Goal: Task Accomplishment & Management: Use online tool/utility

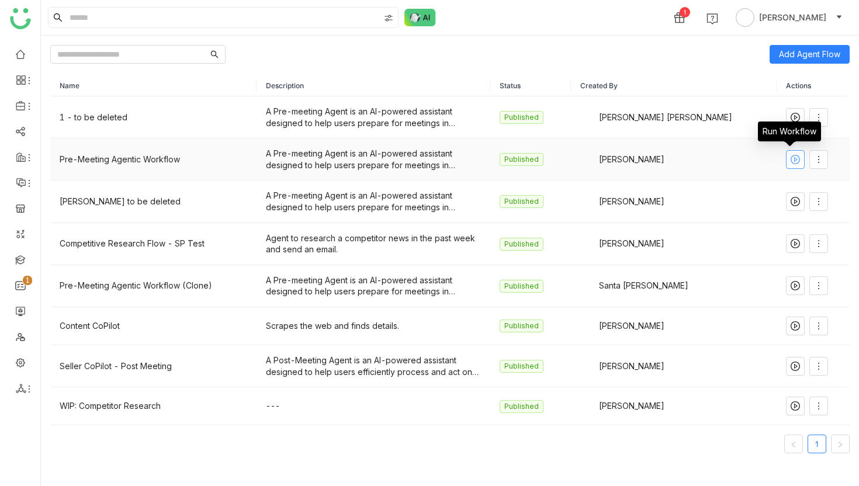
click at [794, 160] on icon at bounding box center [796, 159] width 4 height 5
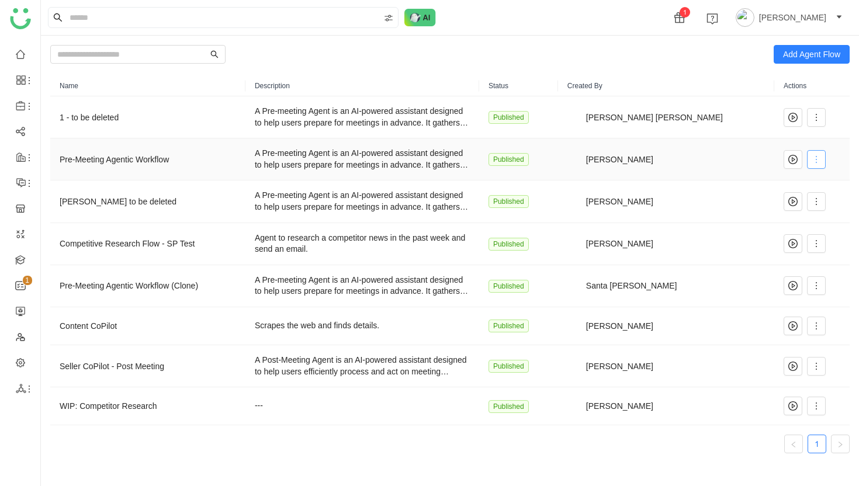
click at [812, 160] on icon at bounding box center [816, 159] width 9 height 9
click at [775, 251] on span "Clone" at bounding box center [773, 250] width 30 height 13
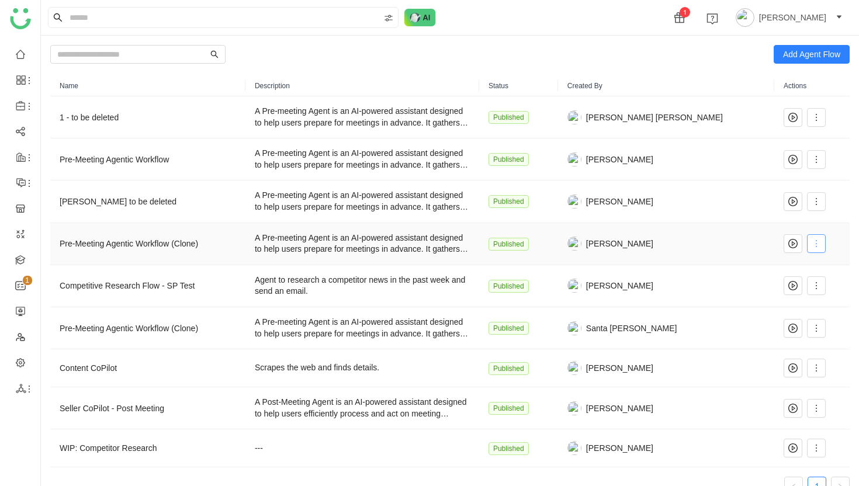
click at [812, 246] on icon at bounding box center [816, 243] width 9 height 9
click at [777, 266] on span "Edit" at bounding box center [769, 267] width 22 height 13
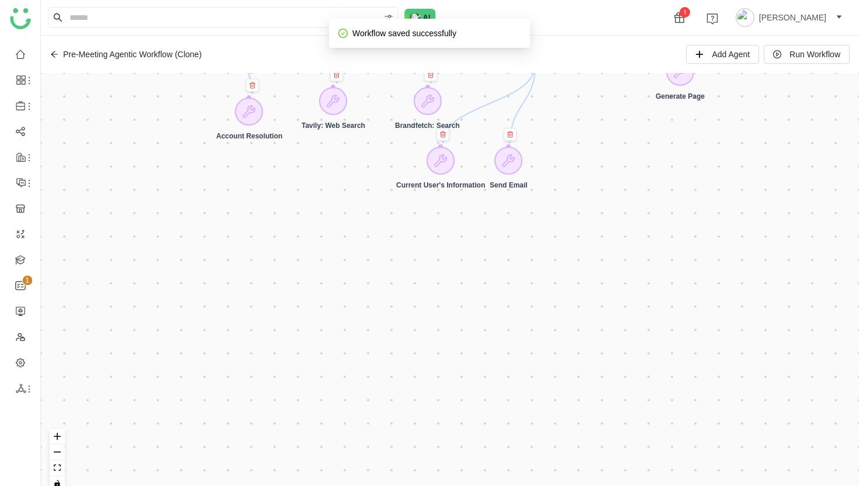
click at [189, 57] on div "Pre-Meeting Agentic Workflow (Clone)" at bounding box center [132, 54] width 139 height 9
click at [191, 55] on div "Pre-Meeting Agentic Workflow (Clone)" at bounding box center [132, 54] width 139 height 9
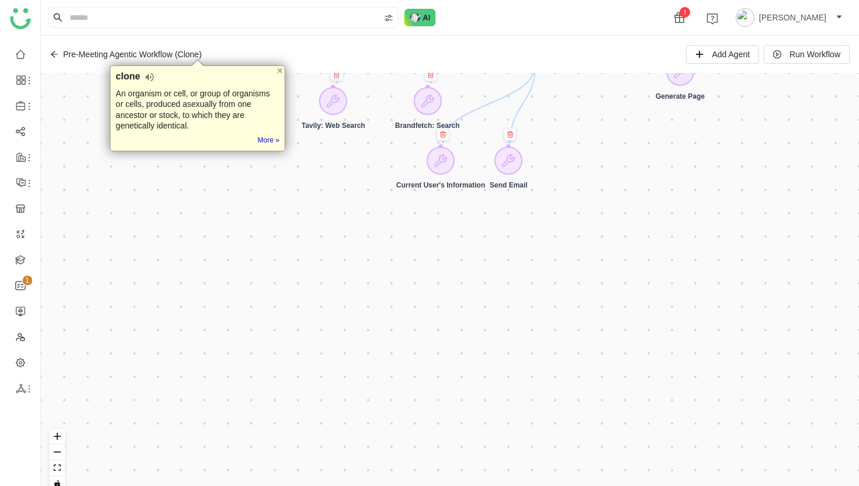
click at [221, 53] on div "Pre-Meeting Agentic Workflow (Clone) Add Agent Run Workflow" at bounding box center [450, 54] width 818 height 37
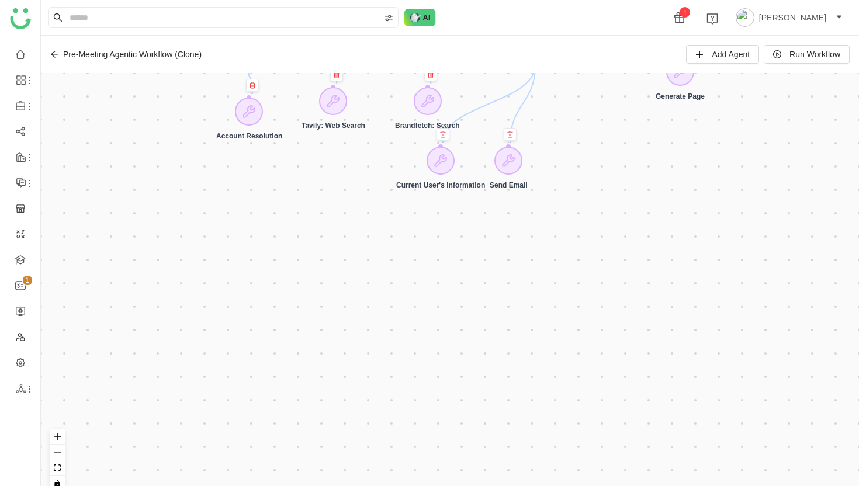
click at [51, 51] on icon at bounding box center [54, 54] width 8 height 8
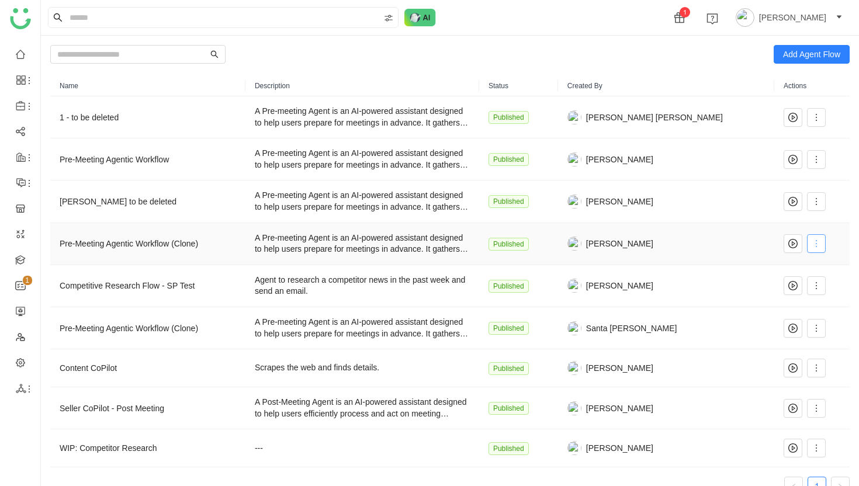
click at [814, 243] on icon at bounding box center [816, 243] width 9 height 9
click at [782, 312] on span "Rename" at bounding box center [777, 312] width 39 height 13
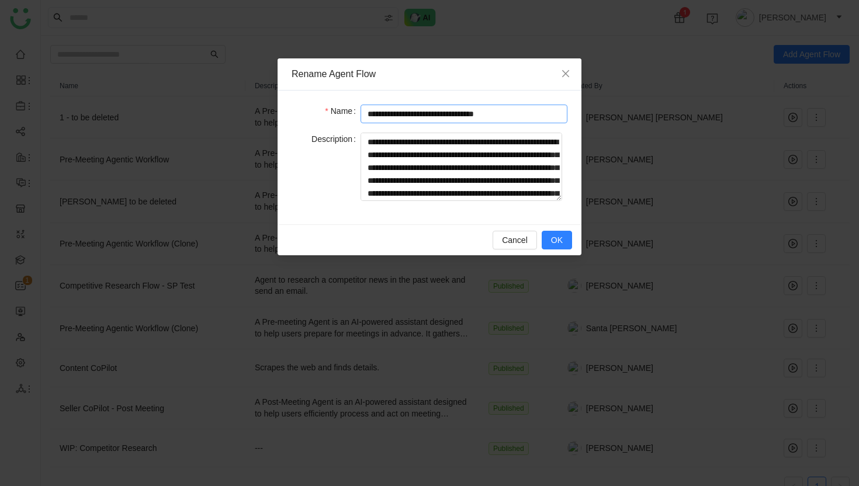
drag, startPoint x: 516, startPoint y: 115, endPoint x: 486, endPoint y: 112, distance: 30.0
click at [486, 112] on input "**********" at bounding box center [464, 114] width 207 height 19
type input "**********"
click at [560, 243] on span "OK" at bounding box center [557, 240] width 12 height 13
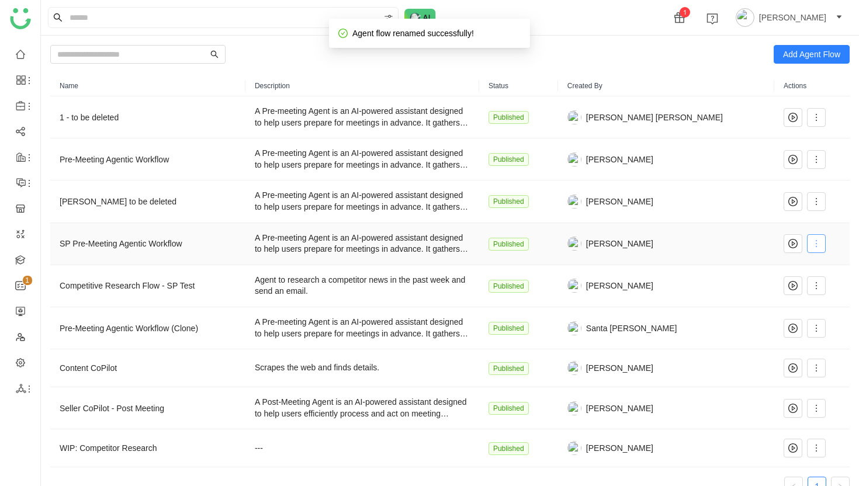
click at [814, 244] on icon at bounding box center [816, 243] width 9 height 9
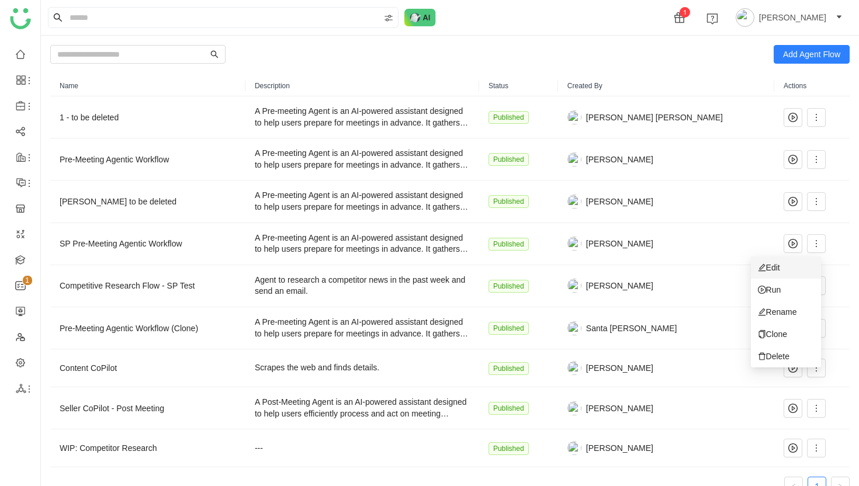
click at [772, 269] on span "Edit" at bounding box center [769, 267] width 22 height 13
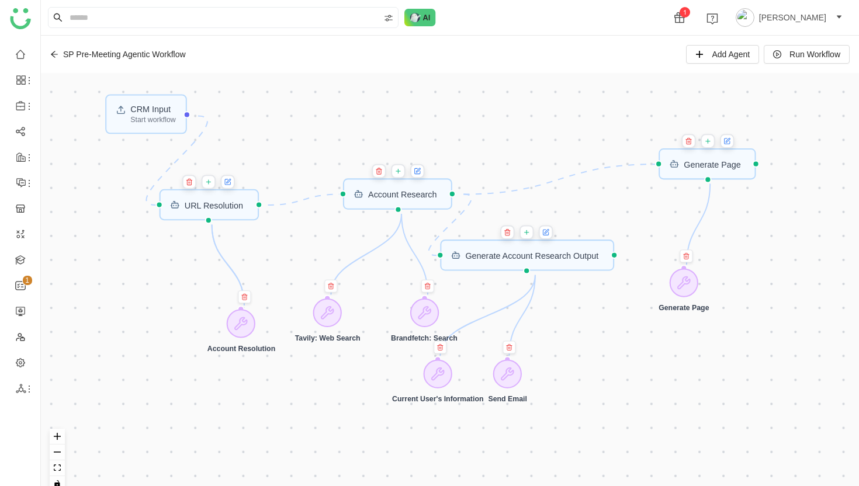
drag, startPoint x: 606, startPoint y: 191, endPoint x: 603, endPoint y: 407, distance: 216.9
click at [603, 409] on div "CRM Input Start workflow URL Resolution Generate Account Research Output Accoun…" at bounding box center [450, 287] width 818 height 428
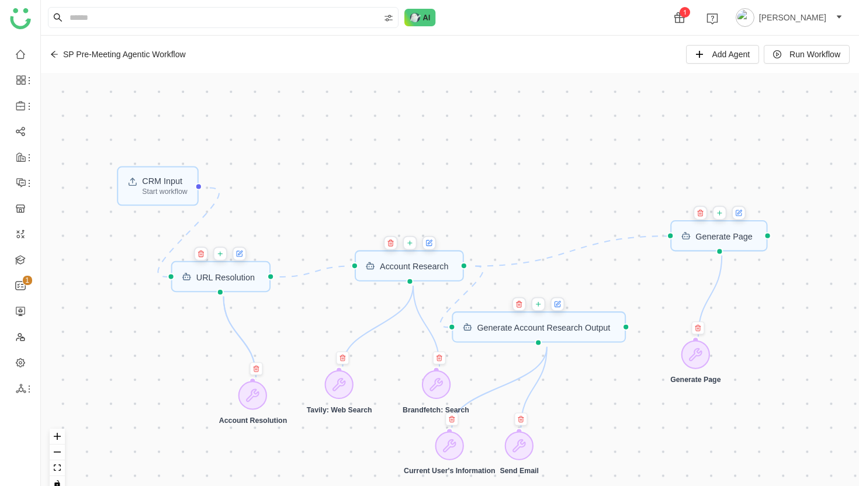
drag, startPoint x: 534, startPoint y: 148, endPoint x: 546, endPoint y: 220, distance: 72.8
click at [546, 220] on div "CRM Input Start workflow URL Resolution Generate Account Research Output Accoun…" at bounding box center [450, 287] width 818 height 428
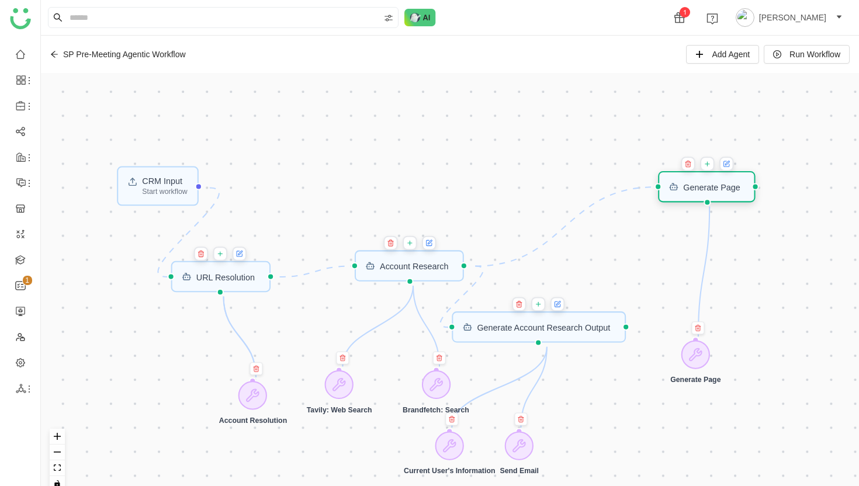
drag, startPoint x: 751, startPoint y: 245, endPoint x: 739, endPoint y: 196, distance: 50.6
click at [739, 196] on div "Generate Page" at bounding box center [707, 186] width 98 height 31
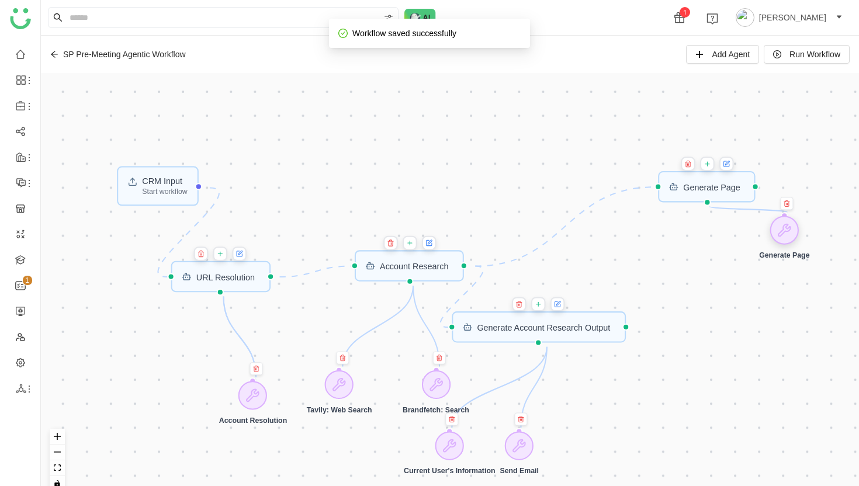
drag, startPoint x: 697, startPoint y: 351, endPoint x: 786, endPoint y: 227, distance: 152.9
click at [786, 227] on icon at bounding box center [785, 230] width 12 height 12
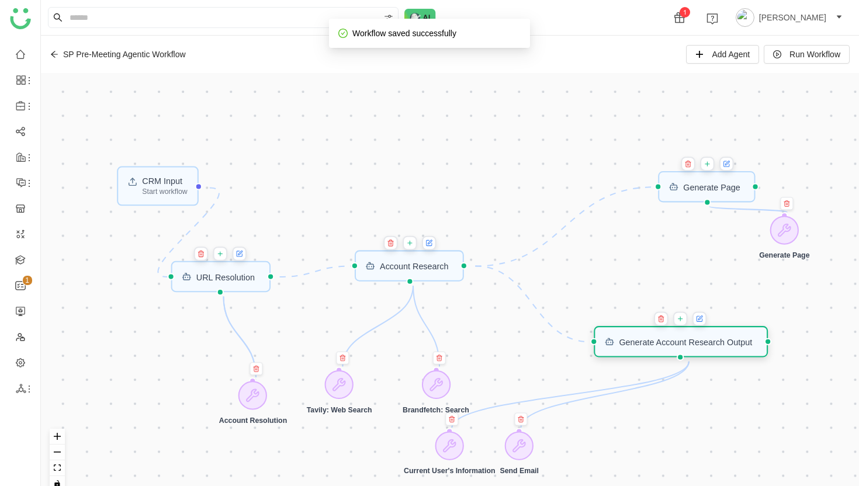
drag, startPoint x: 537, startPoint y: 328, endPoint x: 678, endPoint y: 343, distance: 142.2
click at [678, 343] on div "Generate Account Research Output" at bounding box center [685, 342] width 133 height 8
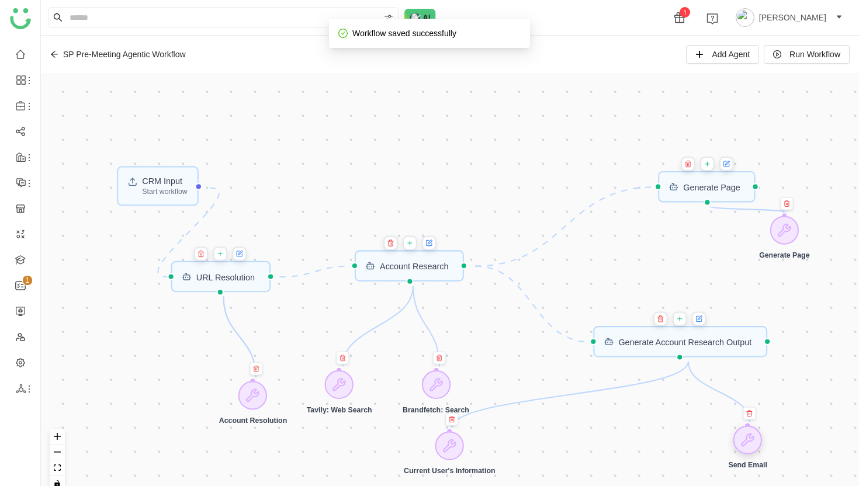
drag, startPoint x: 521, startPoint y: 443, endPoint x: 749, endPoint y: 437, distance: 228.6
click at [749, 437] on icon at bounding box center [748, 440] width 12 height 12
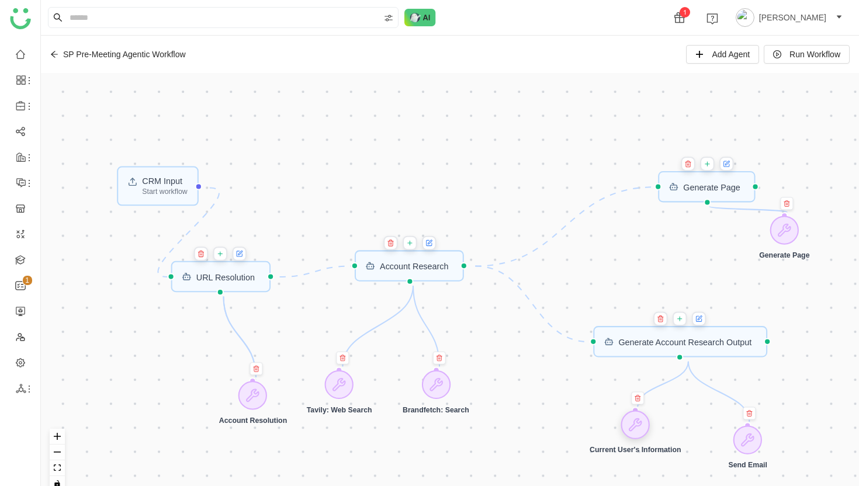
drag, startPoint x: 455, startPoint y: 444, endPoint x: 641, endPoint y: 423, distance: 187.0
click at [641, 423] on icon at bounding box center [635, 425] width 15 height 15
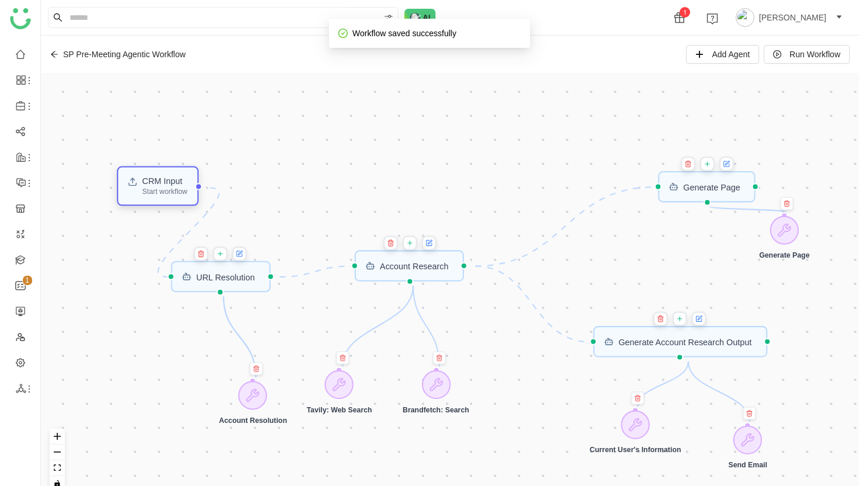
click at [175, 190] on div "Start workflow" at bounding box center [164, 191] width 45 height 7
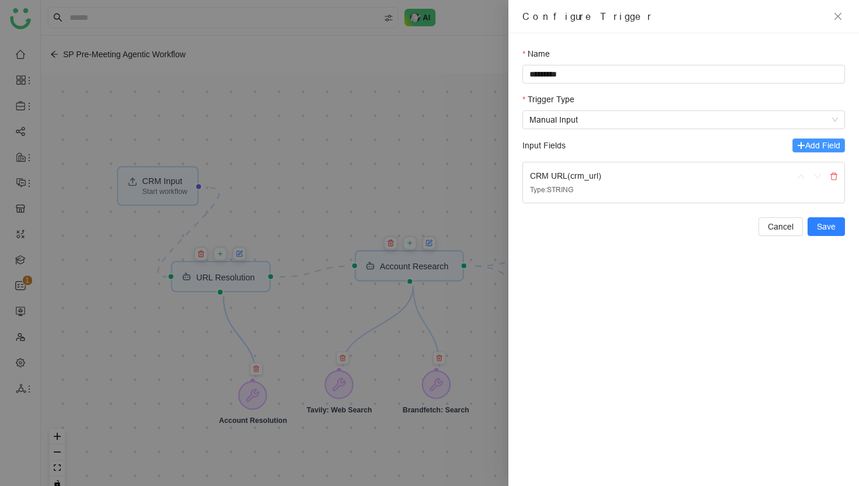
click at [811, 143] on span "Add Field" at bounding box center [822, 145] width 35 height 13
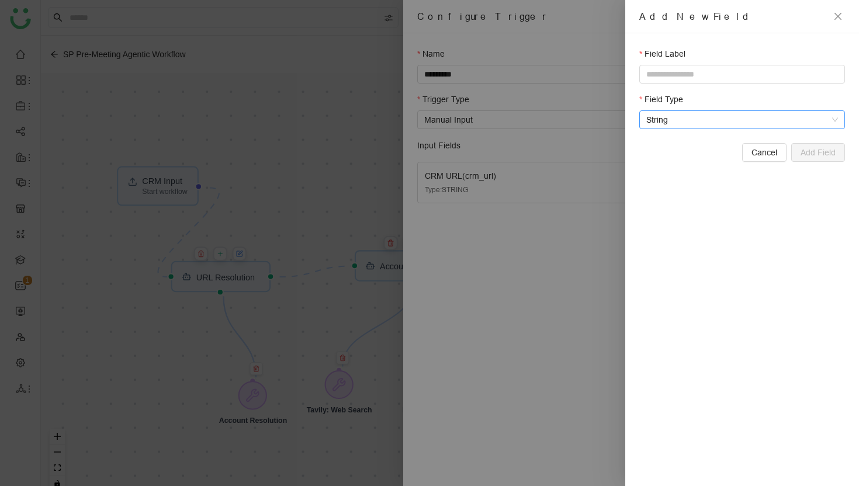
click at [785, 123] on span "String" at bounding box center [742, 120] width 192 height 18
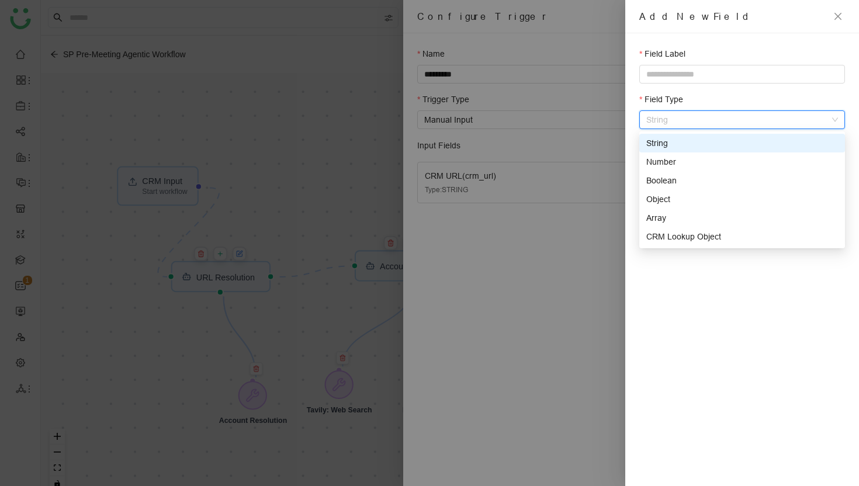
click at [670, 143] on div "String" at bounding box center [742, 143] width 192 height 13
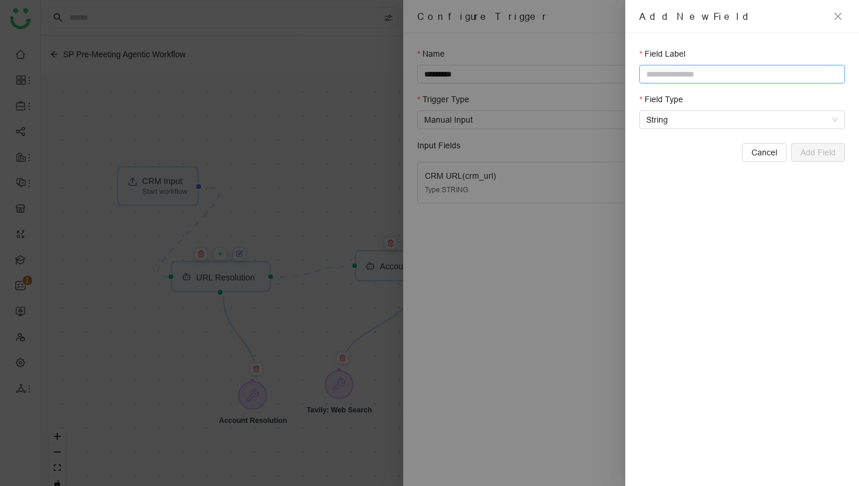
click at [684, 77] on input "text" at bounding box center [742, 74] width 206 height 19
type input "*"
type input "**********"
click at [829, 150] on span "Add Field" at bounding box center [818, 152] width 35 height 13
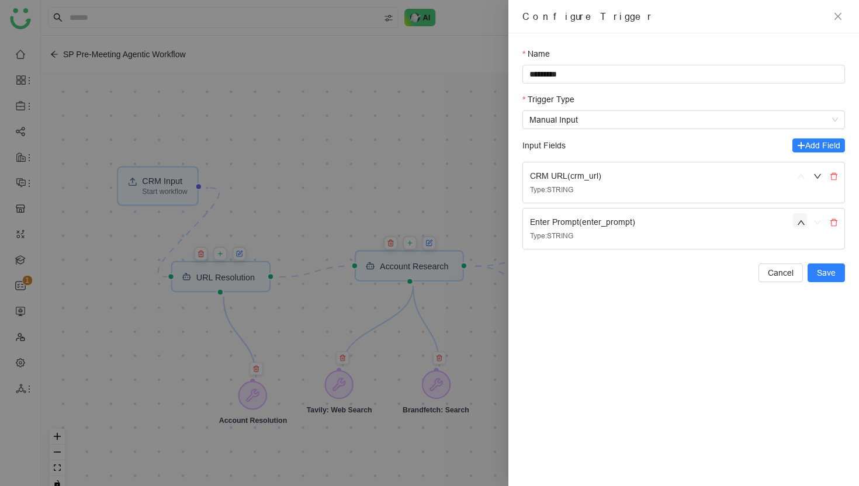
click at [800, 223] on icon "up" at bounding box center [801, 223] width 8 height 8
click at [822, 174] on button "button" at bounding box center [816, 174] width 14 height 14
click at [803, 219] on icon "up" at bounding box center [801, 223] width 8 height 8
click at [831, 271] on span "Save" at bounding box center [826, 273] width 19 height 13
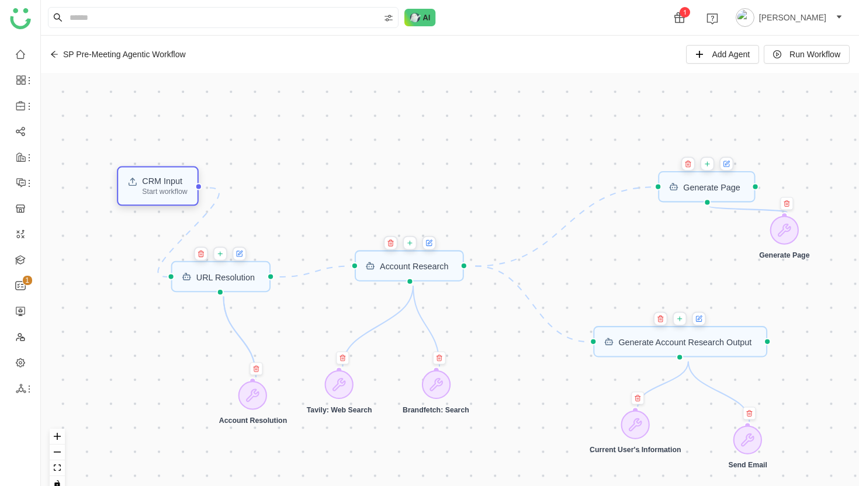
click at [176, 193] on div "Start workflow" at bounding box center [164, 191] width 45 height 7
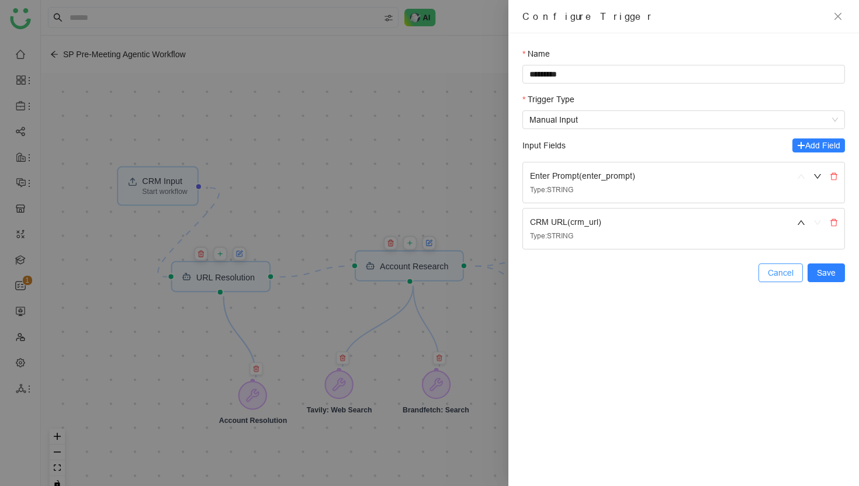
click at [773, 268] on span "Cancel" at bounding box center [781, 273] width 26 height 13
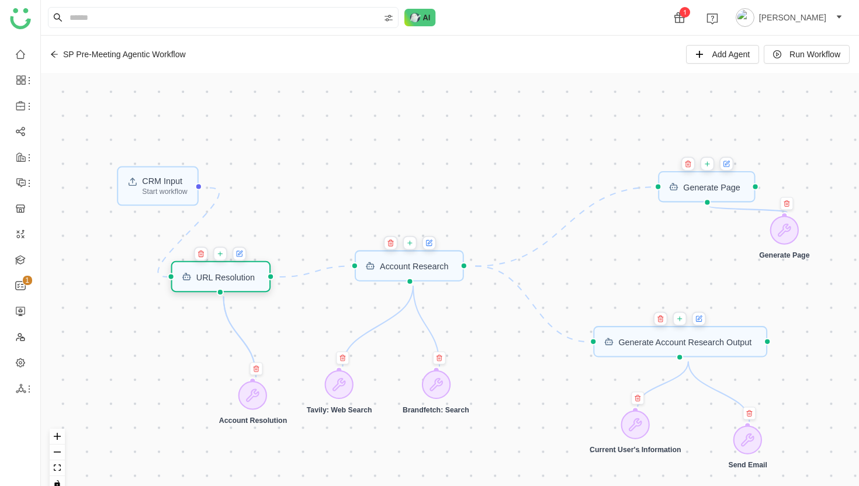
click at [239, 279] on div "URL Resolution" at bounding box center [225, 276] width 58 height 8
click at [243, 253] on icon at bounding box center [240, 253] width 4 height 4
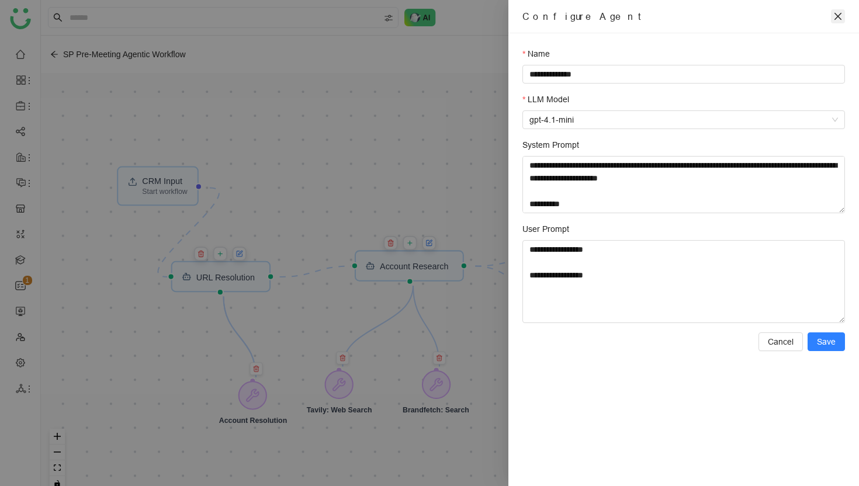
click at [840, 14] on icon "close" at bounding box center [838, 16] width 7 height 7
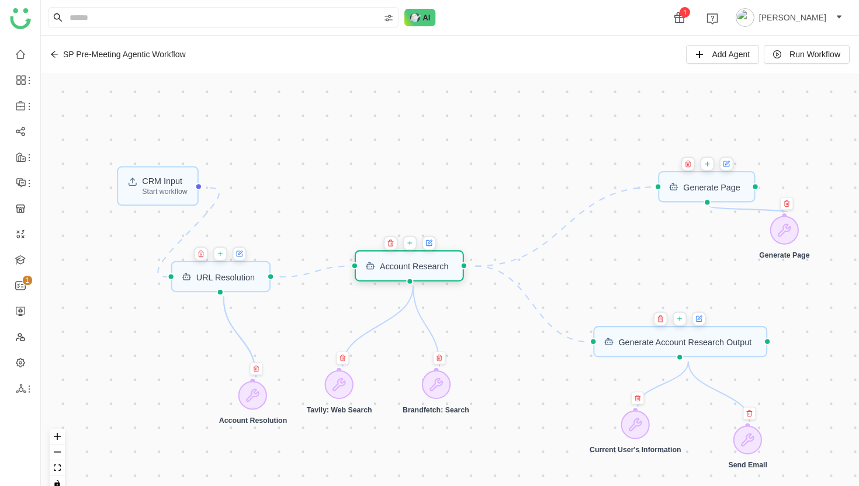
click at [414, 269] on div "Account Research" at bounding box center [414, 266] width 69 height 8
click at [431, 243] on icon at bounding box center [429, 242] width 4 height 4
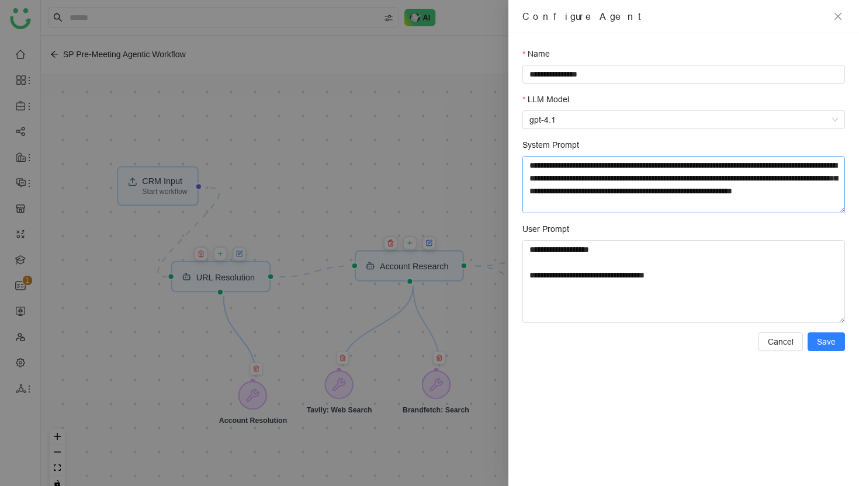
click at [610, 202] on textarea "System Prompt" at bounding box center [684, 184] width 323 height 57
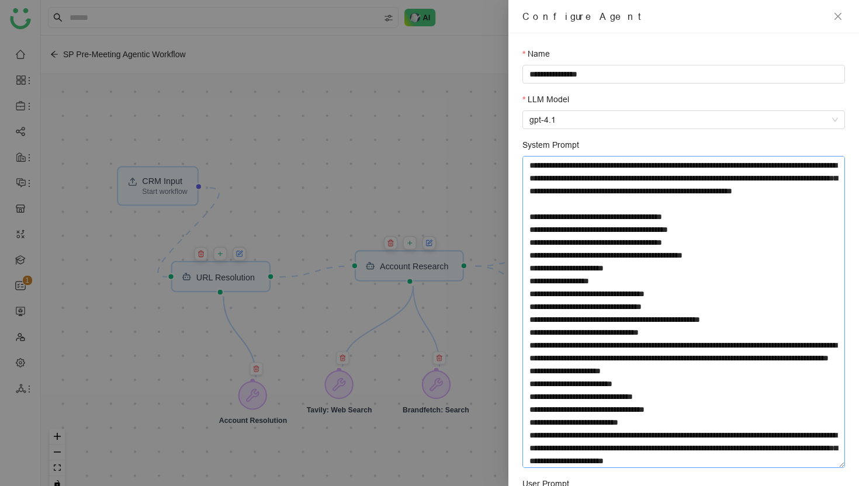
drag, startPoint x: 842, startPoint y: 212, endPoint x: 835, endPoint y: 466, distance: 254.3
click at [835, 466] on textarea "System Prompt" at bounding box center [684, 312] width 323 height 312
click at [649, 164] on textarea "System Prompt" at bounding box center [684, 312] width 323 height 312
click at [545, 180] on textarea "System Prompt" at bounding box center [684, 312] width 323 height 312
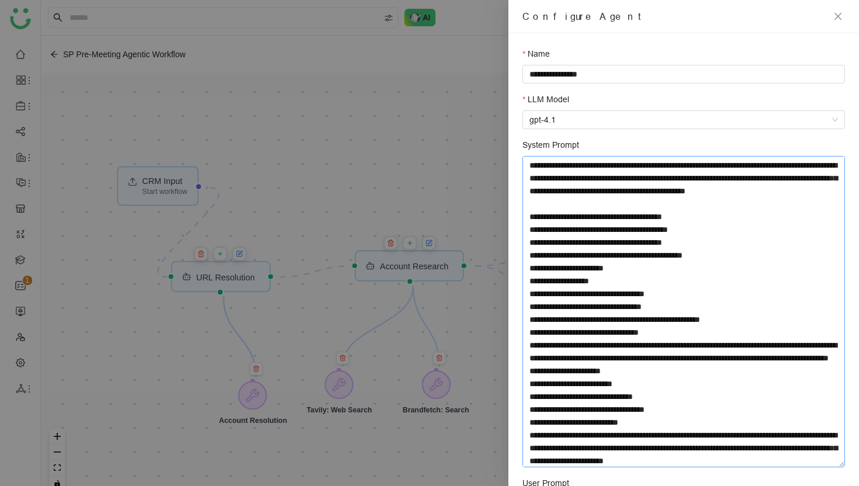
click at [545, 180] on textarea "System Prompt" at bounding box center [684, 312] width 323 height 312
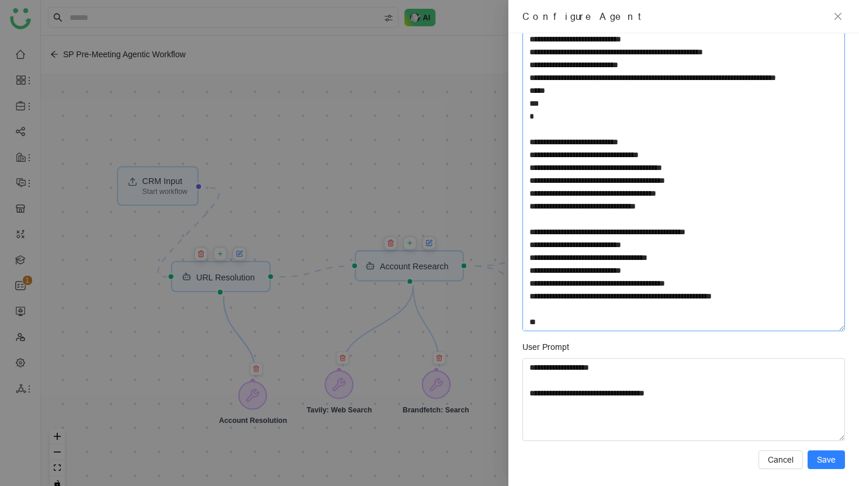
scroll to position [138, 0]
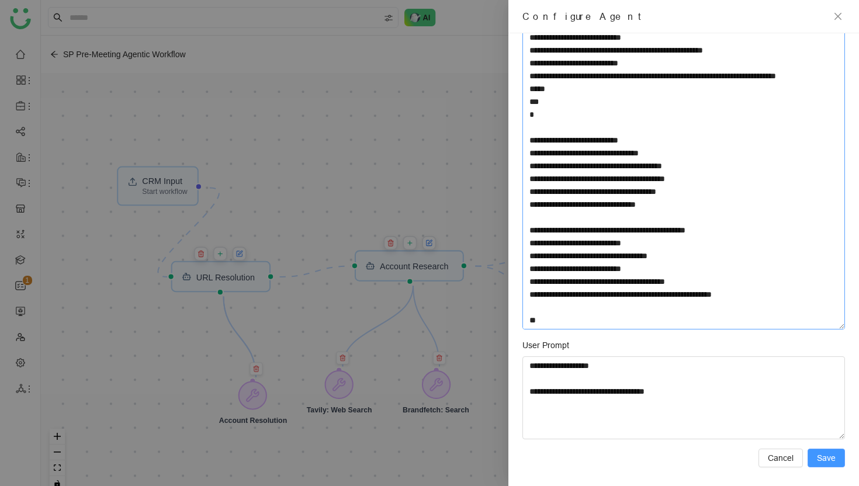
type textarea "**********"
click at [828, 457] on span "Save" at bounding box center [826, 458] width 19 height 13
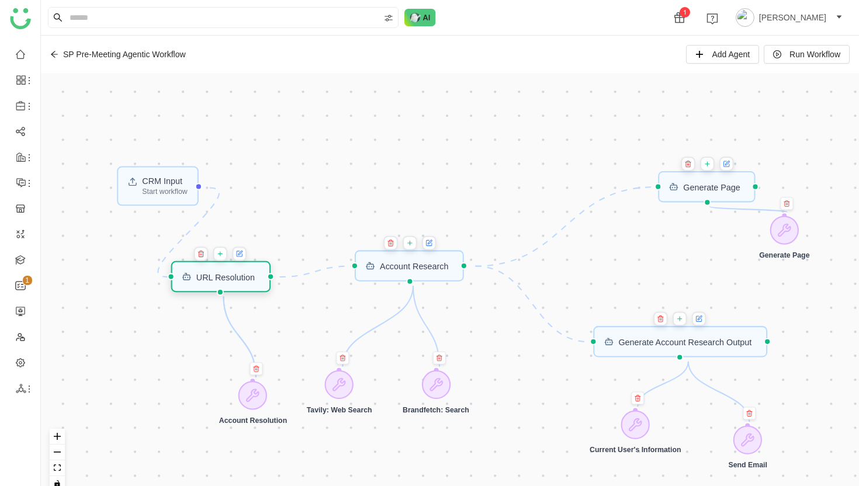
click at [233, 281] on div "URL Resolution" at bounding box center [225, 276] width 58 height 8
click at [257, 391] on icon at bounding box center [253, 396] width 12 height 12
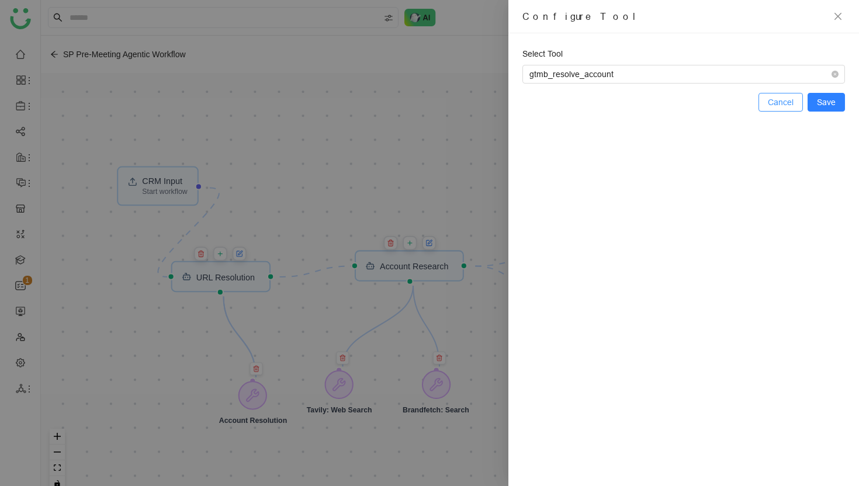
click at [787, 105] on span "Cancel" at bounding box center [781, 102] width 26 height 13
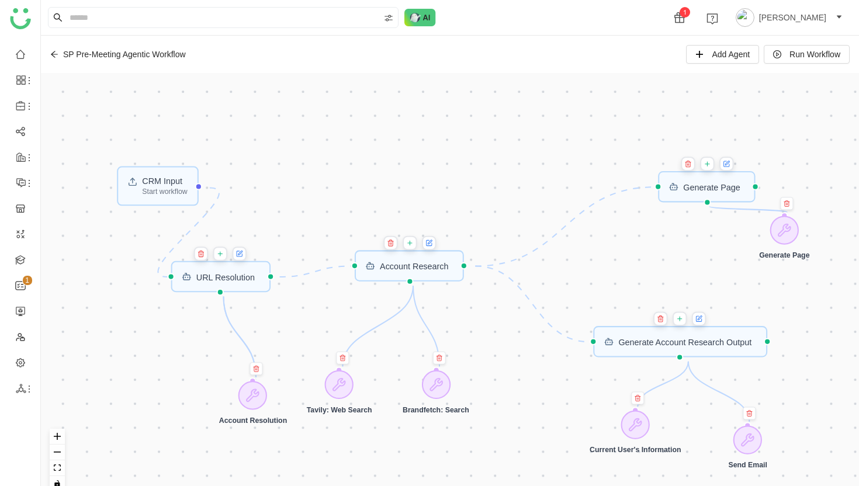
click at [251, 421] on div "Account Resolution" at bounding box center [253, 421] width 68 height 9
click at [246, 284] on div "URL Resolution" at bounding box center [220, 276] width 99 height 31
click at [171, 193] on div "Start workflow" at bounding box center [164, 191] width 45 height 7
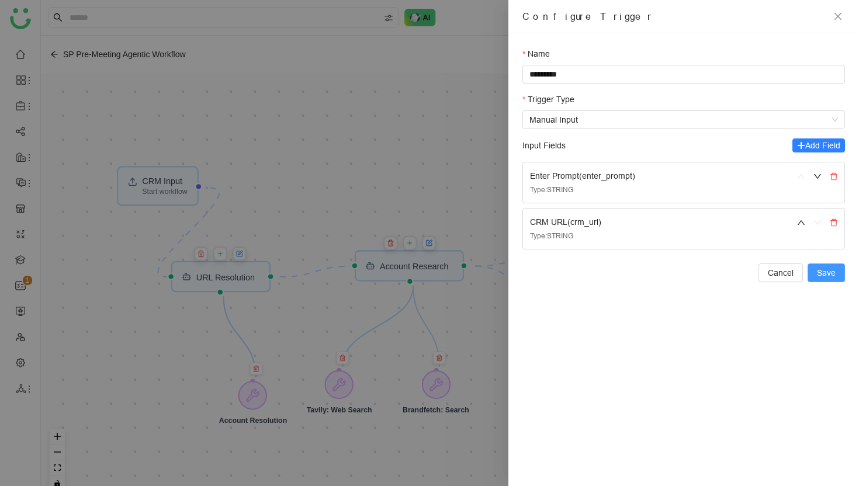
click at [833, 272] on span "Save" at bounding box center [826, 273] width 19 height 13
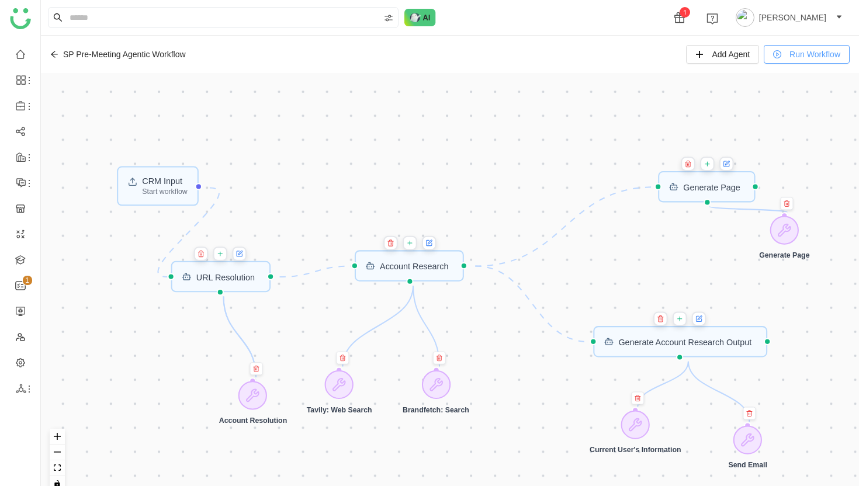
click at [808, 57] on span "Run Workflow" at bounding box center [815, 54] width 51 height 13
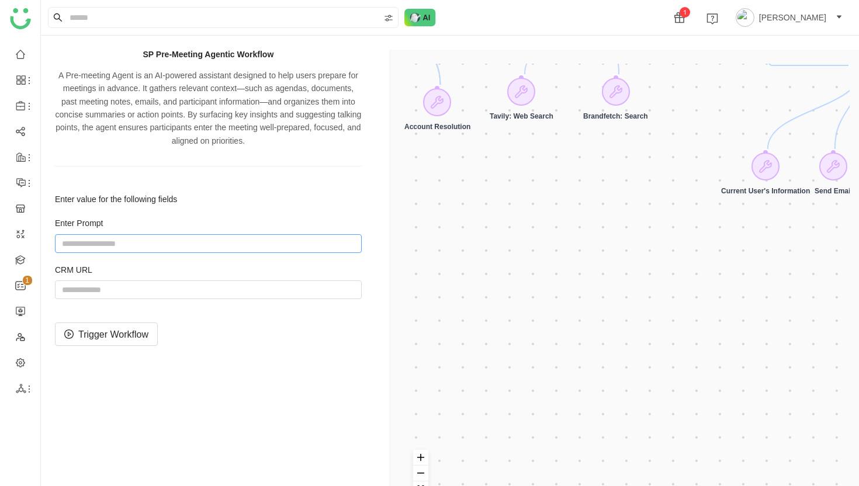
click at [173, 245] on input "string" at bounding box center [208, 243] width 307 height 19
click at [98, 245] on input "string" at bounding box center [208, 243] width 307 height 19
click at [226, 244] on input "string" at bounding box center [208, 243] width 307 height 19
type input "**********"
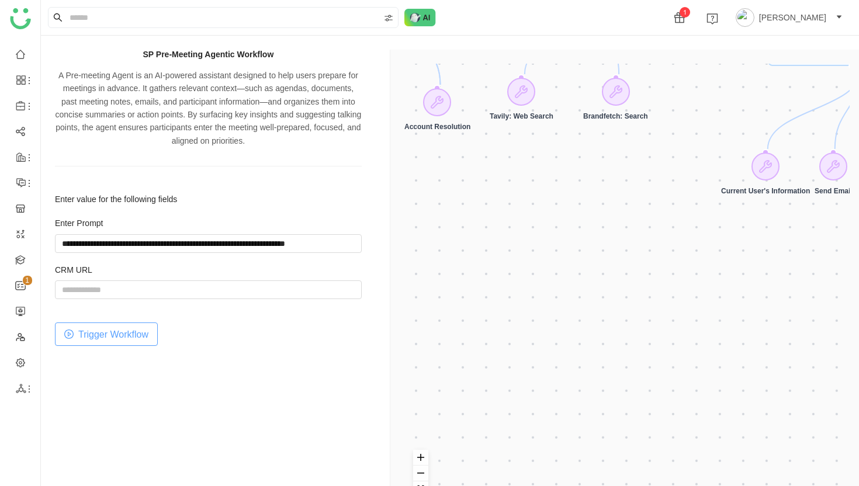
scroll to position [0, 0]
click at [113, 338] on span "Trigger Workflow" at bounding box center [113, 334] width 70 height 15
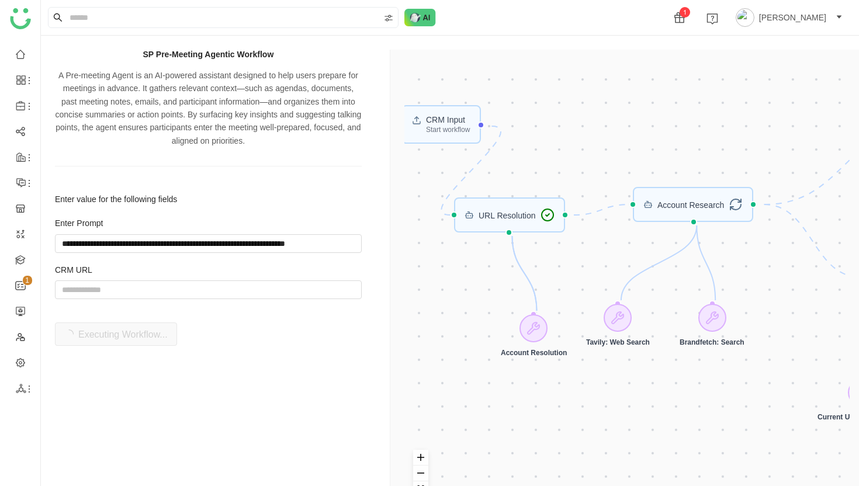
drag, startPoint x: 534, startPoint y: 220, endPoint x: 630, endPoint y: 447, distance: 246.4
click at [630, 447] on div "CRM Input Start workflow Generate Account Research Output Generate Page URL Res…" at bounding box center [626, 293] width 445 height 458
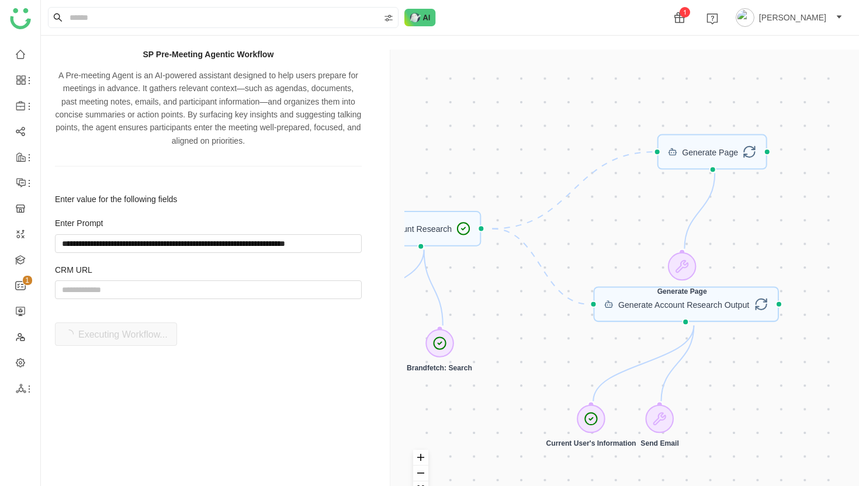
drag, startPoint x: 760, startPoint y: 269, endPoint x: 487, endPoint y: 296, distance: 273.7
click at [487, 295] on div "CRM Input Start workflow Generate Account Research Output Generate Page URL Res…" at bounding box center [626, 293] width 445 height 458
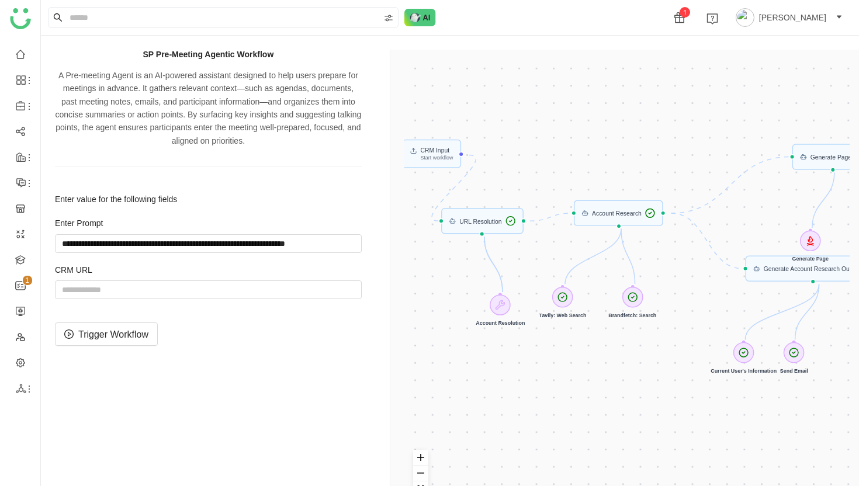
drag, startPoint x: 563, startPoint y: 109, endPoint x: 726, endPoint y: 126, distance: 163.4
click at [726, 126] on div "CRM Input Start workflow Generate Account Research Output Generate Page URL Res…" at bounding box center [626, 293] width 445 height 458
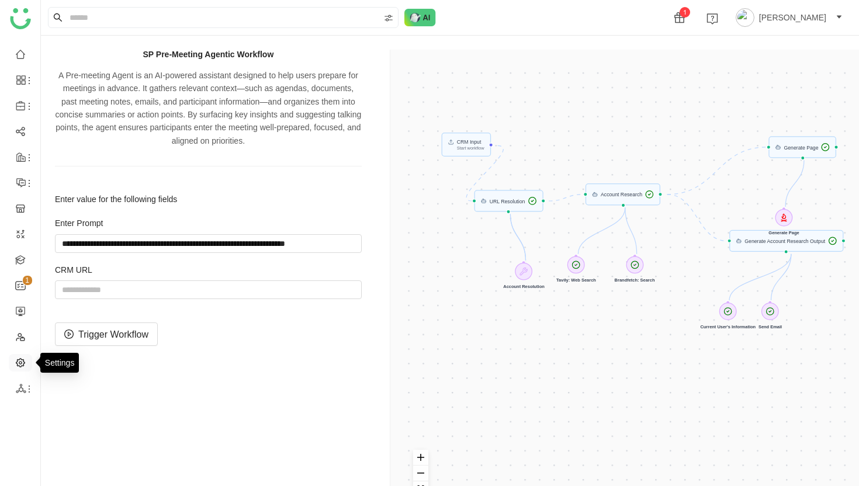
click at [20, 362] on link at bounding box center [20, 362] width 11 height 9
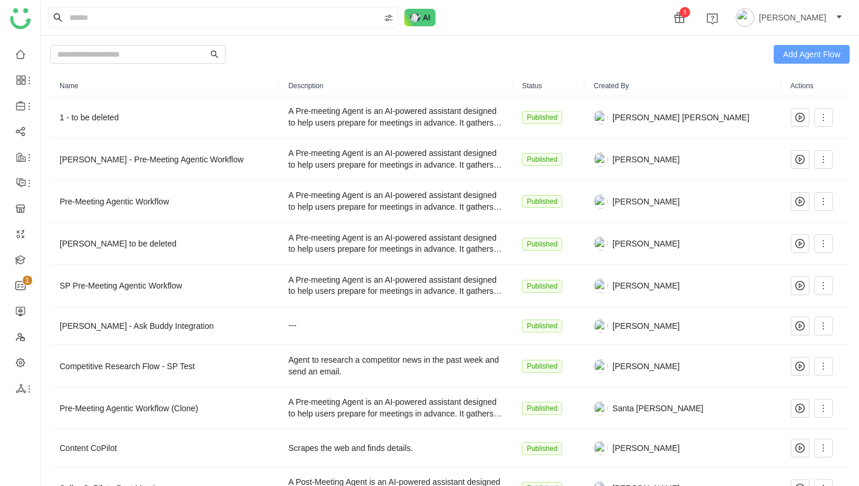
click at [810, 57] on span "Add Agent Flow" at bounding box center [811, 54] width 57 height 13
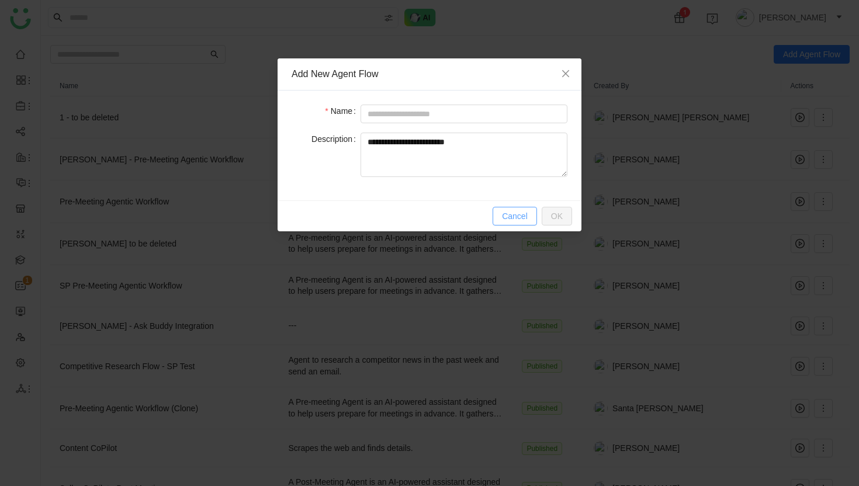
click at [525, 212] on span "Cancel" at bounding box center [515, 216] width 26 height 13
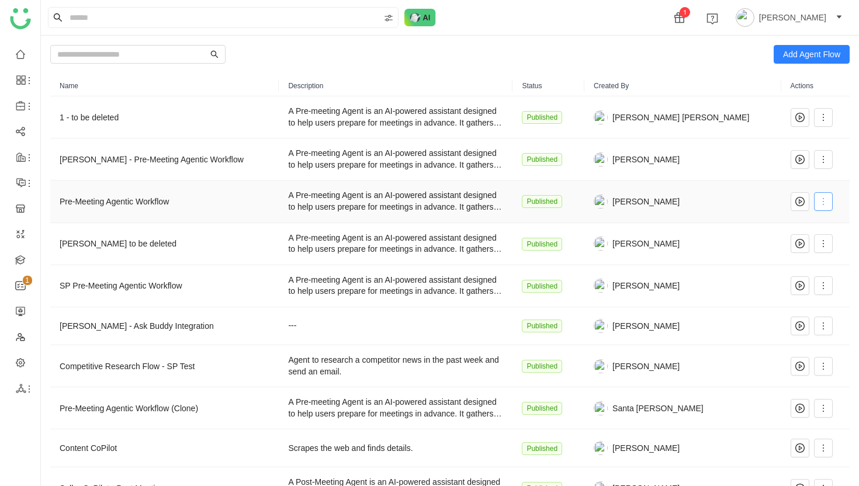
click at [819, 200] on icon at bounding box center [823, 201] width 9 height 9
click at [782, 222] on span "Edit" at bounding box center [771, 225] width 22 height 13
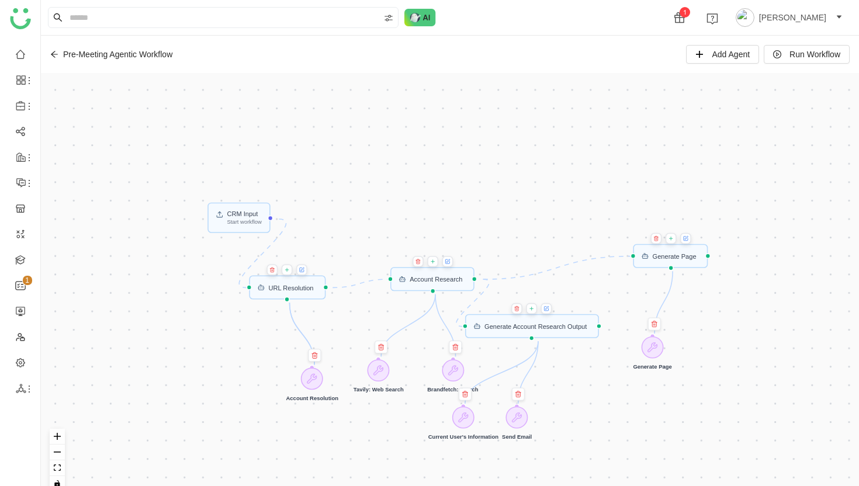
drag, startPoint x: 321, startPoint y: 237, endPoint x: 361, endPoint y: 459, distance: 226.2
click at [361, 459] on div "CRM Input Start workflow URL Resolution Generate Account Research Output Accoun…" at bounding box center [450, 287] width 818 height 428
drag, startPoint x: 243, startPoint y: 227, endPoint x: 225, endPoint y: 210, distance: 24.4
click at [225, 207] on div "Start workflow" at bounding box center [226, 204] width 35 height 5
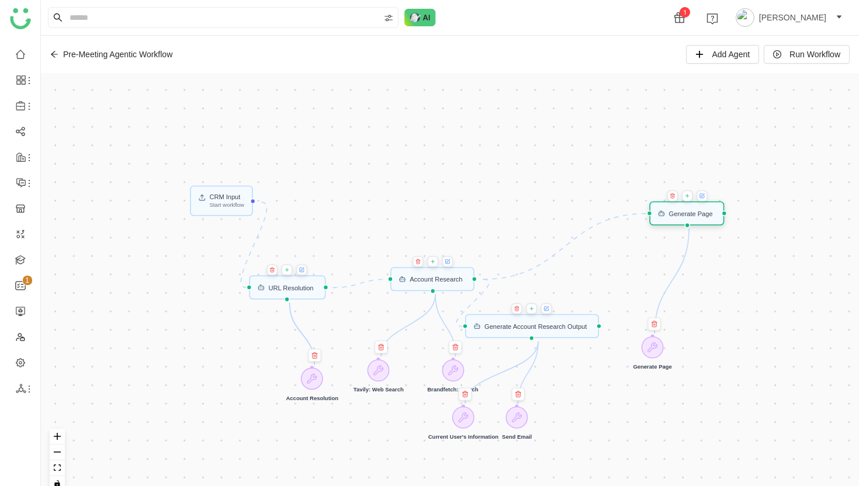
drag, startPoint x: 688, startPoint y: 260, endPoint x: 704, endPoint y: 217, distance: 45.7
click at [704, 217] on div "Generate Page" at bounding box center [686, 214] width 75 height 24
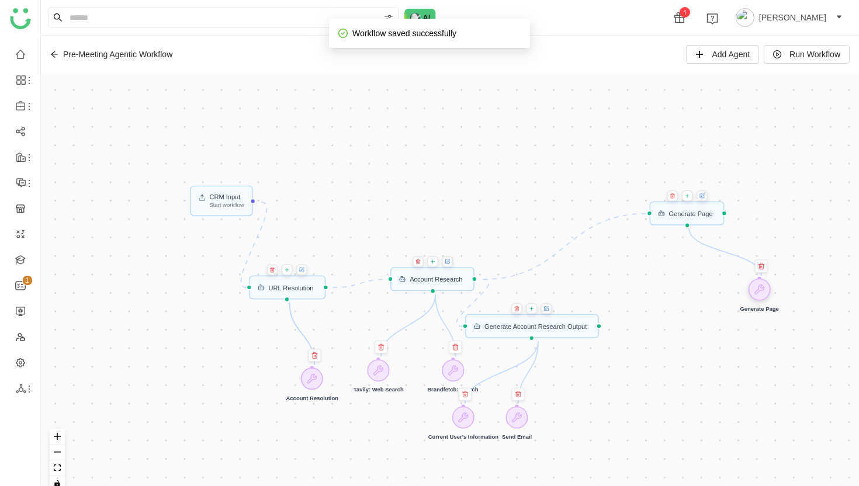
drag, startPoint x: 659, startPoint y: 349, endPoint x: 766, endPoint y: 291, distance: 121.6
click at [765, 291] on icon at bounding box center [759, 289] width 11 height 11
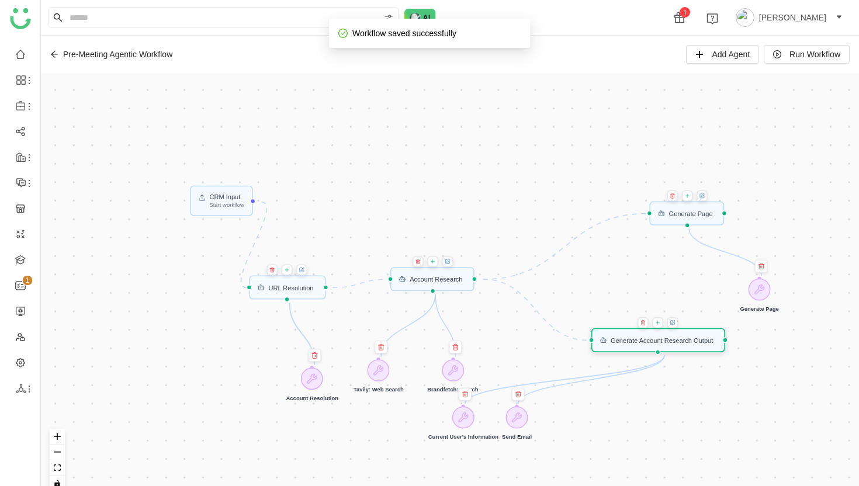
drag, startPoint x: 587, startPoint y: 326, endPoint x: 713, endPoint y: 340, distance: 127.0
click at [713, 340] on div "Generate Account Research Output" at bounding box center [662, 340] width 102 height 6
drag, startPoint x: 521, startPoint y: 418, endPoint x: 688, endPoint y: 446, distance: 168.8
click at [688, 446] on icon at bounding box center [682, 445] width 11 height 11
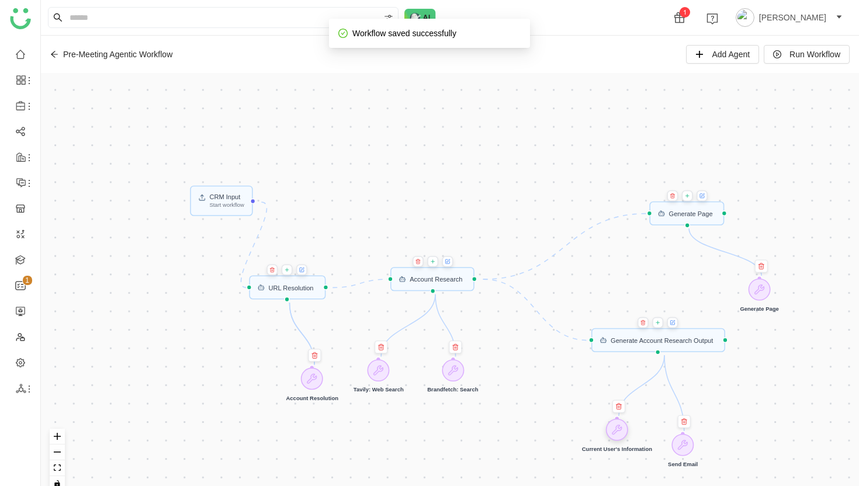
drag, startPoint x: 469, startPoint y: 417, endPoint x: 623, endPoint y: 430, distance: 154.2
click at [622, 430] on icon at bounding box center [617, 429] width 9 height 9
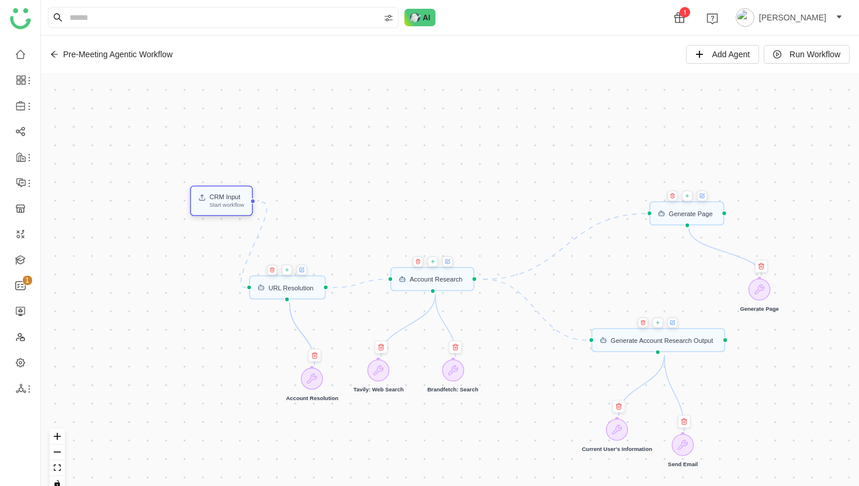
click at [222, 207] on div "Start workflow" at bounding box center [226, 204] width 35 height 5
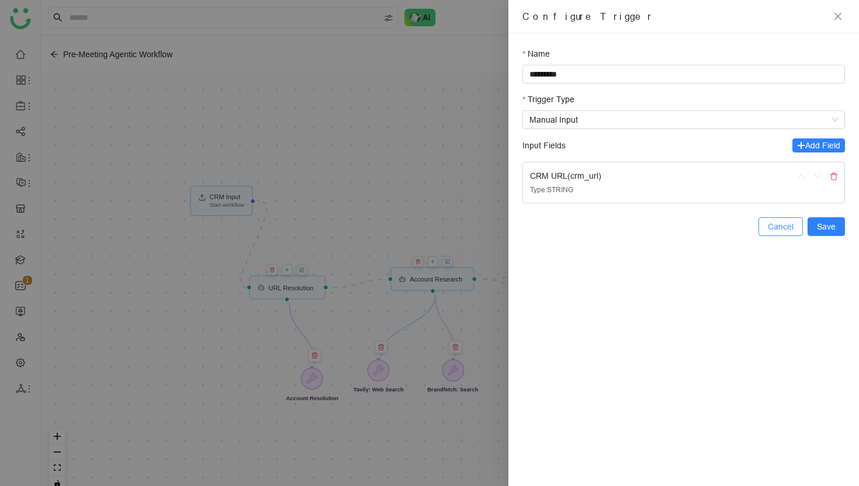
click at [784, 224] on span "Cancel" at bounding box center [781, 226] width 26 height 13
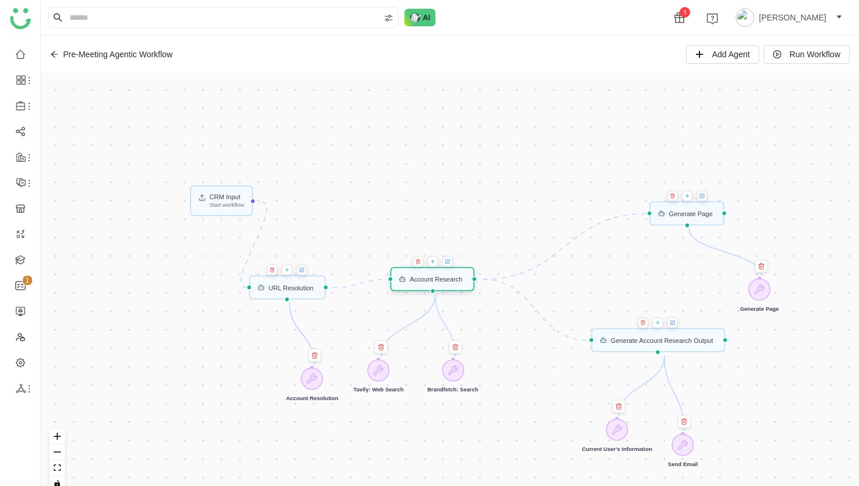
click at [433, 281] on div "Account Research" at bounding box center [436, 279] width 53 height 6
click at [449, 261] on icon at bounding box center [447, 262] width 4 height 4
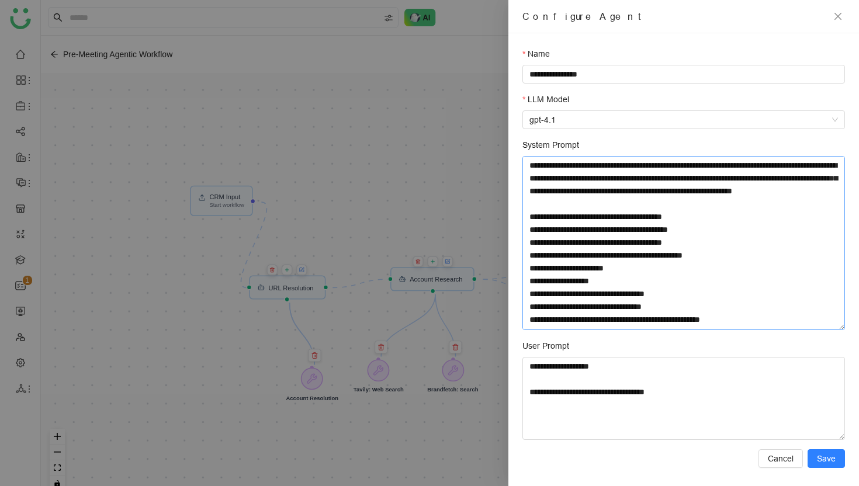
drag, startPoint x: 843, startPoint y: 212, endPoint x: 838, endPoint y: 329, distance: 117.0
click at [838, 329] on textarea "System Prompt" at bounding box center [684, 243] width 323 height 174
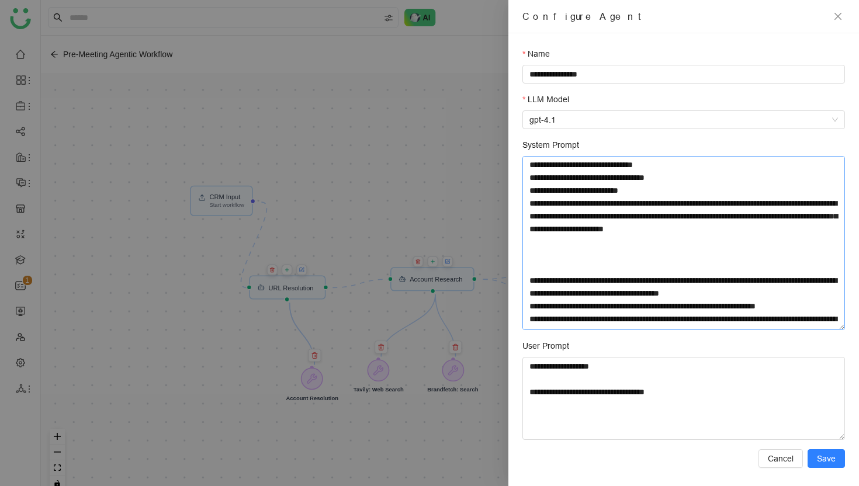
scroll to position [233, 0]
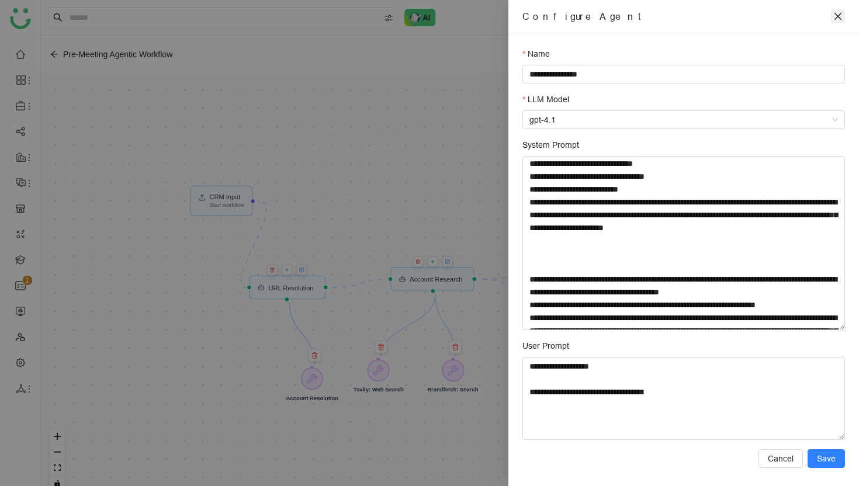
click at [842, 16] on icon "close" at bounding box center [837, 16] width 9 height 9
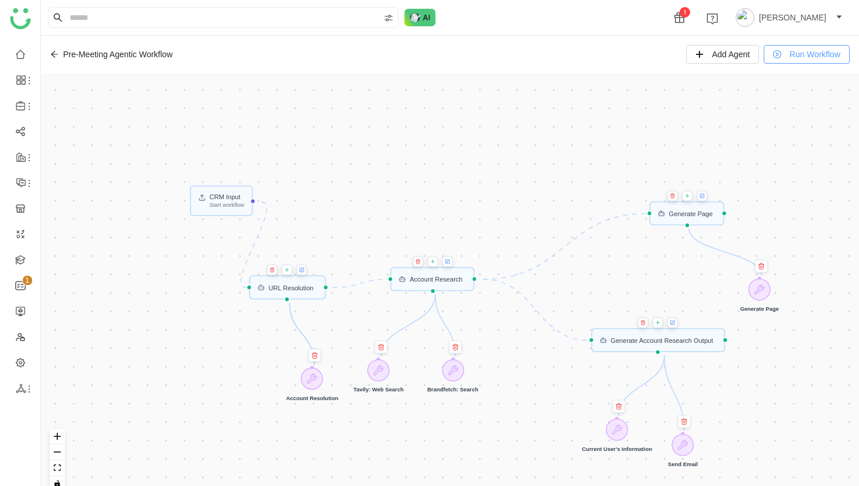
click at [791, 61] on button "Run Workflow" at bounding box center [807, 54] width 86 height 19
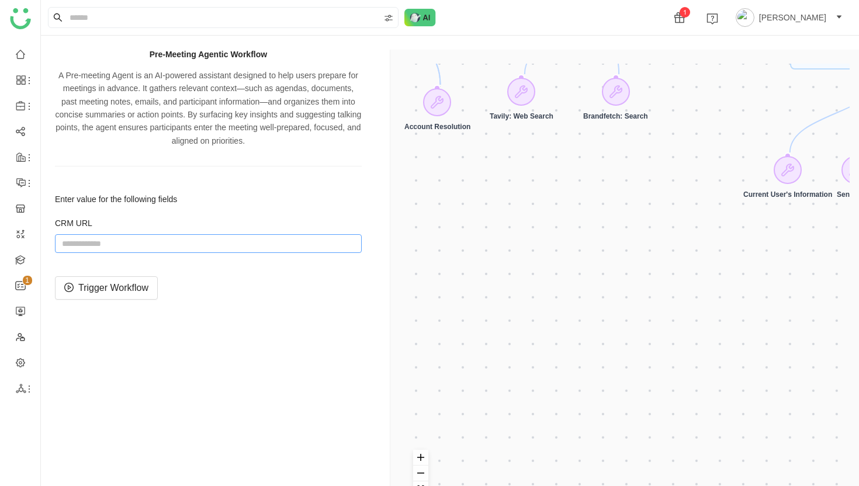
click at [134, 245] on input "string" at bounding box center [208, 243] width 307 height 19
paste input "**********"
type input "**********"
click at [102, 296] on button "Trigger Workflow" at bounding box center [106, 287] width 103 height 23
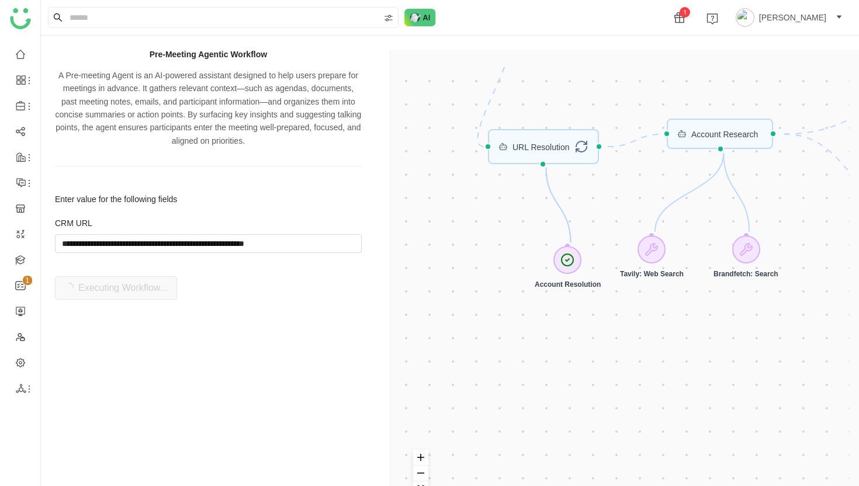
drag, startPoint x: 468, startPoint y: 245, endPoint x: 596, endPoint y: 403, distance: 203.3
click at [596, 403] on div "CRM Input Start workflow Generate Page Generate Account Research Output URL Res…" at bounding box center [626, 293] width 445 height 458
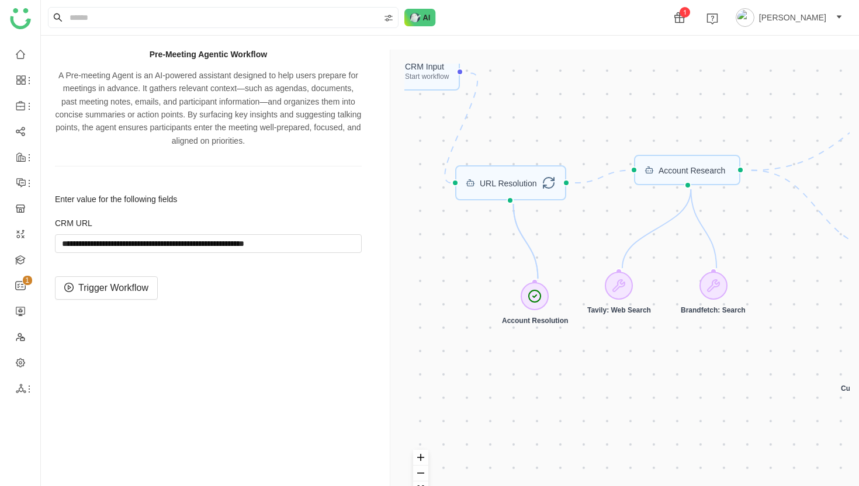
drag, startPoint x: 472, startPoint y: 215, endPoint x: 442, endPoint y: 250, distance: 46.5
click at [442, 250] on div "CRM Input Start workflow Generate Page Generate Account Research Output URL Res…" at bounding box center [626, 293] width 445 height 458
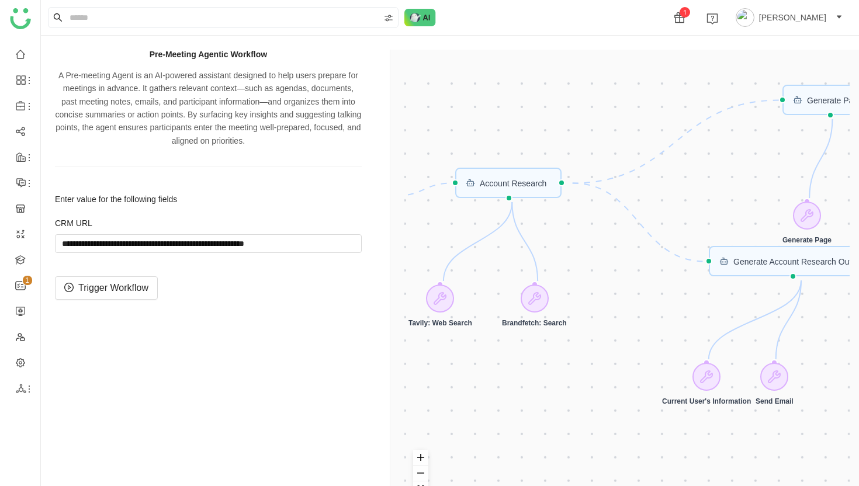
drag, startPoint x: 743, startPoint y: 210, endPoint x: 564, endPoint y: 224, distance: 180.0
click at [564, 224] on div "CRM Input Start workflow Generate Page Generate Account Research Output URL Res…" at bounding box center [626, 293] width 445 height 458
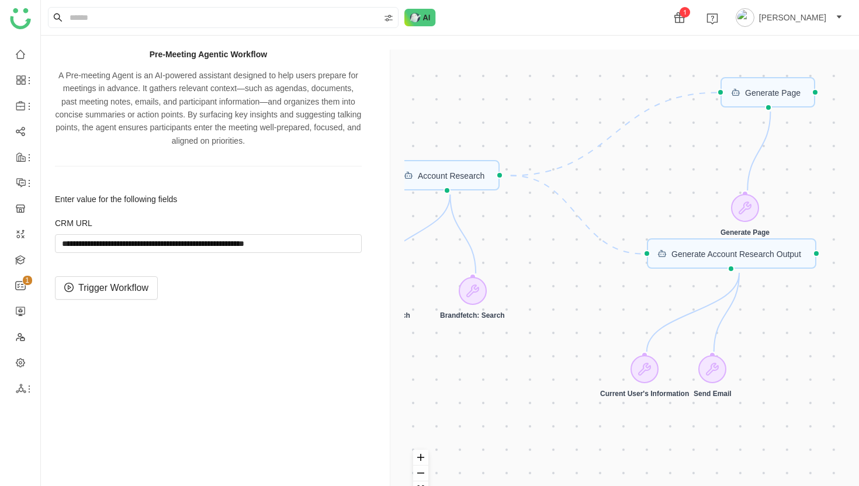
drag, startPoint x: 719, startPoint y: 202, endPoint x: 657, endPoint y: 192, distance: 62.7
click at [657, 192] on div "CRM Input Start workflow Generate Page Generate Account Research Output URL Res…" at bounding box center [626, 293] width 445 height 458
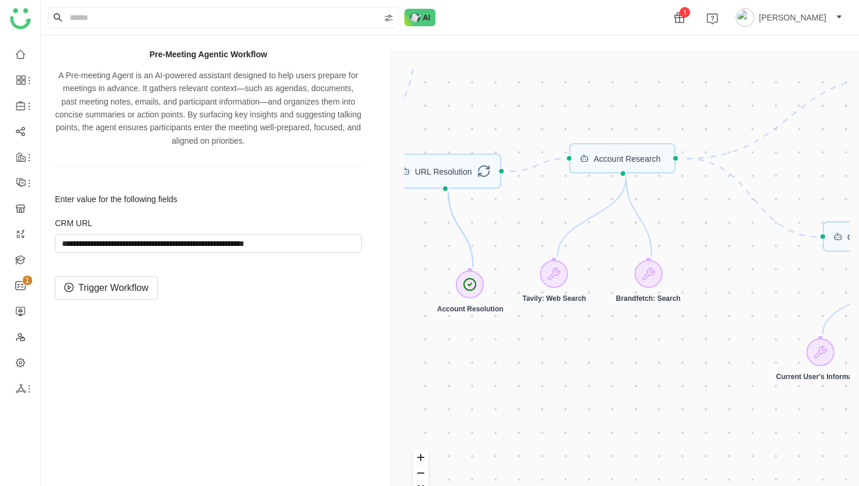
drag, startPoint x: 563, startPoint y: 274, endPoint x: 750, endPoint y: 251, distance: 187.9
click at [750, 253] on div "CRM Input Start workflow Generate Page Generate Account Research Output URL Res…" at bounding box center [626, 293] width 445 height 458
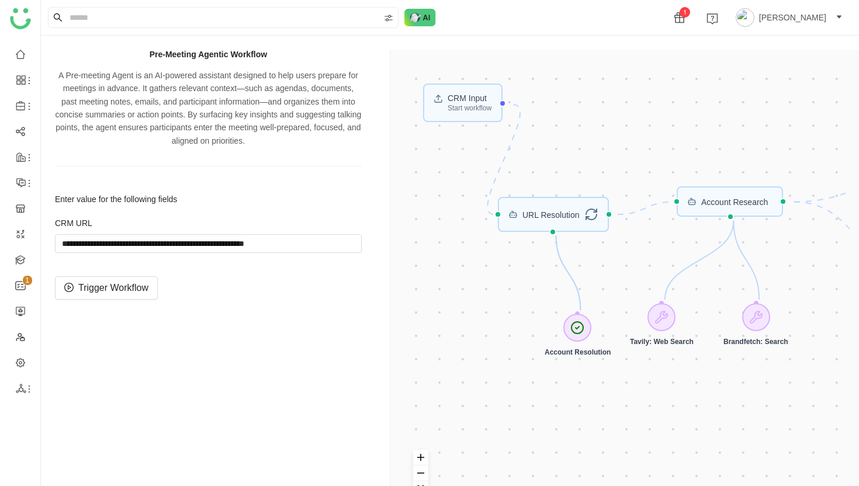
drag, startPoint x: 520, startPoint y: 361, endPoint x: 617, endPoint y: 409, distance: 108.7
click at [617, 409] on div "CRM Input Start workflow Generate Page Generate Account Research Output URL Res…" at bounding box center [626, 293] width 445 height 458
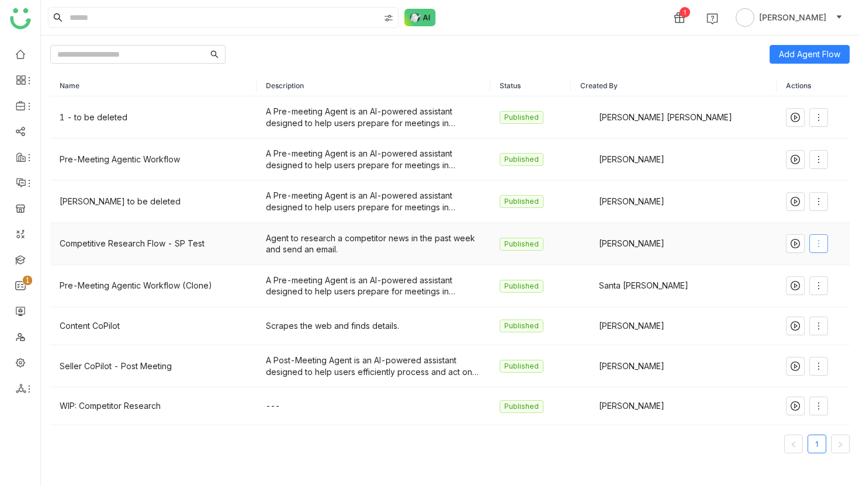
click at [815, 243] on icon at bounding box center [818, 243] width 9 height 9
click at [781, 266] on span "Edit" at bounding box center [770, 267] width 22 height 13
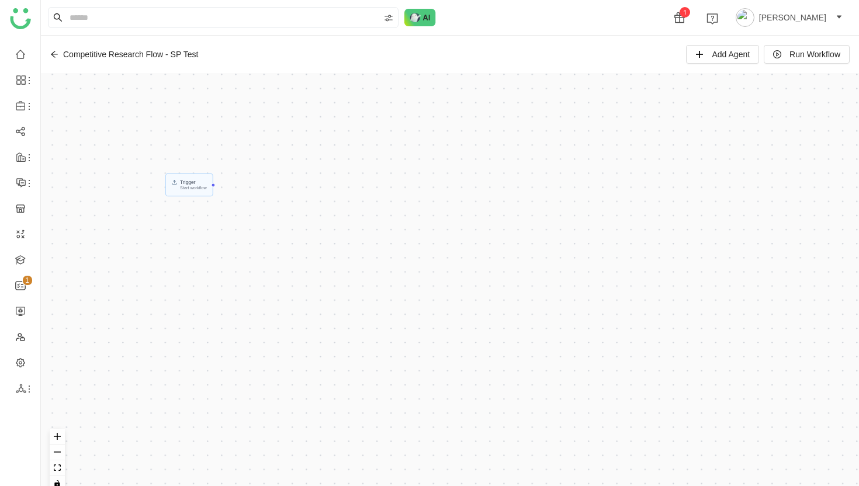
click at [55, 55] on icon at bounding box center [54, 54] width 8 height 8
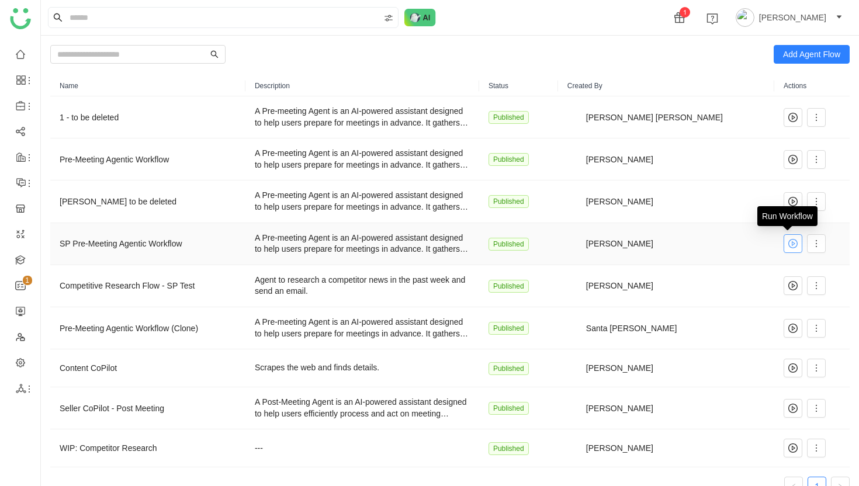
click at [790, 243] on icon at bounding box center [792, 243] width 9 height 9
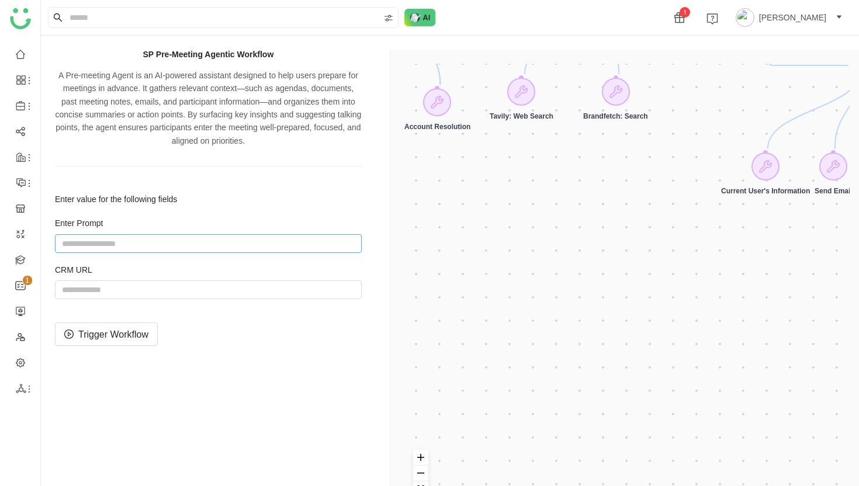
click at [235, 251] on input "string" at bounding box center [208, 243] width 307 height 19
paste input "**********"
click at [316, 244] on input "string" at bounding box center [208, 243] width 307 height 19
type input "**********"
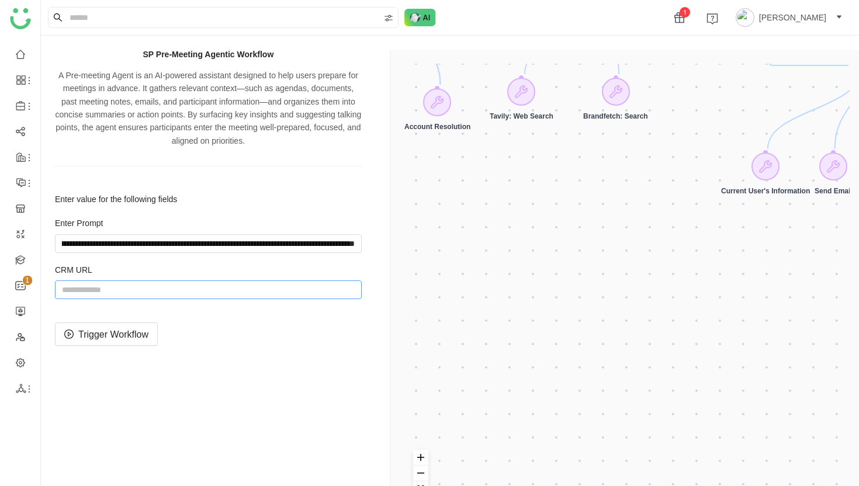
click at [269, 292] on input "string" at bounding box center [208, 290] width 307 height 19
paste input "**********"
type input "**********"
click at [103, 332] on span "Trigger Workflow" at bounding box center [113, 334] width 70 height 15
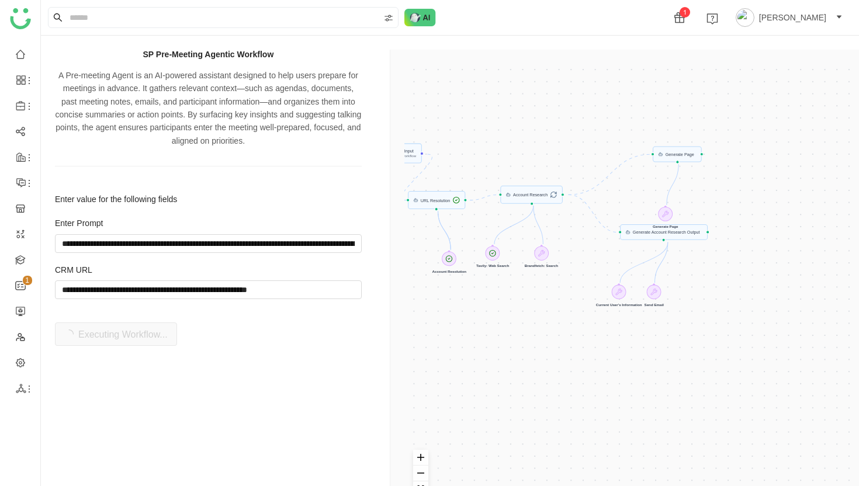
drag, startPoint x: 588, startPoint y: 307, endPoint x: 556, endPoint y: 355, distance: 57.7
click at [556, 355] on div "CRM Input Start workflow Generate Account Research Output Generate Page URL Res…" at bounding box center [626, 293] width 445 height 458
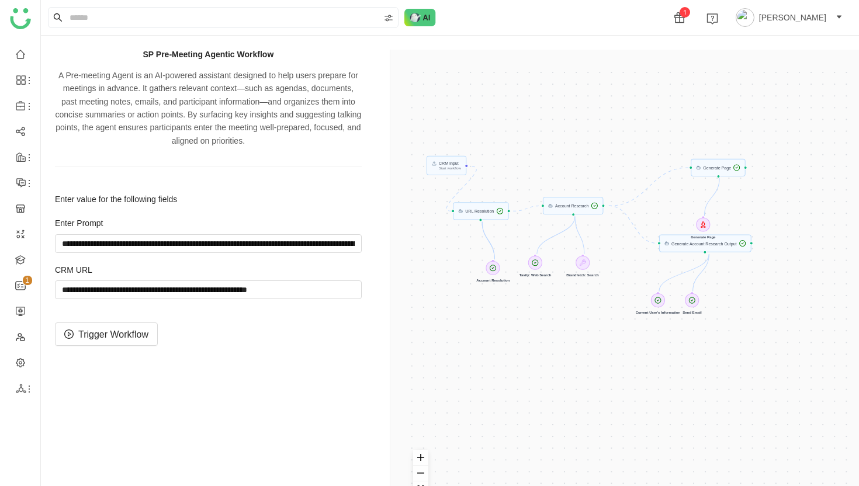
drag, startPoint x: 581, startPoint y: 89, endPoint x: 622, endPoint y: 101, distance: 43.1
click at [622, 101] on div "CRM Input Start workflow Generate Account Research Output Generate Page URL Res…" at bounding box center [626, 293] width 445 height 458
drag, startPoint x: 708, startPoint y: 169, endPoint x: 723, endPoint y: 171, distance: 14.7
click at [723, 171] on div "CRM Input Start workflow Generate Account Research Output Generate Page URL Res…" at bounding box center [626, 293] width 445 height 458
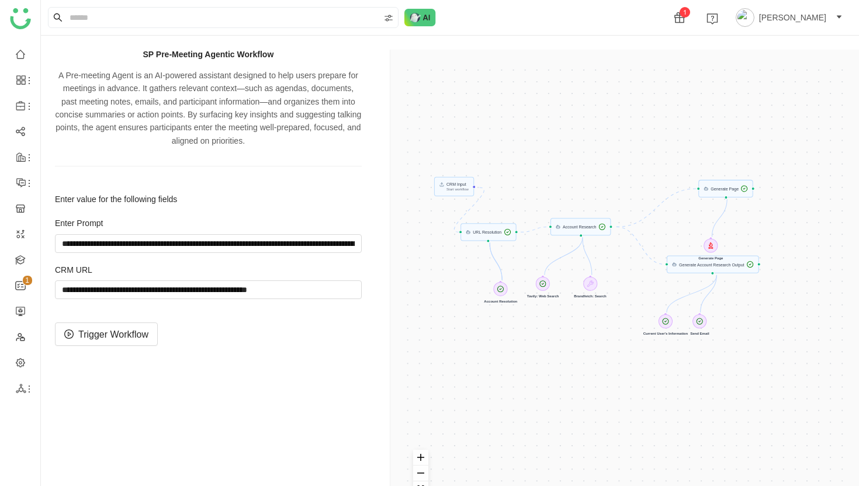
drag, startPoint x: 718, startPoint y: 167, endPoint x: 707, endPoint y: 184, distance: 19.8
click at [707, 184] on div "CRM Input Start workflow Generate Account Research Output Generate Page URL Res…" at bounding box center [626, 293] width 445 height 458
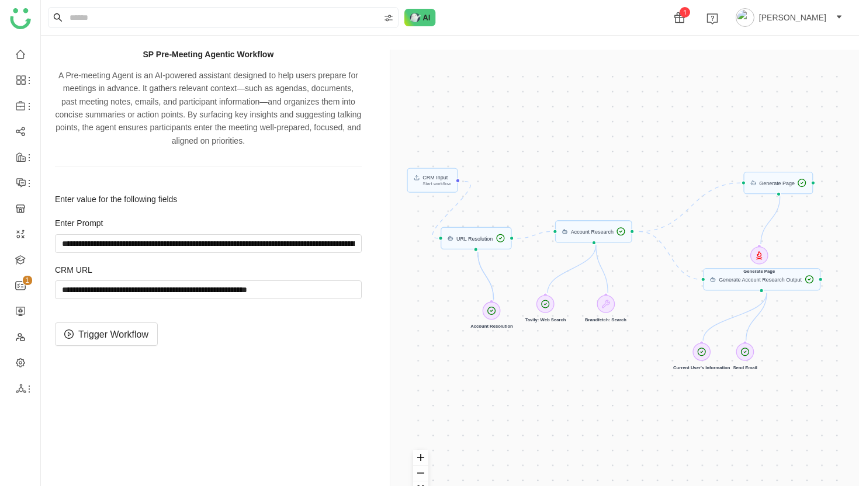
drag, startPoint x: 487, startPoint y: 365, endPoint x: 493, endPoint y: 364, distance: 6.0
click at [493, 364] on div "CRM Input Start workflow Generate Account Research Output Generate Page URL Res…" at bounding box center [626, 293] width 445 height 458
click at [763, 259] on div "CRM Input Start workflow Generate Account Research Output Generate Page URL Res…" at bounding box center [626, 293] width 445 height 458
click at [761, 254] on div "CRM Input Start workflow Generate Account Research Output Generate Page URL Res…" at bounding box center [626, 293] width 445 height 458
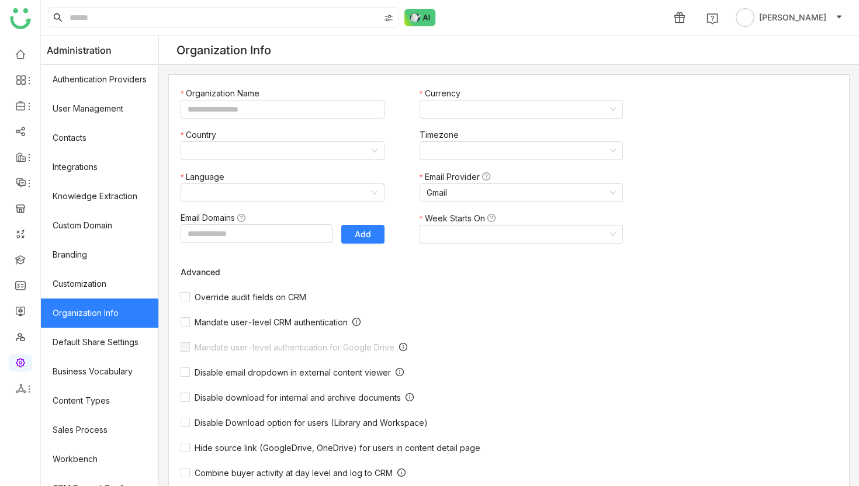
type input "*******"
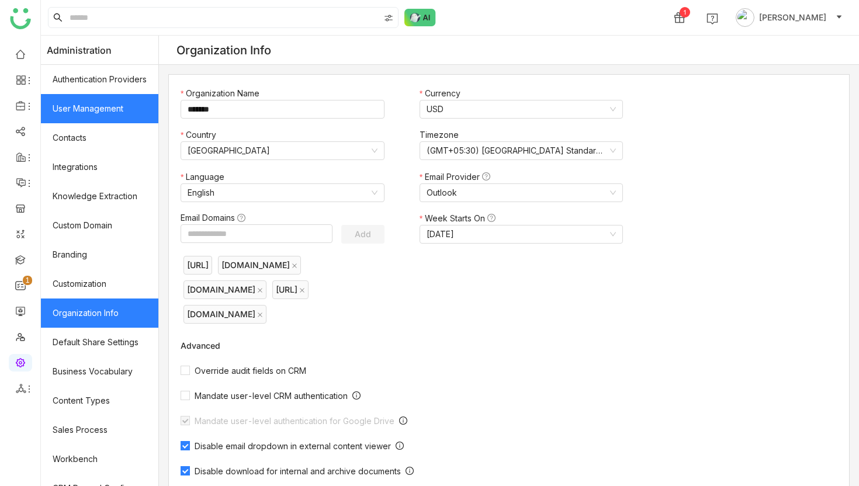
click at [114, 108] on link "User Management" at bounding box center [99, 108] width 117 height 29
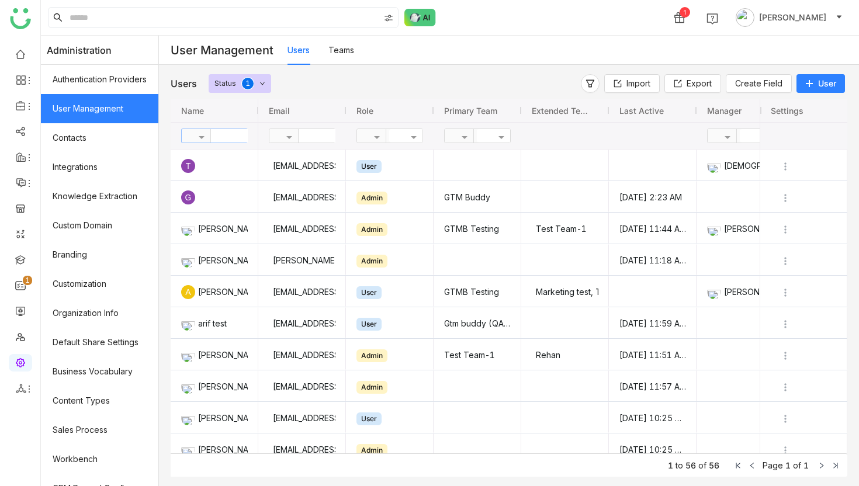
click at [227, 137] on input "text" at bounding box center [253, 135] width 85 height 13
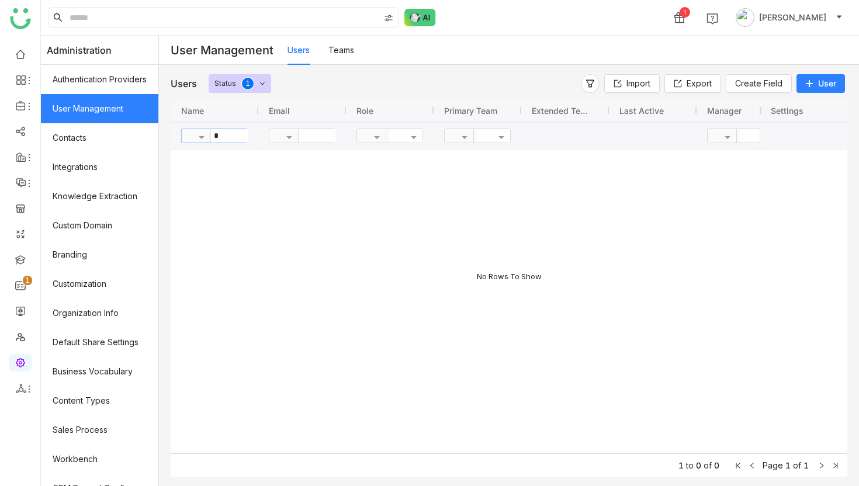
type input "*"
click at [825, 84] on span "User" at bounding box center [827, 84] width 18 height 12
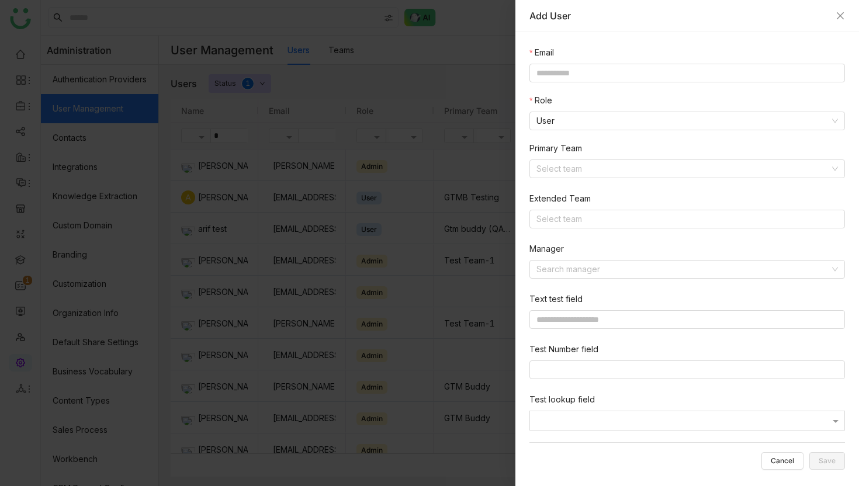
click at [433, 60] on div at bounding box center [429, 243] width 859 height 486
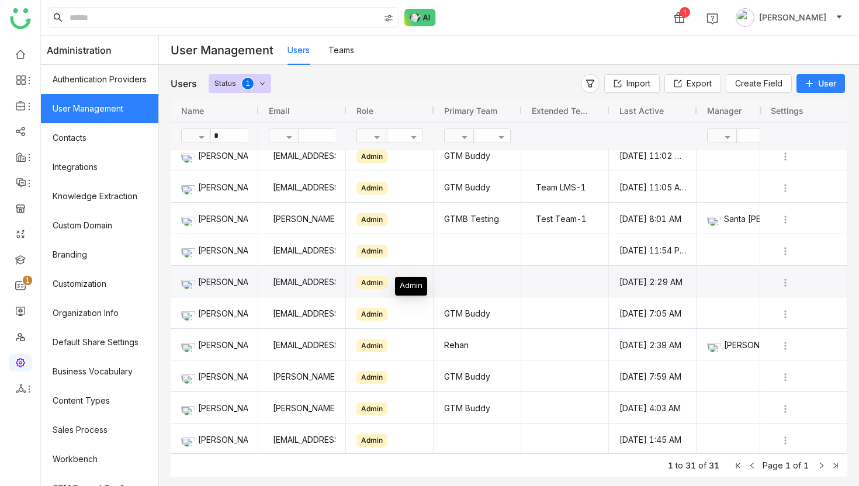
scroll to position [382, 0]
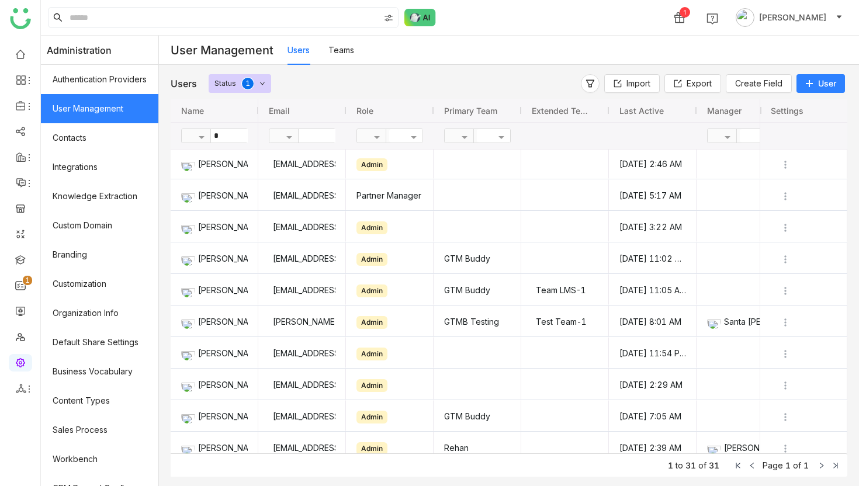
click at [821, 82] on span "User" at bounding box center [827, 84] width 18 height 12
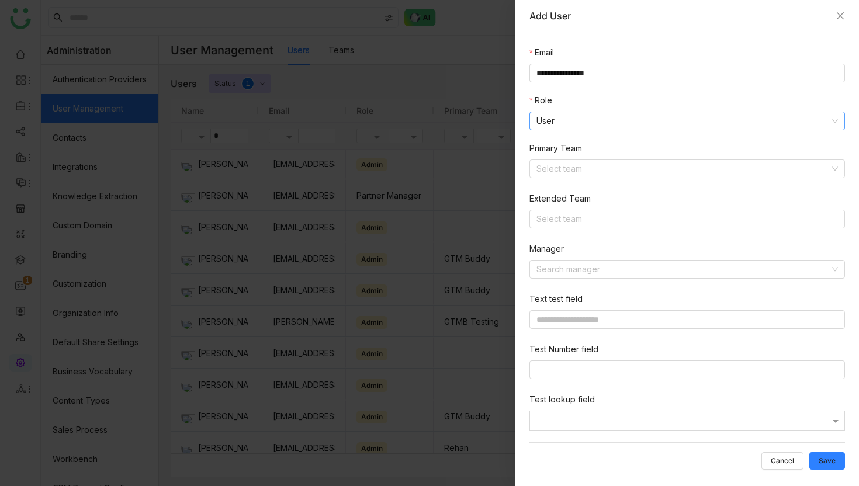
type input "**********"
click at [651, 124] on nz-select-item "User" at bounding box center [688, 121] width 302 height 18
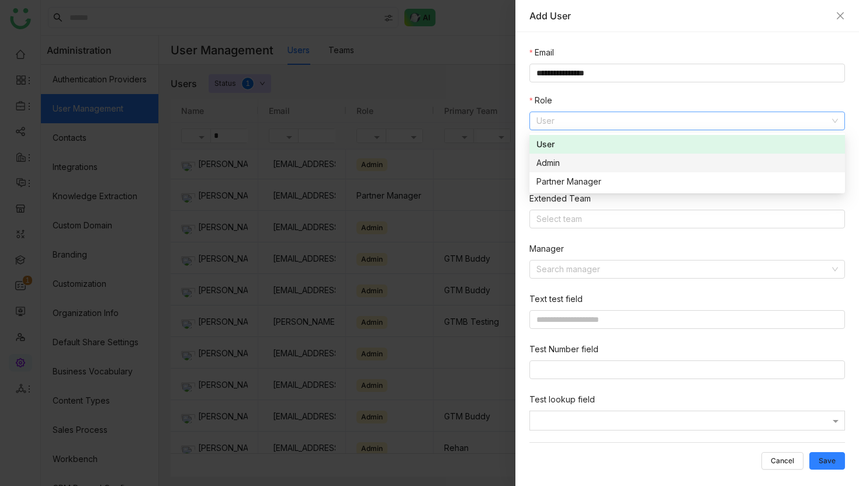
click at [618, 169] on div "Admin" at bounding box center [688, 163] width 302 height 13
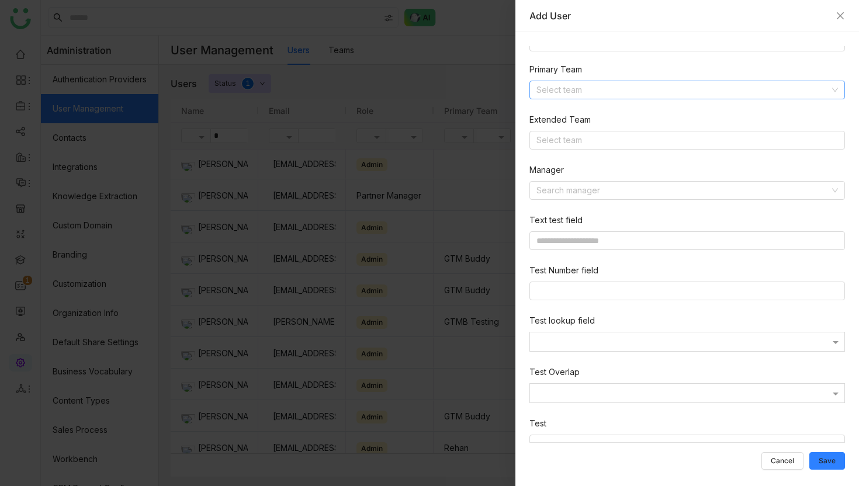
click at [664, 96] on input at bounding box center [683, 90] width 293 height 18
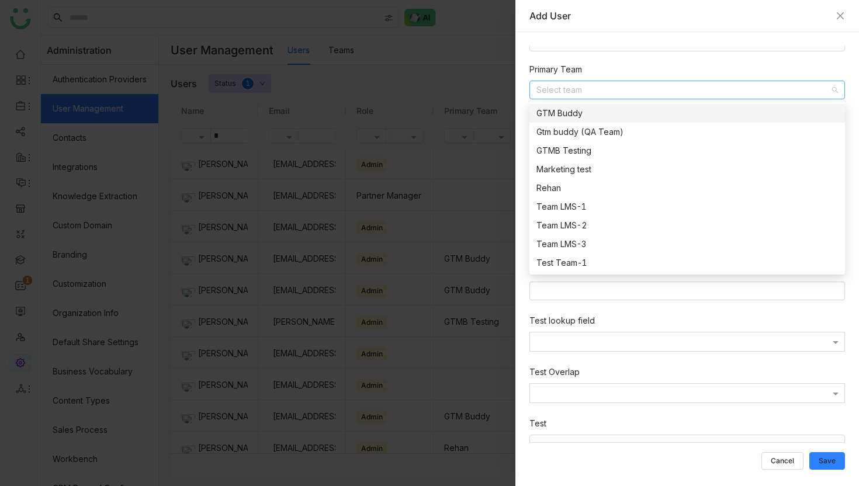
click at [591, 113] on div "GTM Buddy" at bounding box center [688, 113] width 302 height 13
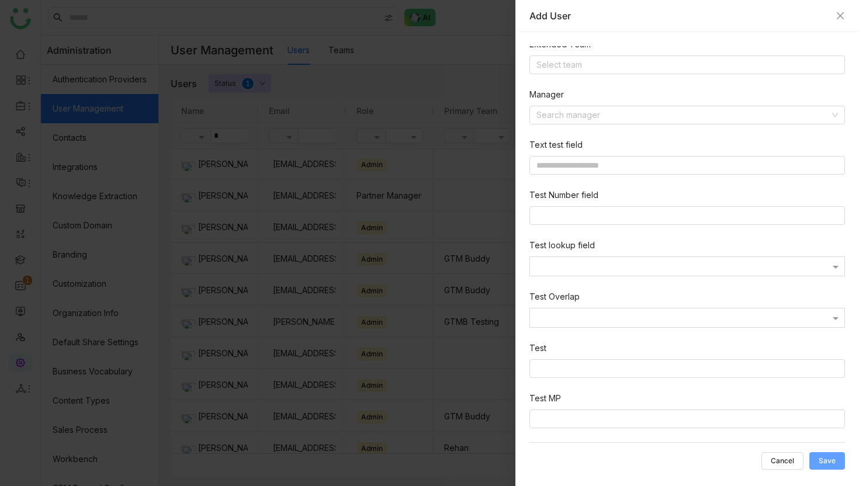
click at [827, 461] on span "Save" at bounding box center [827, 461] width 17 height 0
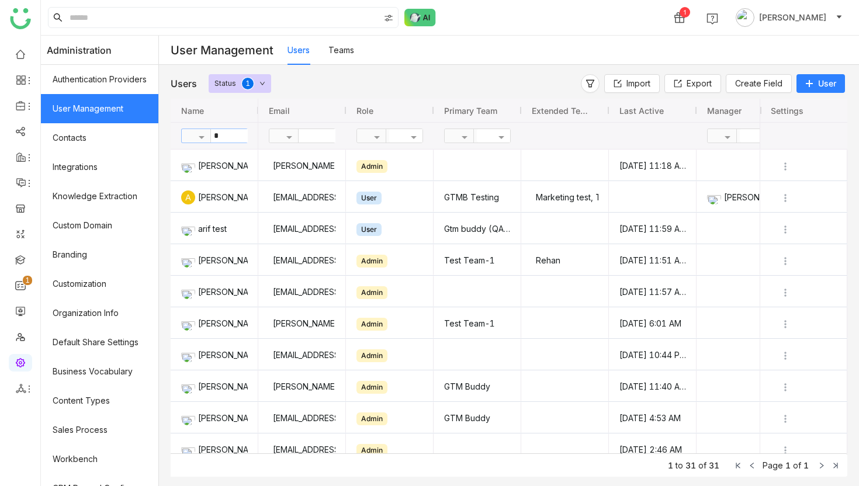
click at [233, 134] on input "*" at bounding box center [253, 135] width 85 height 13
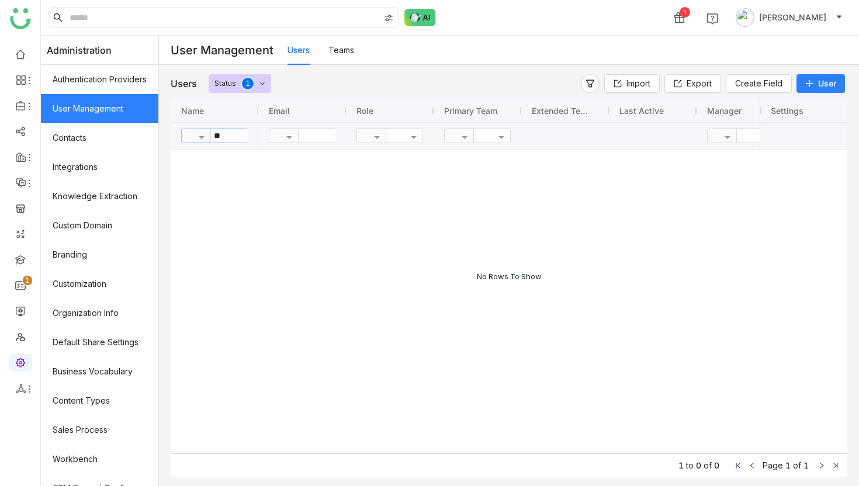
type input "*"
click at [261, 84] on icon at bounding box center [262, 84] width 5 height 4
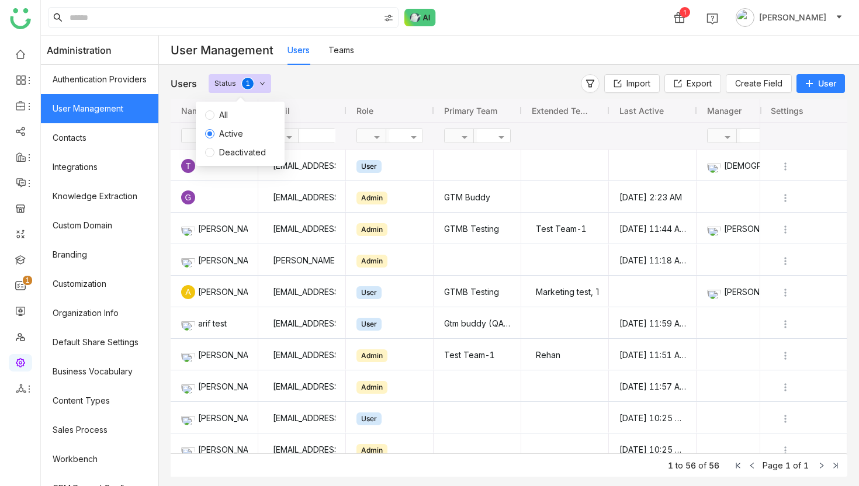
click at [220, 116] on span "All" at bounding box center [224, 115] width 18 height 13
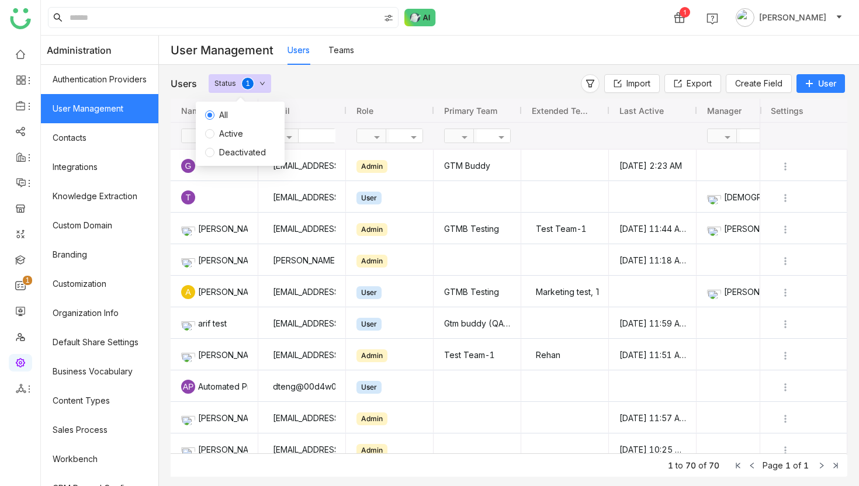
click at [324, 137] on input "text" at bounding box center [341, 135] width 85 height 13
type input "****"
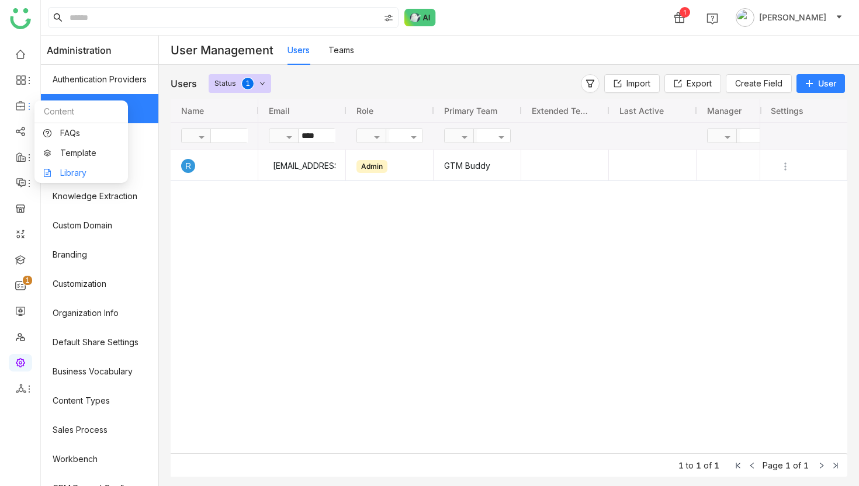
click at [64, 171] on link "Library" at bounding box center [81, 173] width 76 height 8
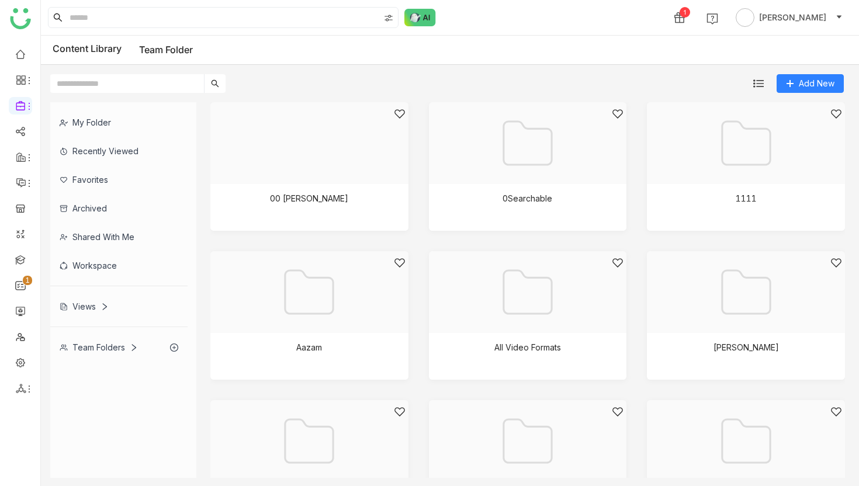
click at [98, 265] on div "Workspace" at bounding box center [118, 265] width 137 height 29
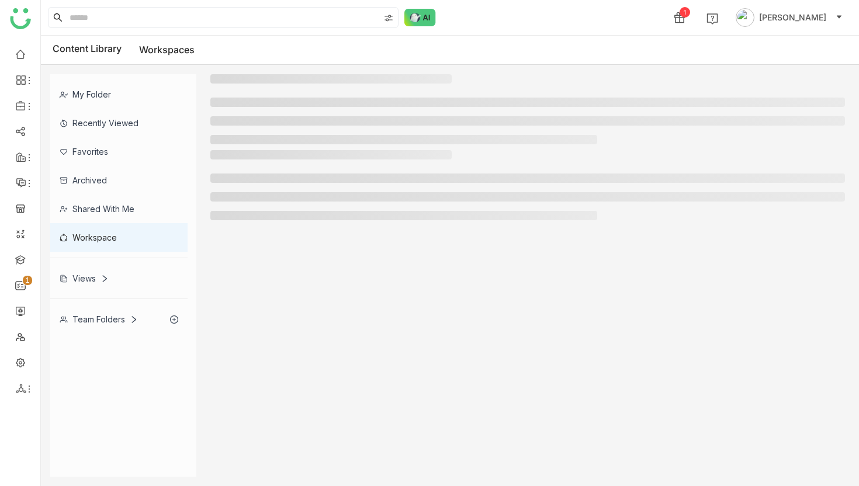
click at [98, 265] on div "Views" at bounding box center [118, 278] width 137 height 29
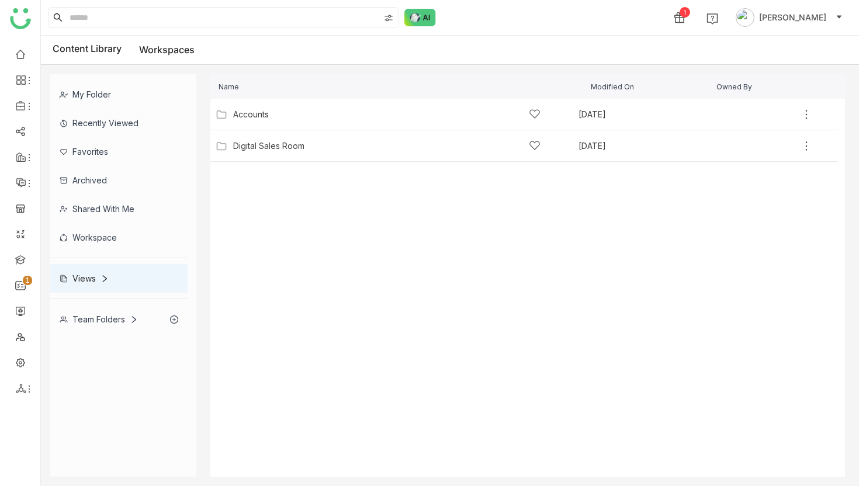
click at [101, 235] on div "Workspace" at bounding box center [118, 237] width 137 height 29
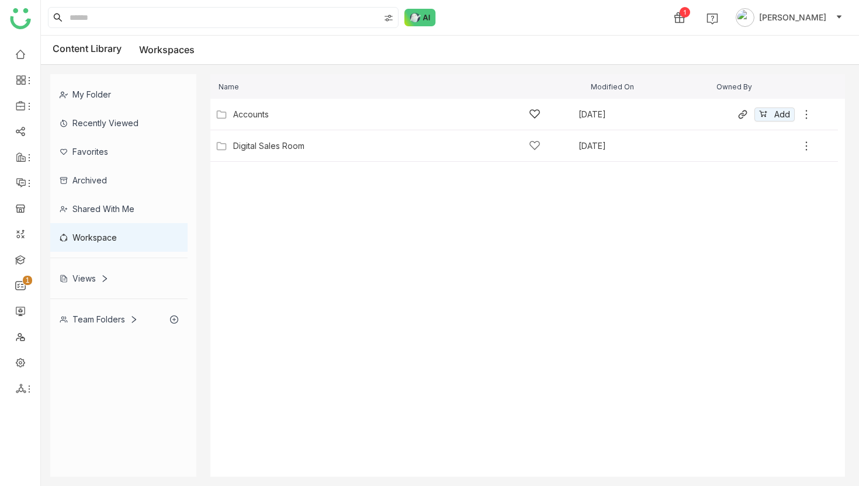
click at [260, 116] on div "Accounts" at bounding box center [251, 114] width 36 height 9
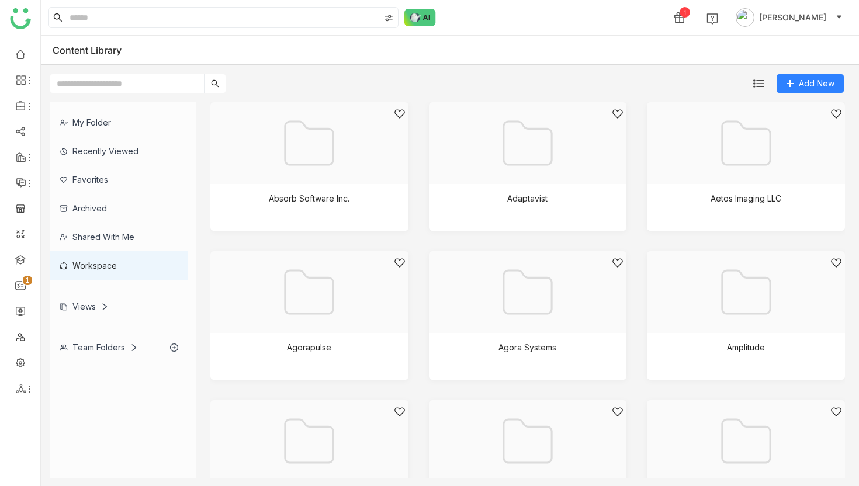
click at [171, 85] on input "text" at bounding box center [127, 83] width 154 height 19
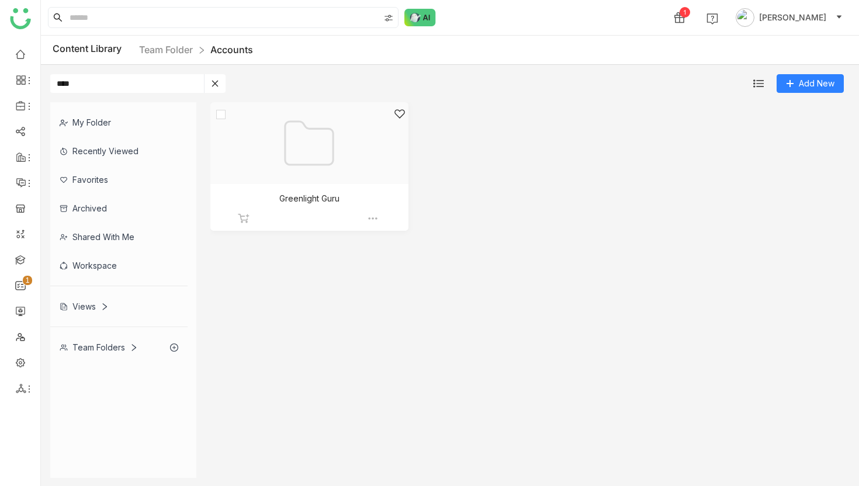
type input "****"
click at [302, 134] on div at bounding box center [305, 157] width 178 height 99
click at [307, 165] on div at bounding box center [305, 157] width 178 height 99
click at [312, 198] on div at bounding box center [305, 157] width 178 height 99
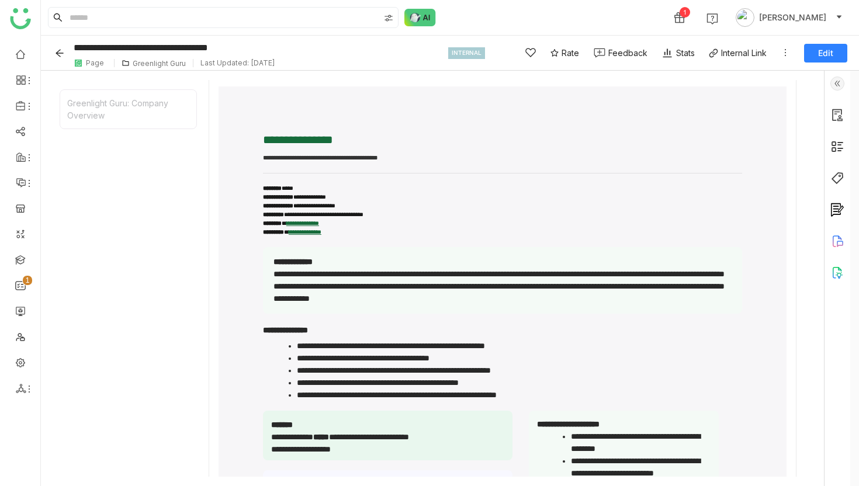
scroll to position [38, 0]
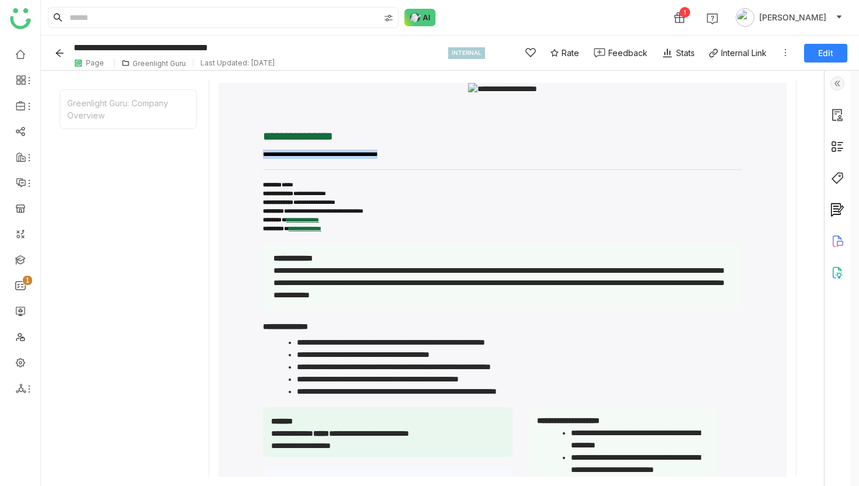
drag, startPoint x: 271, startPoint y: 155, endPoint x: 428, endPoint y: 160, distance: 157.3
click at [428, 160] on div "**********" at bounding box center [503, 309] width 568 height 452
click at [348, 193] on li "**********" at bounding box center [502, 193] width 479 height 9
drag, startPoint x: 338, startPoint y: 201, endPoint x: 380, endPoint y: 202, distance: 42.1
click at [380, 202] on li "**********" at bounding box center [502, 202] width 479 height 9
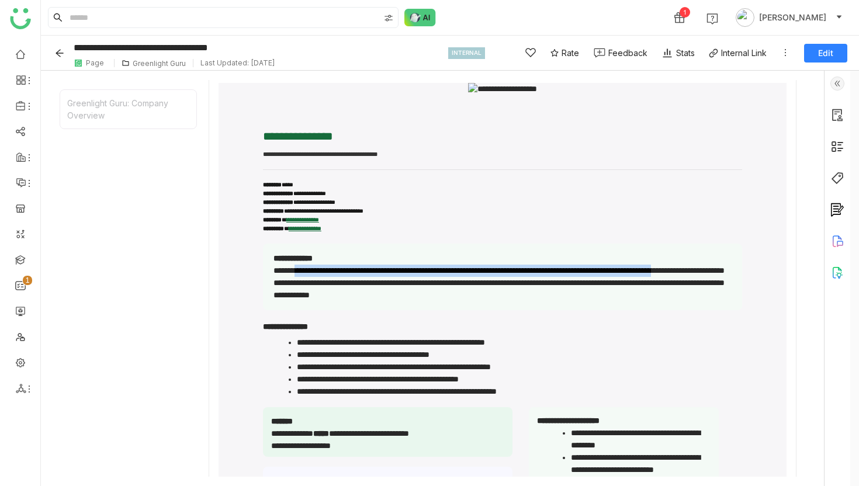
drag, startPoint x: 311, startPoint y: 272, endPoint x: 385, endPoint y: 279, distance: 74.0
click at [385, 279] on div "**********" at bounding box center [502, 277] width 479 height 67
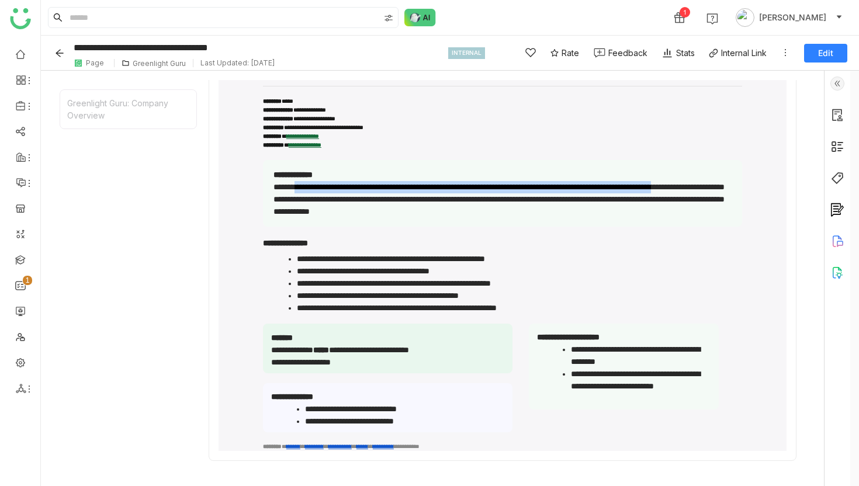
scroll to position [123, 0]
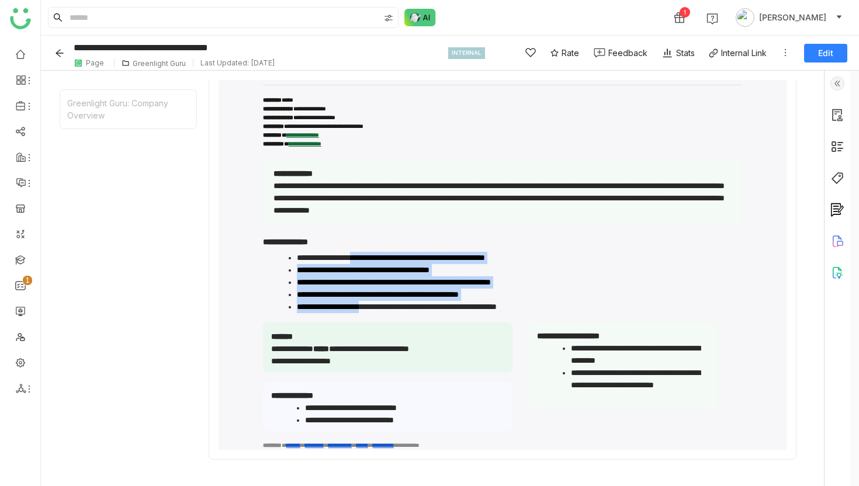
drag, startPoint x: 389, startPoint y: 262, endPoint x: 389, endPoint y: 303, distance: 40.9
click at [389, 303] on ul "**********" at bounding box center [508, 282] width 469 height 61
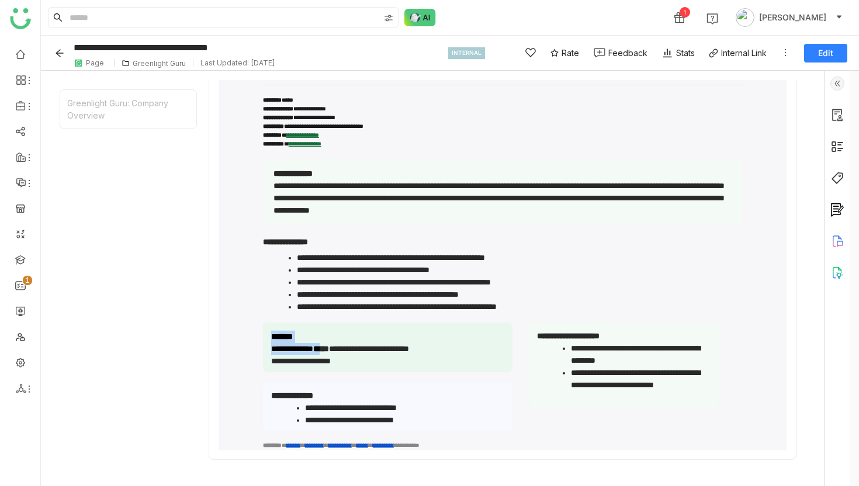
drag, startPoint x: 342, startPoint y: 340, endPoint x: 342, endPoint y: 355, distance: 15.2
click at [342, 355] on div "**********" at bounding box center [388, 348] width 250 height 50
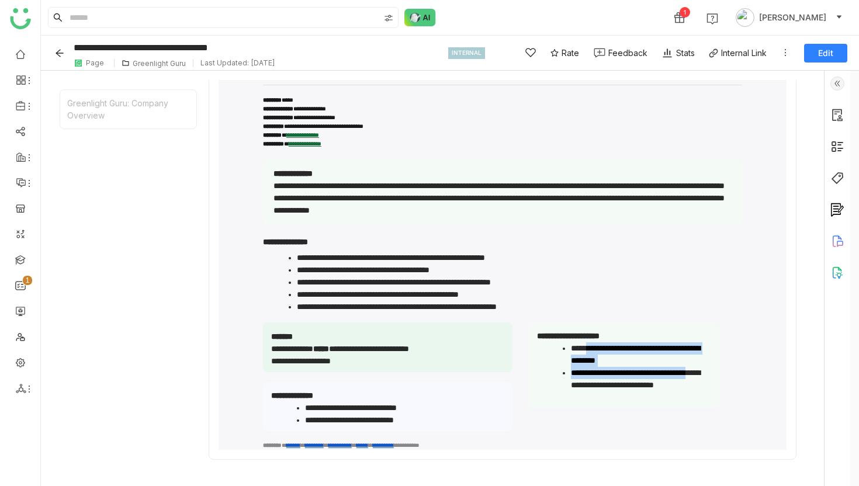
drag, startPoint x: 604, startPoint y: 348, endPoint x: 604, endPoint y: 389, distance: 41.5
click at [604, 389] on ul "**********" at bounding box center [629, 373] width 163 height 61
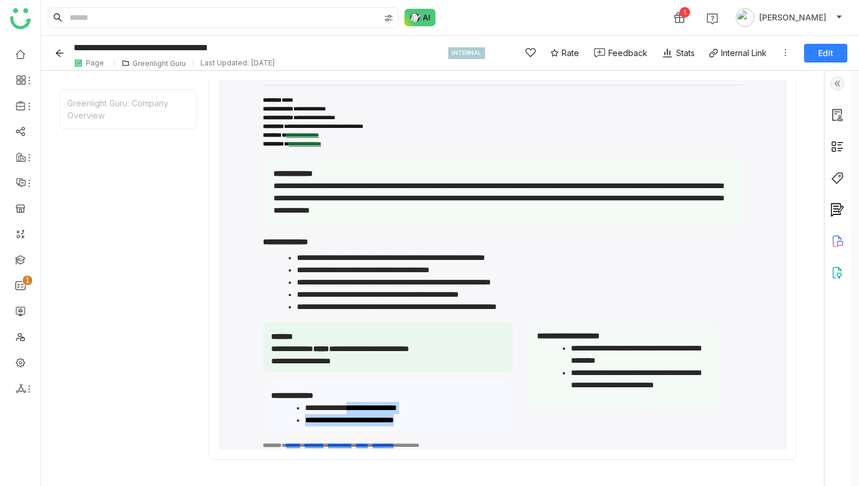
drag, startPoint x: 377, startPoint y: 409, endPoint x: 411, endPoint y: 428, distance: 39.8
click at [411, 428] on div "**********" at bounding box center [388, 406] width 250 height 49
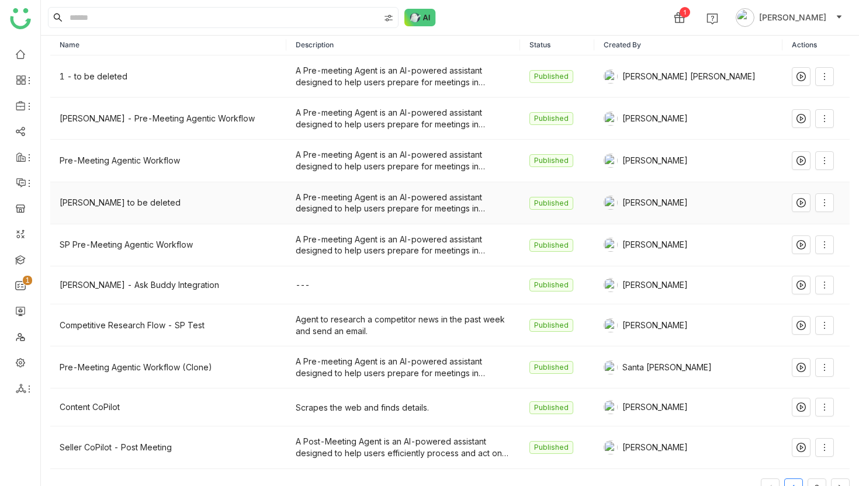
scroll to position [70, 0]
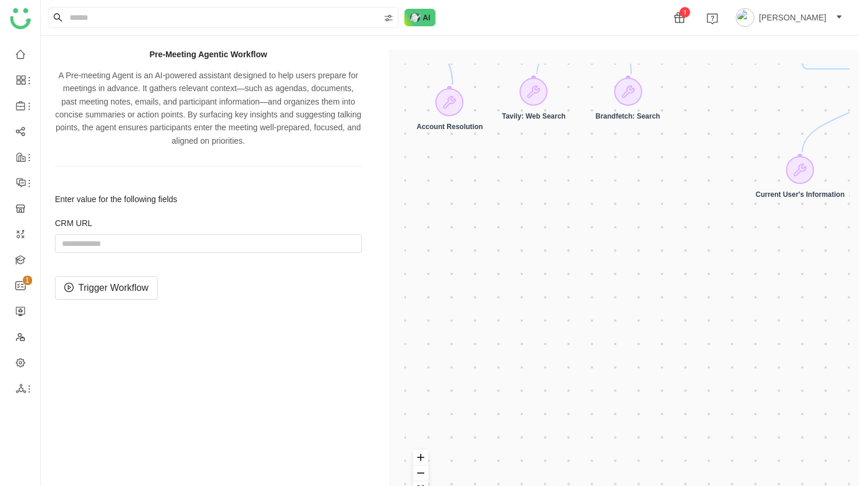
drag, startPoint x: 543, startPoint y: 242, endPoint x: 554, endPoint y: 239, distance: 11.5
click at [554, 239] on div "CRM Input Start workflow Generate Page Generate Account Research Output URL Res…" at bounding box center [626, 293] width 445 height 458
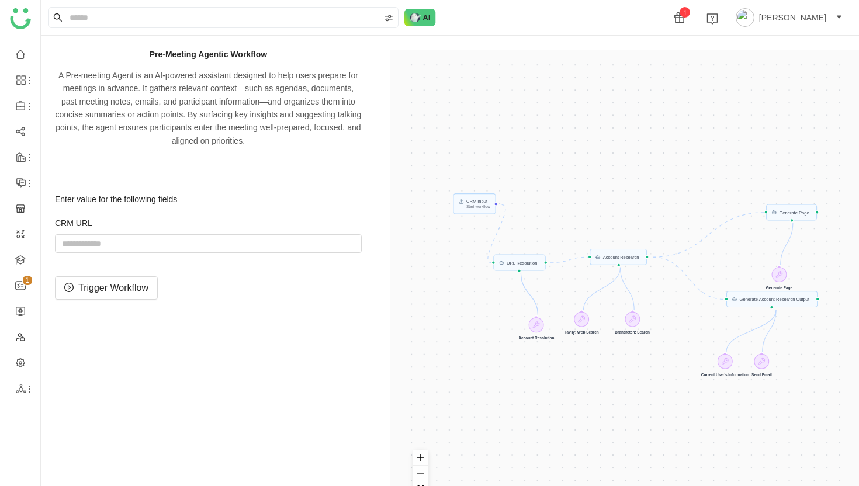
drag, startPoint x: 558, startPoint y: 240, endPoint x: 595, endPoint y: 401, distance: 165.5
click at [597, 401] on div "CRM Input Start workflow Generate Page Generate Account Research Output URL Res…" at bounding box center [626, 293] width 445 height 458
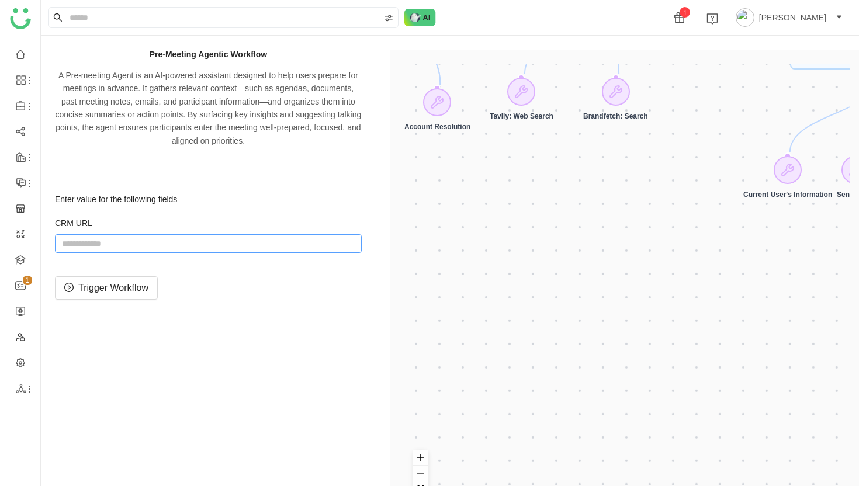
click at [160, 248] on input "string" at bounding box center [208, 243] width 307 height 19
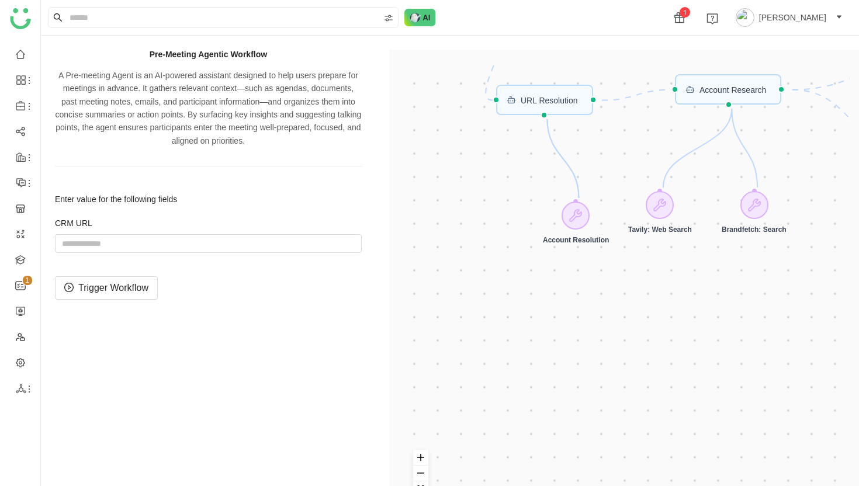
drag, startPoint x: 481, startPoint y: 230, endPoint x: 618, endPoint y: 348, distance: 180.7
click at [621, 352] on div "CRM Input Start workflow Generate Page Generate Account Research Output URL Res…" at bounding box center [626, 293] width 445 height 458
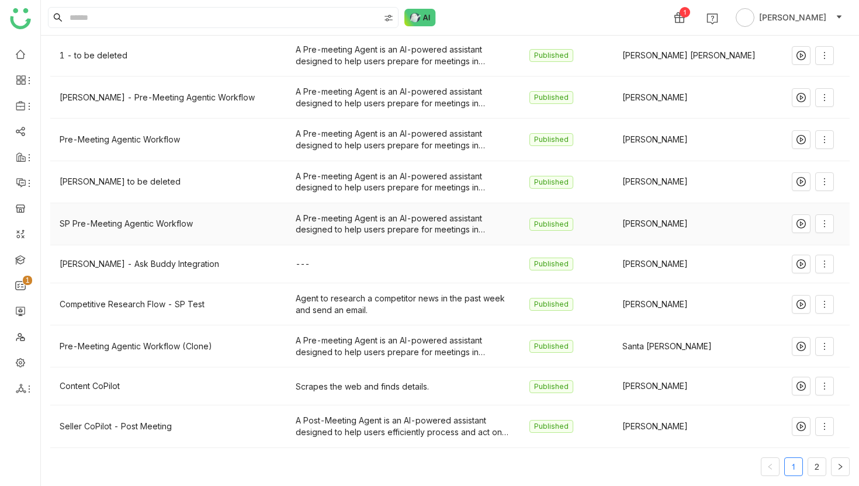
scroll to position [70, 0]
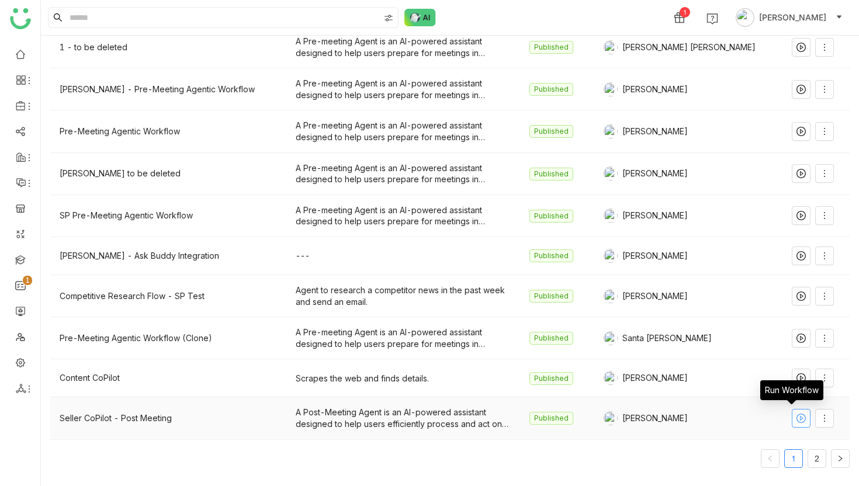
click at [797, 420] on icon at bounding box center [801, 418] width 9 height 9
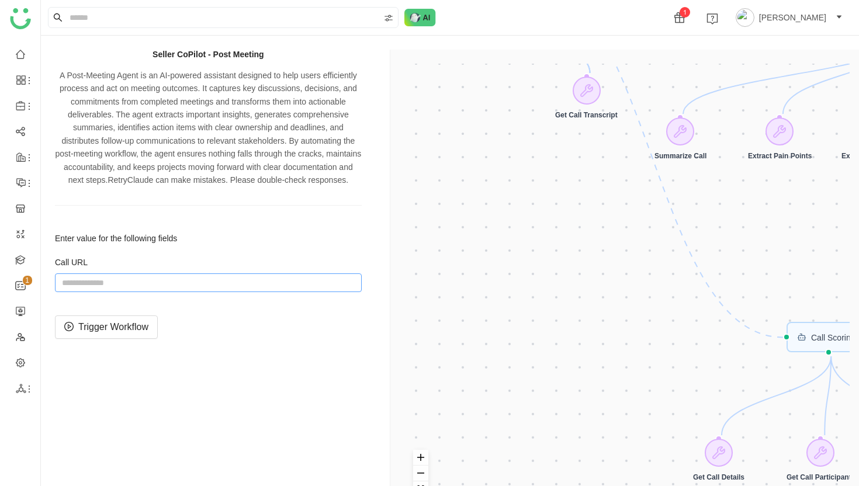
click at [169, 292] on input "string" at bounding box center [208, 283] width 307 height 19
paste input "**********"
type input "**********"
click at [120, 334] on span "Trigger Workflow" at bounding box center [113, 327] width 70 height 15
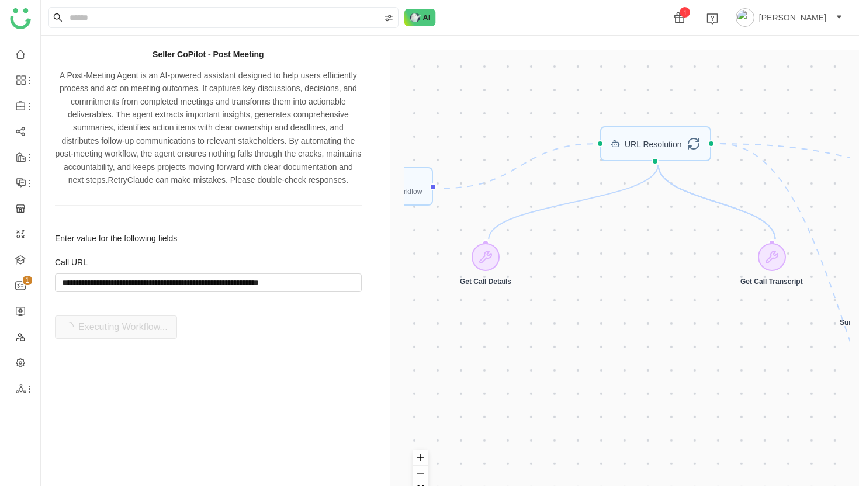
drag, startPoint x: 534, startPoint y: 204, endPoint x: 719, endPoint y: 371, distance: 249.1
click at [719, 371] on div "Trigger Start workflow Call Scoring Send Email Execute Call Analysis URL Resolu…" at bounding box center [626, 293] width 445 height 458
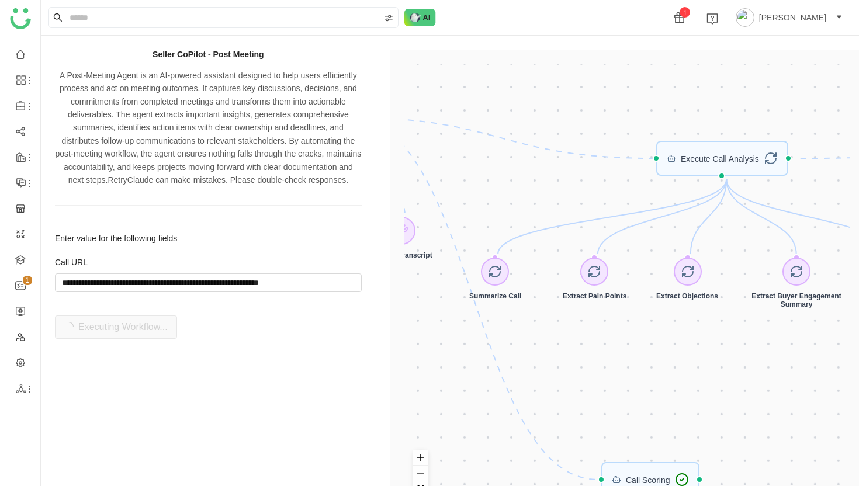
drag, startPoint x: 764, startPoint y: 351, endPoint x: 391, endPoint y: 324, distance: 374.5
click at [392, 324] on div "Trigger Start workflow Call Scoring Send Email Execute Call Analysis URL Resolu…" at bounding box center [627, 293] width 474 height 486
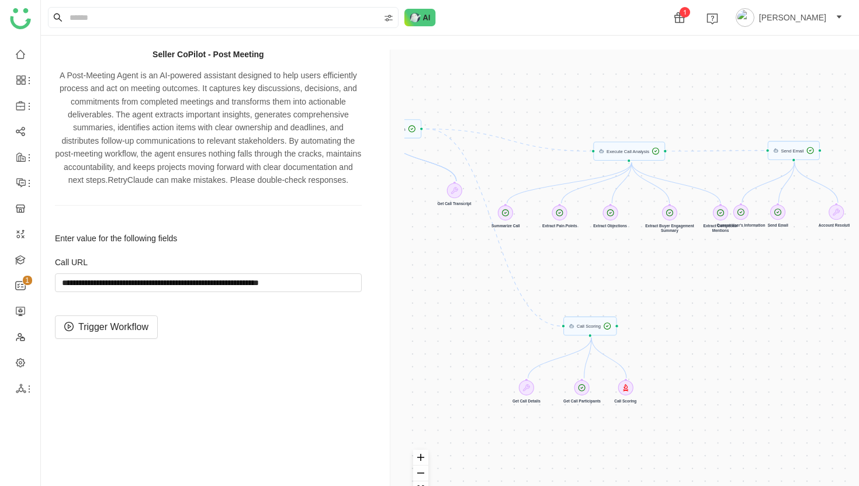
drag, startPoint x: 770, startPoint y: 379, endPoint x: 695, endPoint y: 274, distance: 128.6
click at [694, 273] on div "Trigger Start workflow Call Scoring Send Email Execute Call Analysis URL Resolu…" at bounding box center [626, 293] width 445 height 458
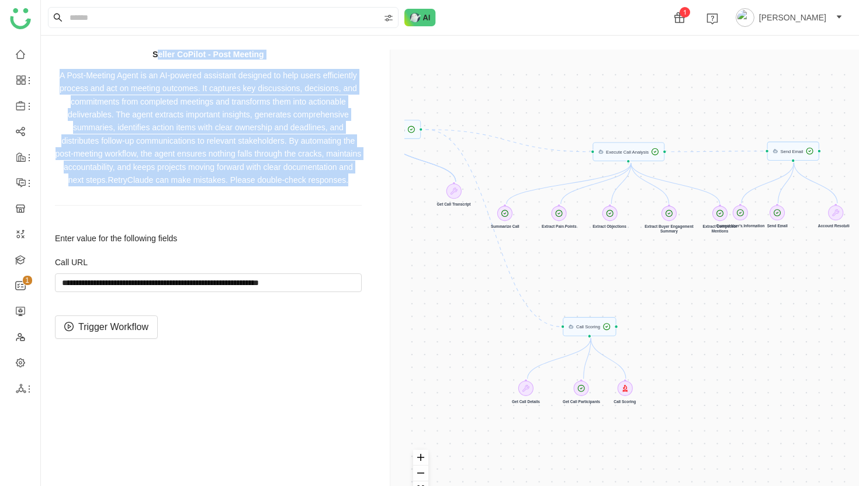
drag, startPoint x: 156, startPoint y: 53, endPoint x: 260, endPoint y: 199, distance: 179.0
click at [260, 199] on div "Seller CoPilot - Post Meeting A Post-Meeting Agent is an AI-powered assistant d…" at bounding box center [208, 128] width 307 height 156
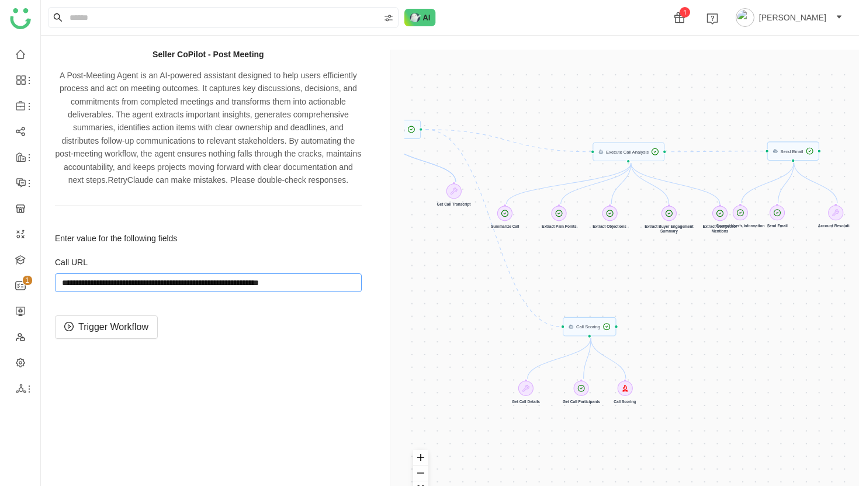
drag, startPoint x: 140, startPoint y: 296, endPoint x: 365, endPoint y: 299, distance: 225.0
click at [365, 299] on div "Seller CoPilot - Post Meeting A Post-Meeting Agent is an AI-powered assistant d…" at bounding box center [213, 293] width 316 height 486
click at [181, 57] on h1 "Seller CoPilot - Post Meeting" at bounding box center [208, 55] width 307 height 10
drag, startPoint x: 78, startPoint y: 299, endPoint x: 217, endPoint y: 300, distance: 139.1
click at [217, 292] on input "string" at bounding box center [208, 283] width 307 height 19
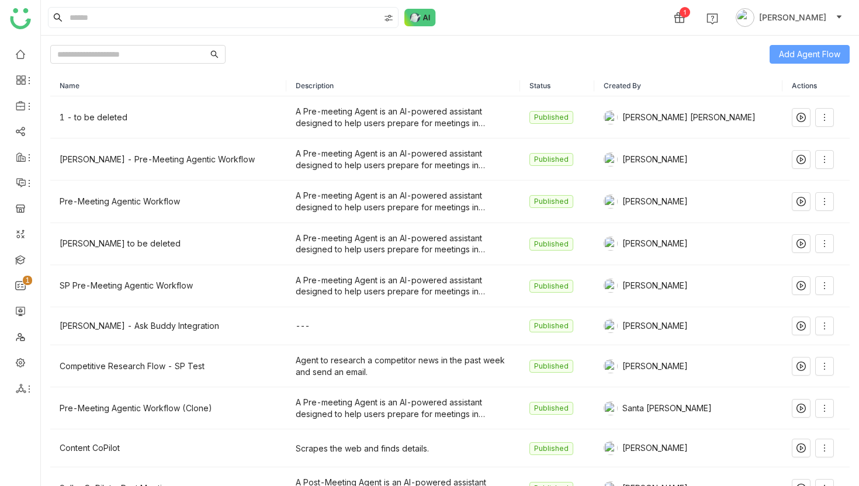
click at [797, 54] on span "Add Agent Flow" at bounding box center [809, 54] width 61 height 13
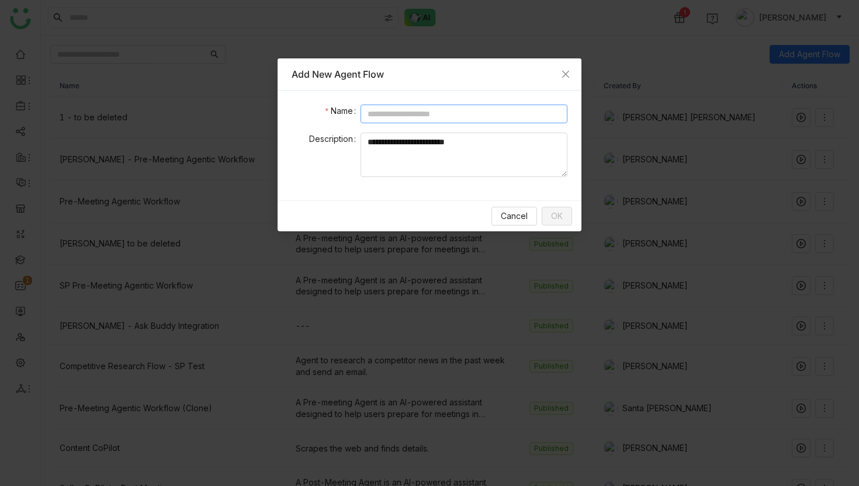
click at [413, 112] on input at bounding box center [464, 114] width 207 height 19
type input "*******"
click at [558, 217] on span "OK" at bounding box center [557, 216] width 12 height 13
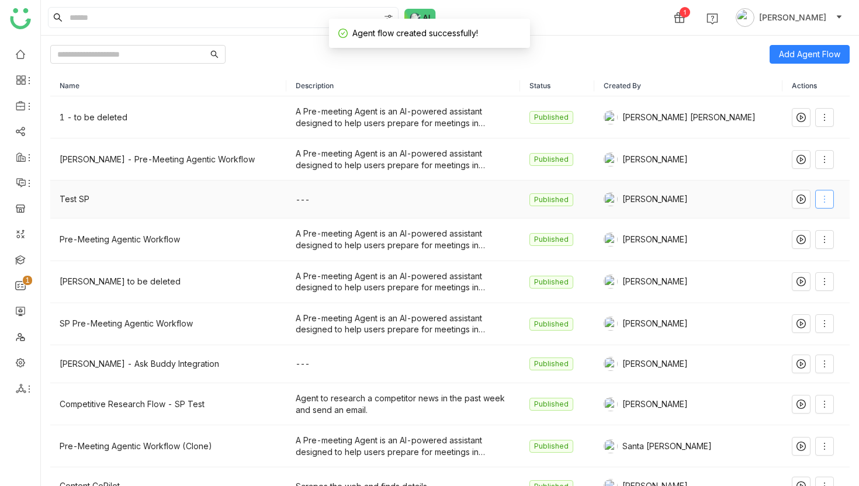
click at [820, 199] on icon at bounding box center [824, 199] width 9 height 9
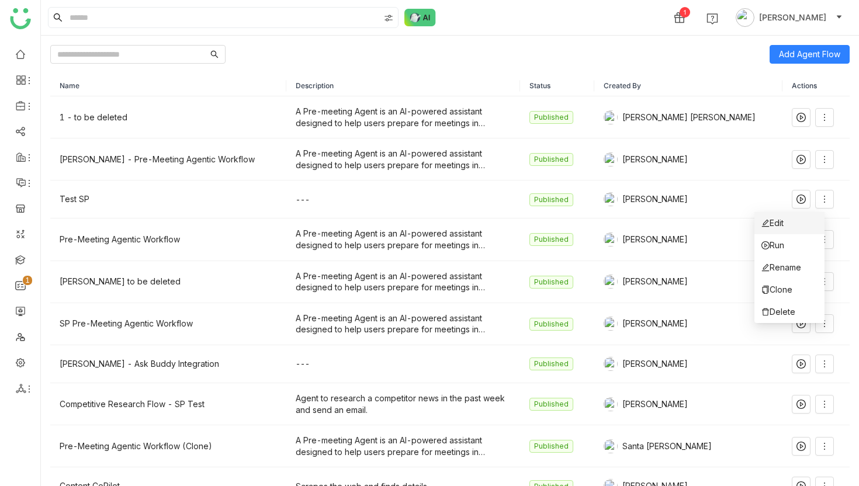
click at [783, 223] on span "Edit" at bounding box center [773, 223] width 22 height 13
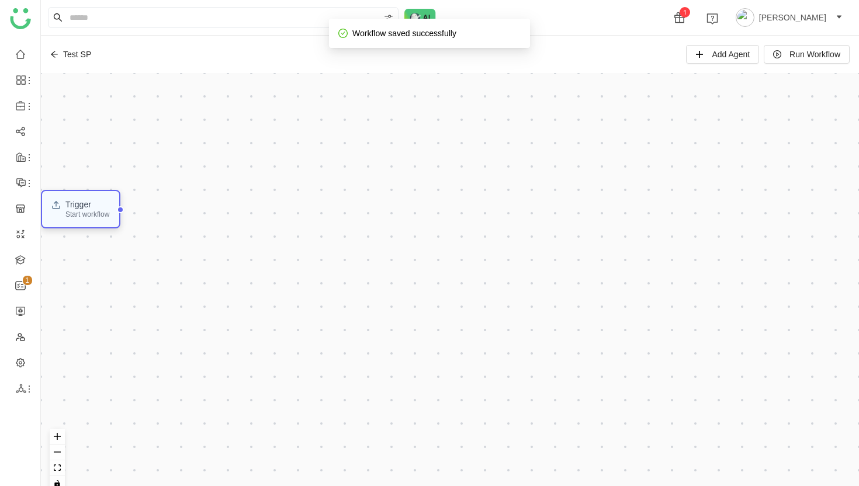
click at [104, 208] on div "Trigger" at bounding box center [87, 204] width 44 height 8
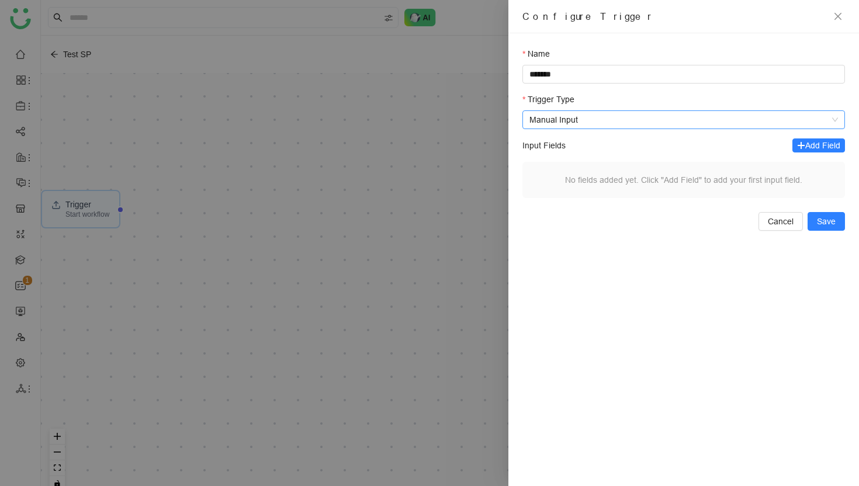
click at [538, 120] on span "Manual Input" at bounding box center [684, 120] width 309 height 18
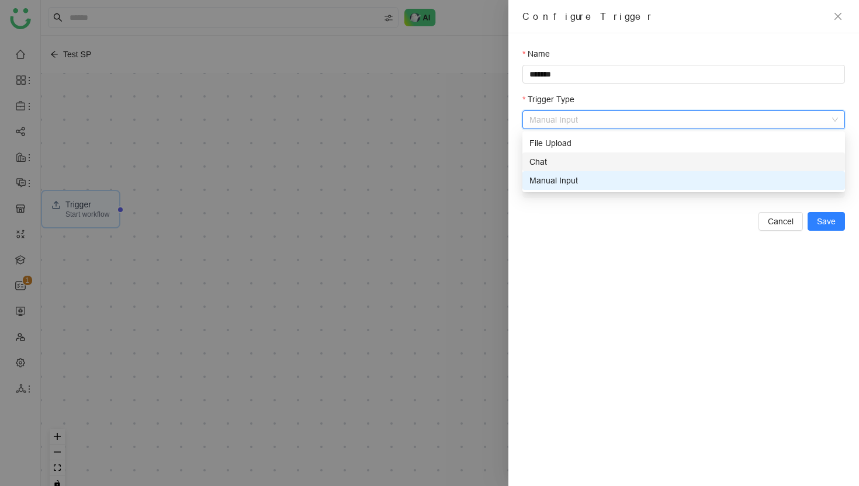
click at [538, 165] on div "Chat" at bounding box center [684, 161] width 309 height 13
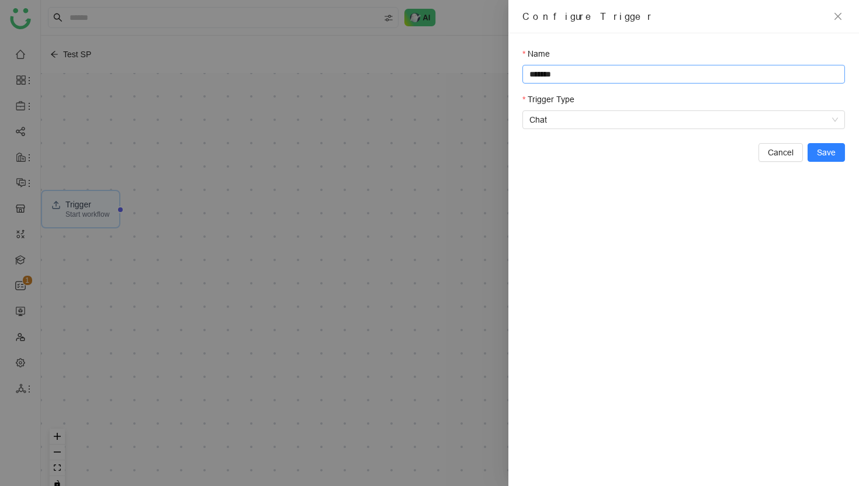
drag, startPoint x: 580, startPoint y: 73, endPoint x: 580, endPoint y: 59, distance: 14.0
click at [580, 59] on div "Name *******" at bounding box center [684, 65] width 323 height 36
type input "**********"
click at [831, 153] on span "Save" at bounding box center [826, 152] width 19 height 13
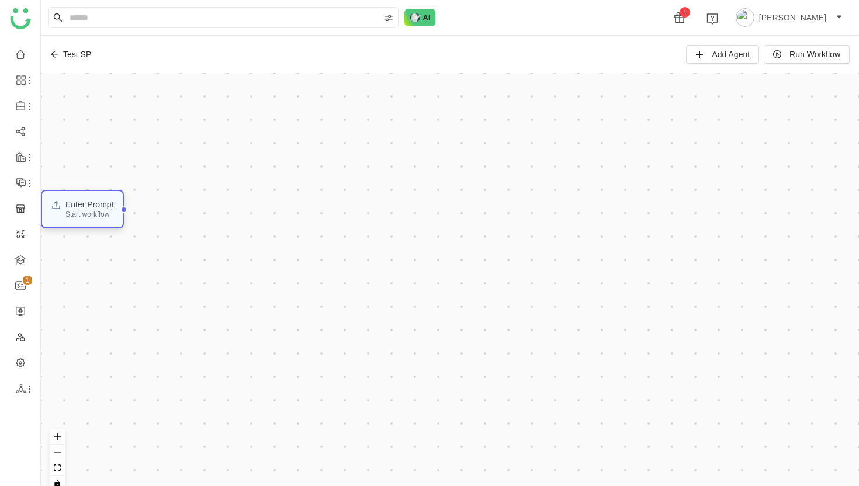
click at [108, 215] on div "Start workflow" at bounding box center [89, 214] width 49 height 7
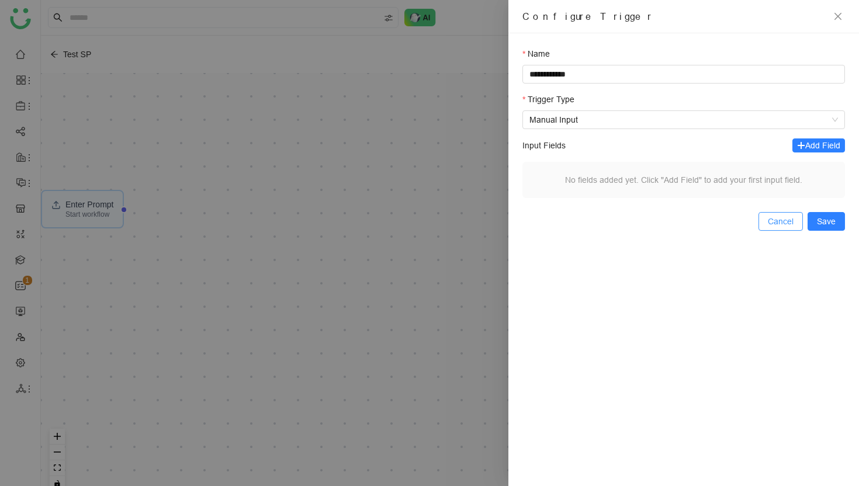
click at [789, 213] on button "Cancel" at bounding box center [781, 221] width 44 height 19
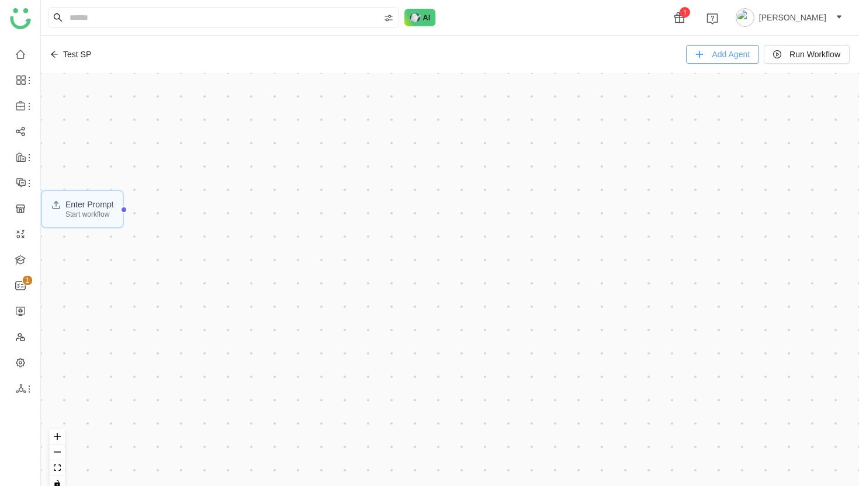
click at [701, 56] on button "Add Agent" at bounding box center [722, 54] width 73 height 19
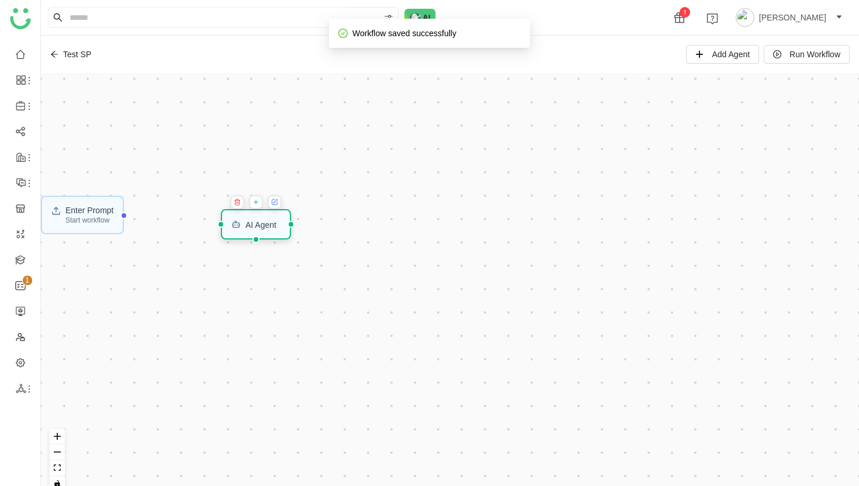
drag, startPoint x: 79, startPoint y: 92, endPoint x: 258, endPoint y: 224, distance: 221.5
click at [258, 224] on div "AI Agent" at bounding box center [260, 224] width 31 height 8
drag, startPoint x: 131, startPoint y: 216, endPoint x: 217, endPoint y: 218, distance: 86.5
click at [222, 272] on div "Enter Prompt Start workflow AI Agent" at bounding box center [450, 287] width 818 height 428
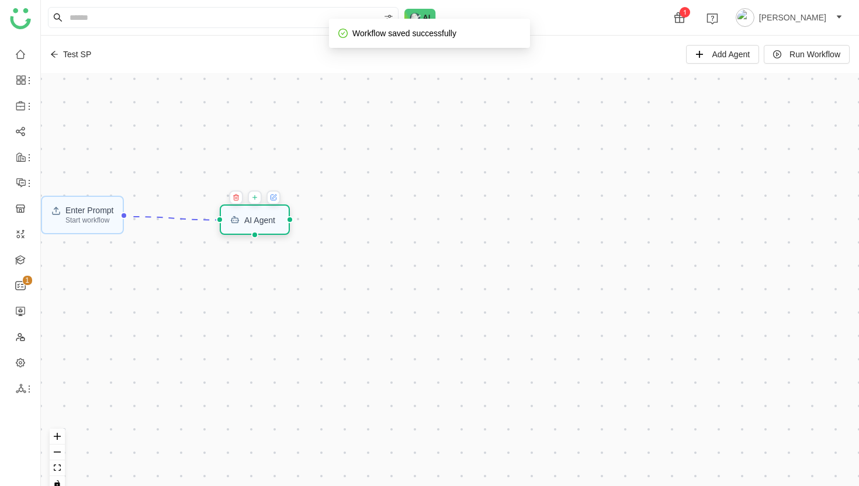
click at [265, 219] on div "AI Agent" at bounding box center [259, 220] width 31 height 8
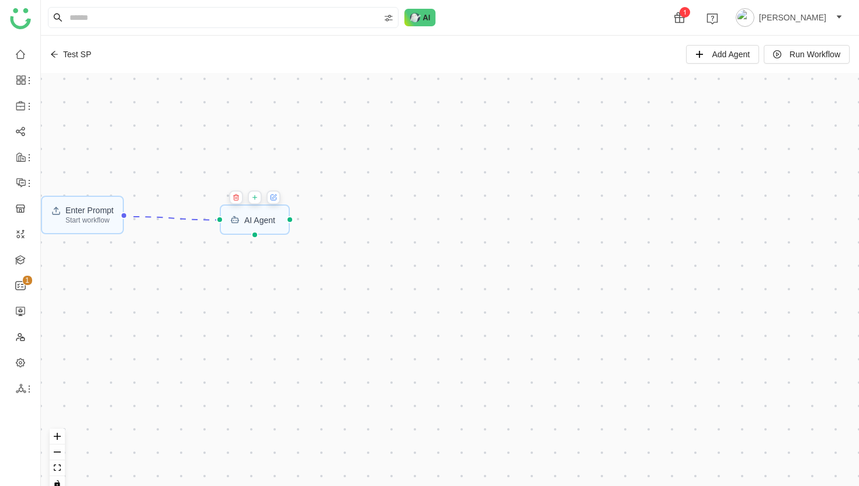
click at [276, 198] on icon at bounding box center [273, 197] width 5 height 5
click at [276, 196] on icon at bounding box center [274, 197] width 4 height 4
click at [258, 222] on div "AI Agent" at bounding box center [259, 220] width 31 height 8
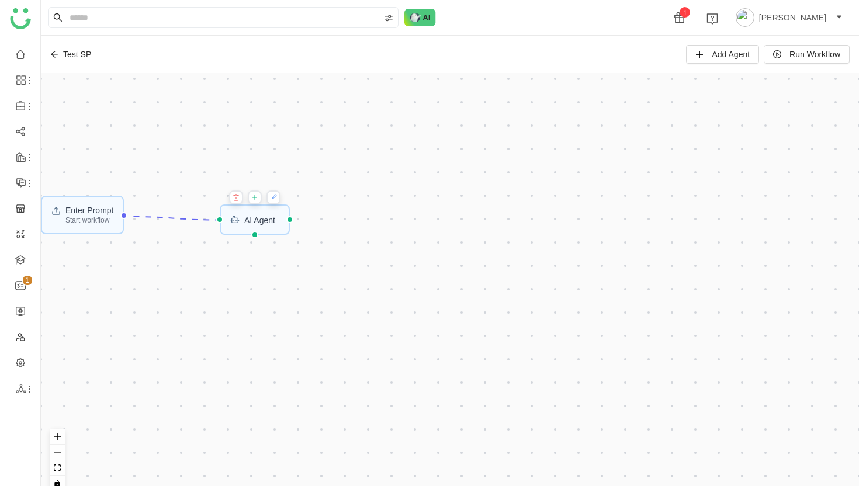
click at [274, 198] on icon at bounding box center [273, 197] width 5 height 5
click at [265, 216] on div "AI Agent" at bounding box center [259, 220] width 31 height 8
drag, startPoint x: 265, startPoint y: 215, endPoint x: 233, endPoint y: 229, distance: 35.1
click at [233, 229] on div "AI Agent" at bounding box center [255, 220] width 71 height 30
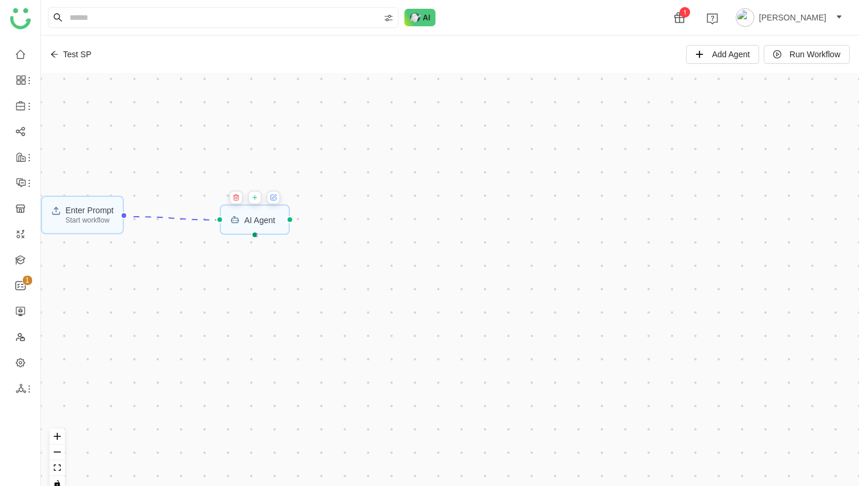
click at [257, 235] on div at bounding box center [254, 234] width 7 height 7
click at [265, 220] on div "AI Agent" at bounding box center [259, 220] width 31 height 8
click at [257, 196] on icon at bounding box center [254, 197] width 7 height 9
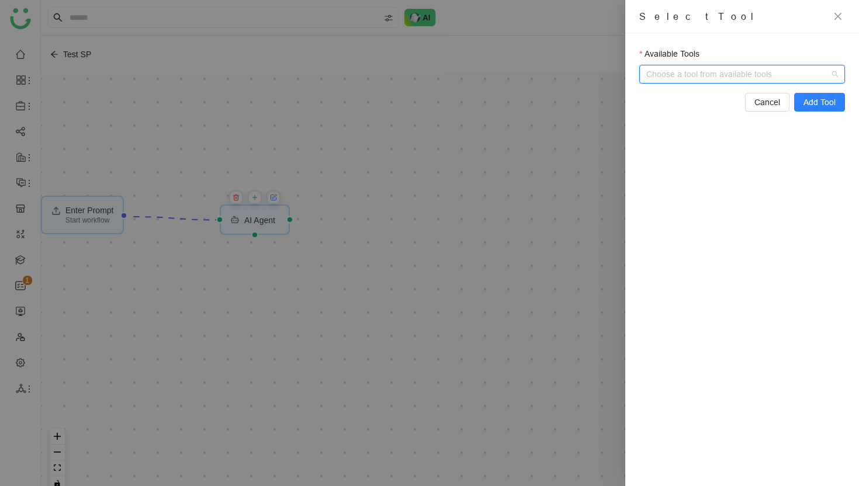
click at [699, 77] on input "Available Tools" at bounding box center [743, 74] width 181 height 18
click at [837, 75] on span at bounding box center [749, 74] width 192 height 18
click at [535, 215] on div at bounding box center [429, 243] width 859 height 486
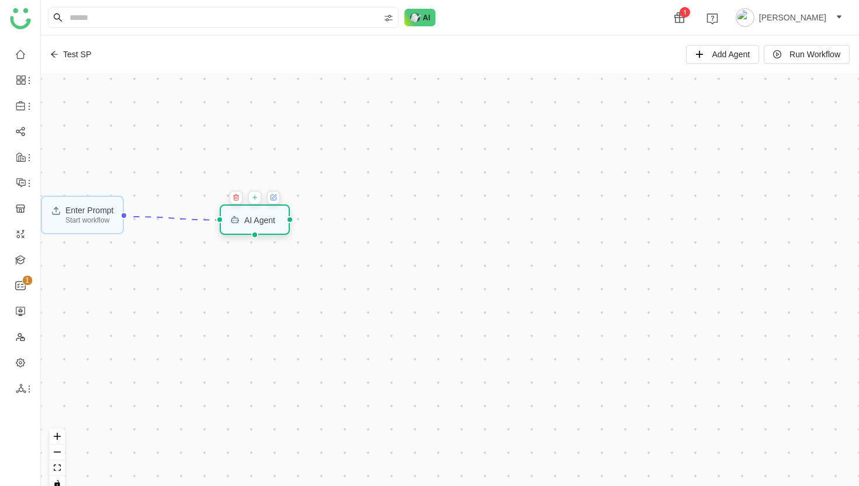
click at [273, 225] on div "AI Agent" at bounding box center [255, 220] width 71 height 30
click at [236, 195] on icon at bounding box center [236, 197] width 7 height 9
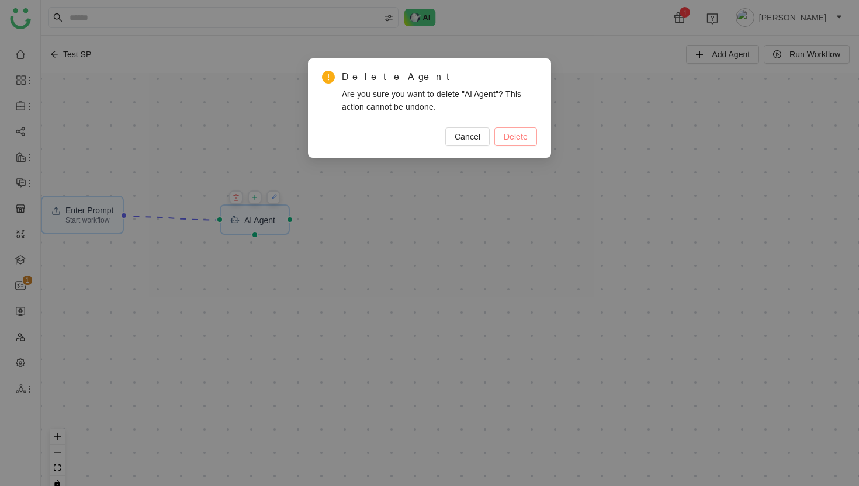
click at [506, 136] on span "Delete" at bounding box center [516, 136] width 24 height 13
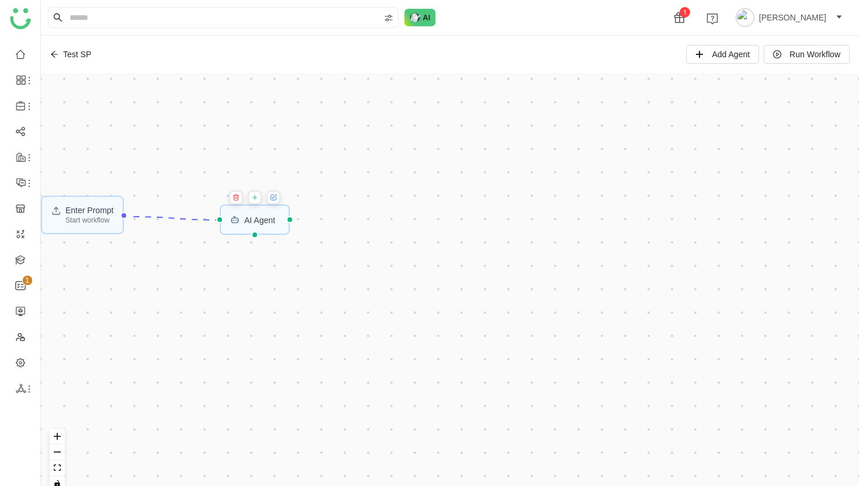
click at [238, 199] on icon at bounding box center [236, 198] width 4 height 5
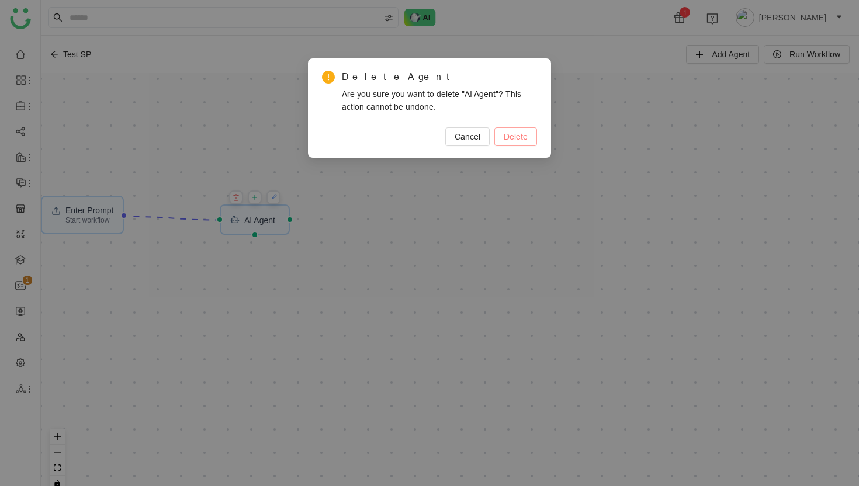
click at [516, 141] on span "Delete" at bounding box center [516, 136] width 24 height 13
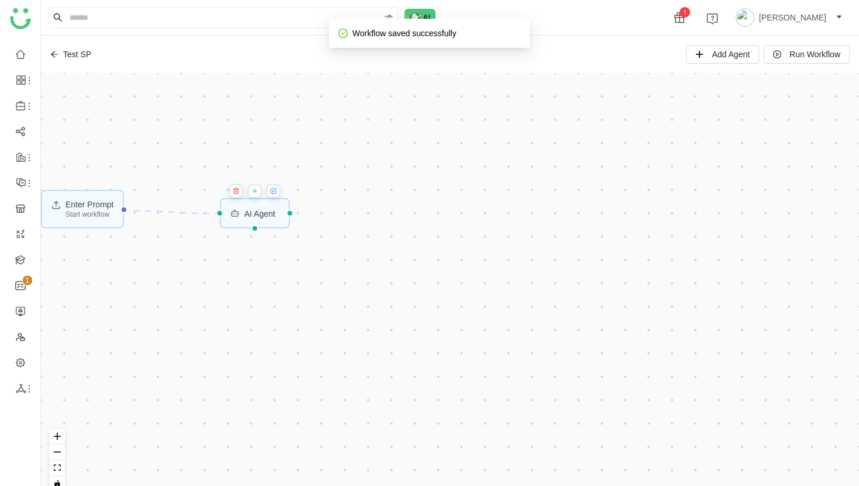
click at [262, 297] on div "Enter Prompt Start workflow AI Agent" at bounding box center [450, 287] width 818 height 428
click at [248, 362] on div "Enter Prompt Start workflow AI Agent" at bounding box center [450, 287] width 818 height 428
click at [255, 191] on icon at bounding box center [255, 191] width 0 height 4
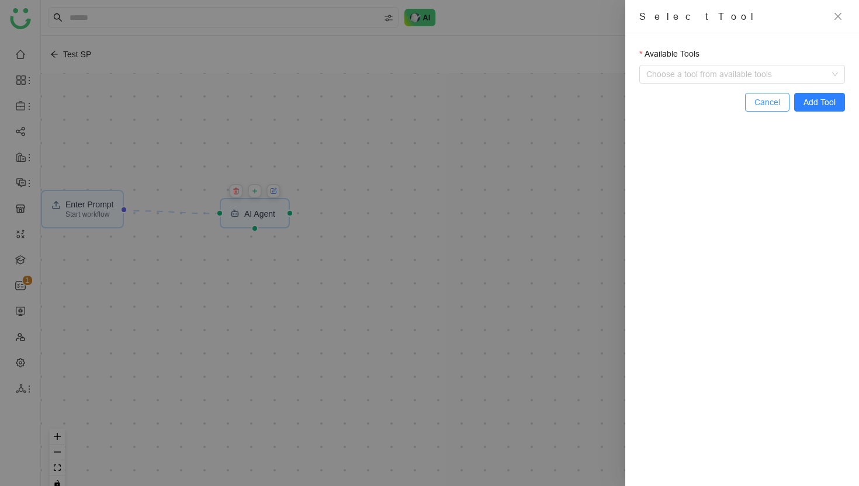
click at [776, 97] on span "Cancel" at bounding box center [768, 102] width 26 height 13
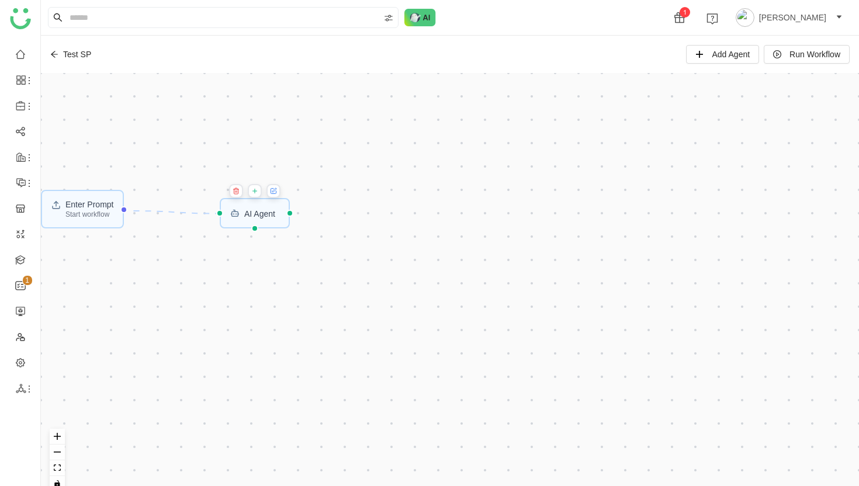
click at [260, 231] on div "Enter Prompt Start workflow AI Agent" at bounding box center [450, 287] width 818 height 428
click at [238, 189] on icon at bounding box center [236, 189] width 5 height 0
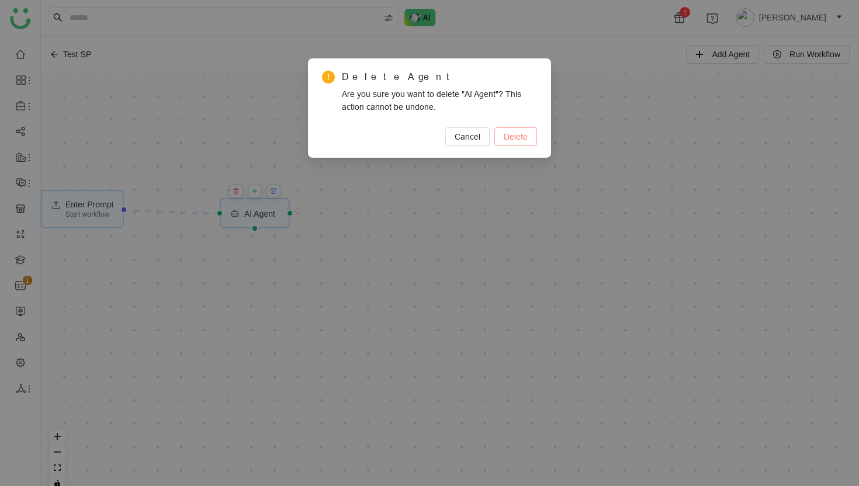
click at [516, 133] on span "Delete" at bounding box center [516, 136] width 24 height 13
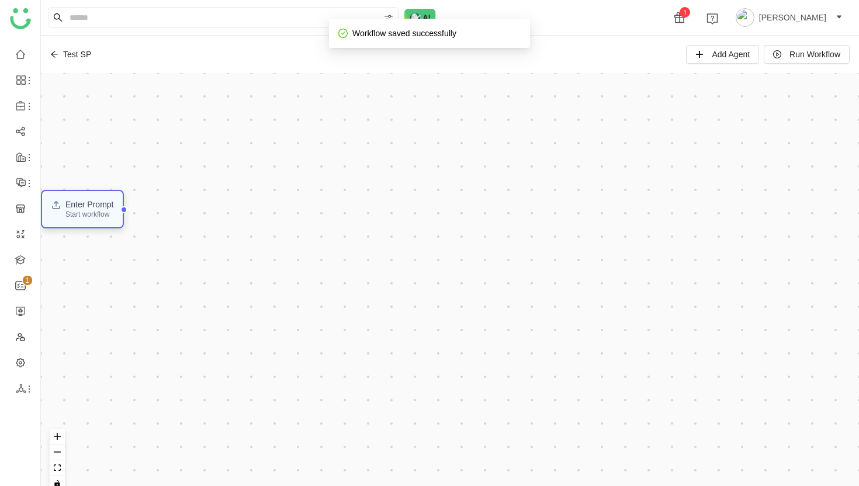
click at [91, 215] on div "Start workflow" at bounding box center [89, 214] width 49 height 7
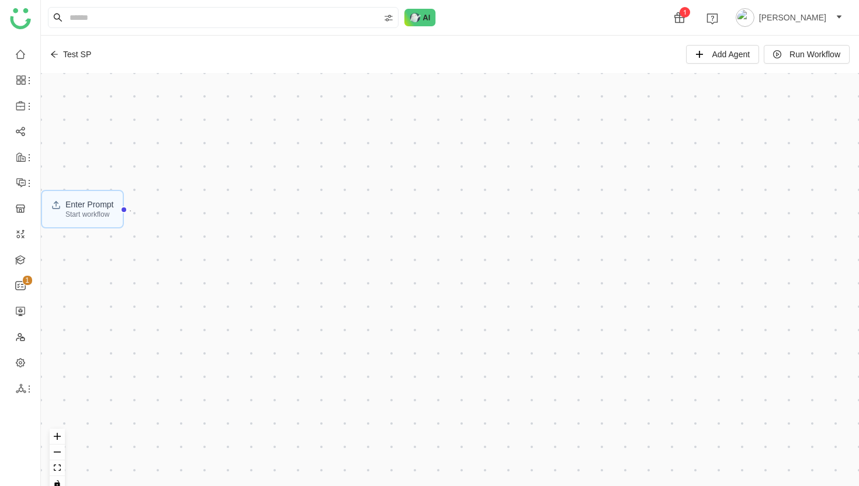
click at [128, 211] on div at bounding box center [124, 209] width 7 height 7
click at [721, 51] on span "Add Agent" at bounding box center [731, 54] width 38 height 13
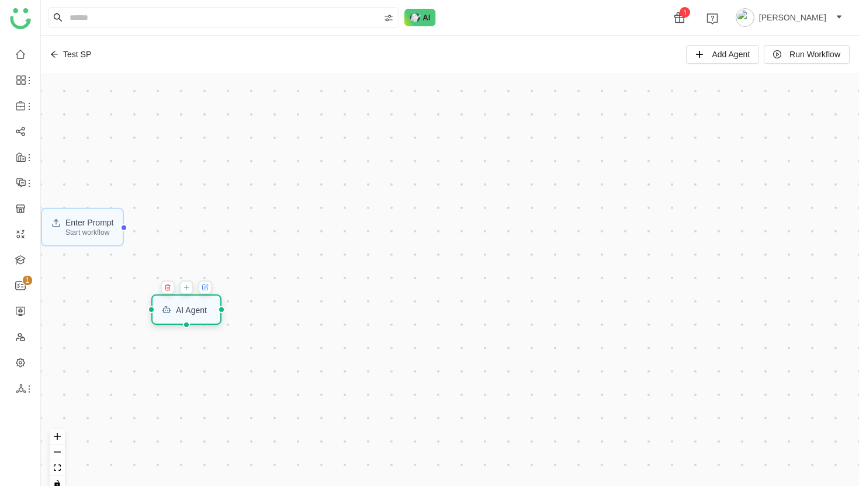
drag, startPoint x: 88, startPoint y: 84, endPoint x: 198, endPoint y: 305, distance: 247.5
click at [198, 306] on div "AI Agent" at bounding box center [191, 310] width 31 height 8
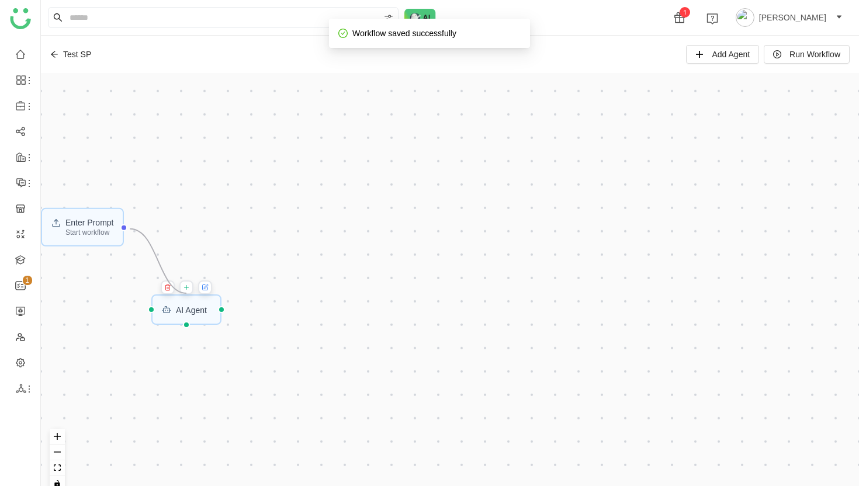
drag, startPoint x: 132, startPoint y: 229, endPoint x: 186, endPoint y: 293, distance: 84.2
drag, startPoint x: 131, startPoint y: 228, endPoint x: 144, endPoint y: 312, distance: 85.1
click at [144, 312] on div "Enter Prompt Start workflow AI Agent" at bounding box center [450, 287] width 818 height 428
click at [208, 285] on icon at bounding box center [206, 287] width 4 height 4
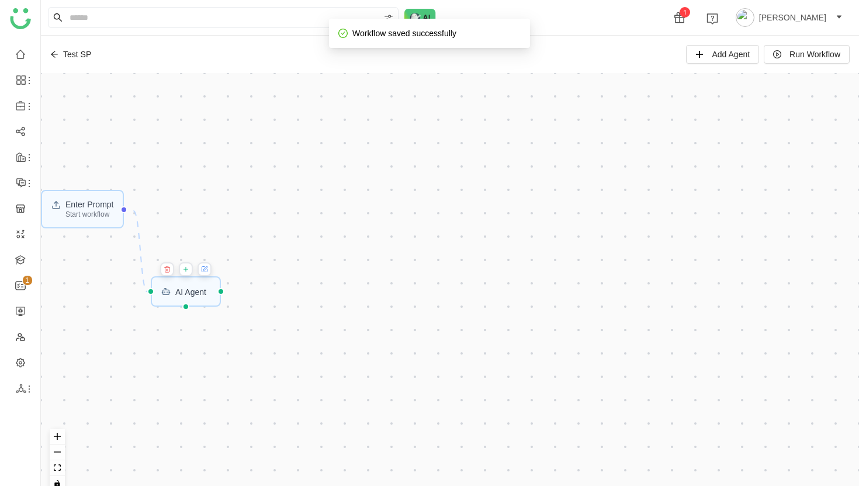
click at [206, 271] on icon at bounding box center [205, 269] width 4 height 4
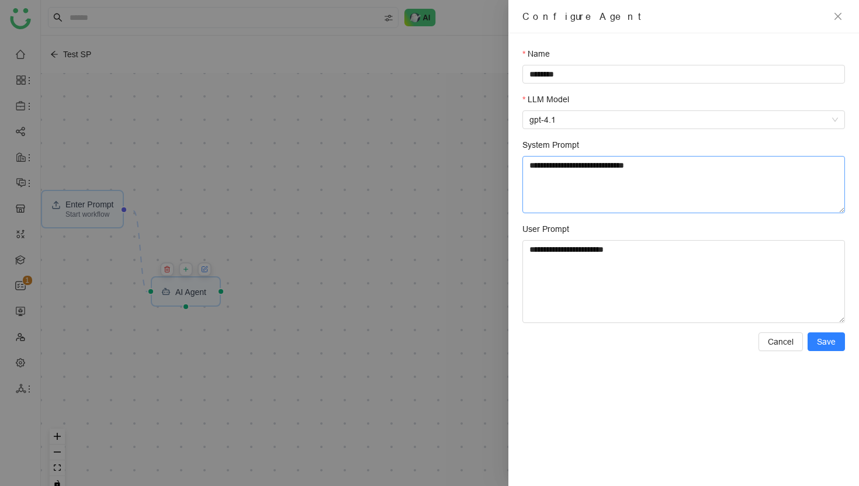
click at [656, 167] on textarea "**********" at bounding box center [684, 184] width 323 height 57
drag, startPoint x: 672, startPoint y: 172, endPoint x: 672, endPoint y: 150, distance: 22.2
click at [672, 150] on div "**********" at bounding box center [684, 176] width 323 height 75
click at [763, 337] on button "Cancel" at bounding box center [781, 342] width 44 height 19
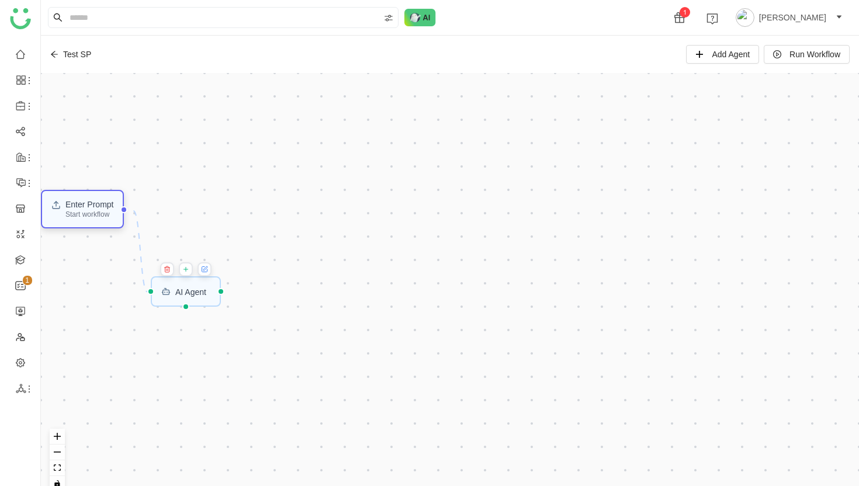
click at [83, 218] on div "Start workflow" at bounding box center [89, 214] width 49 height 7
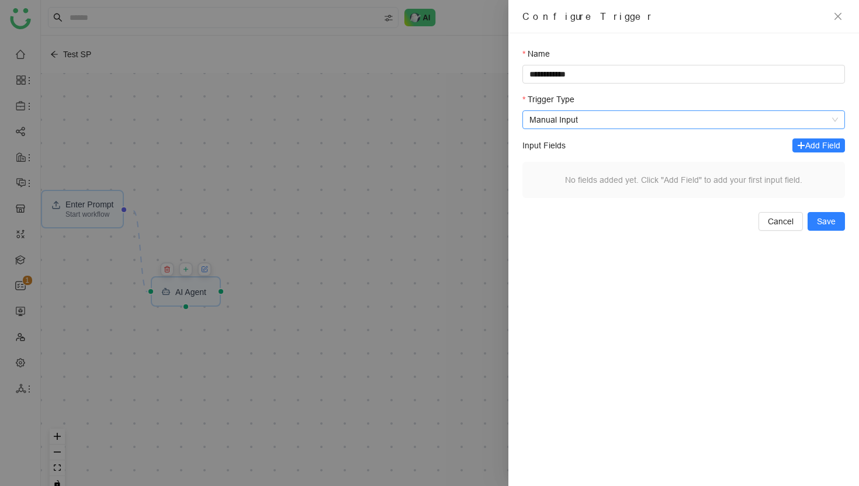
click at [731, 123] on span "Manual Input" at bounding box center [684, 120] width 309 height 18
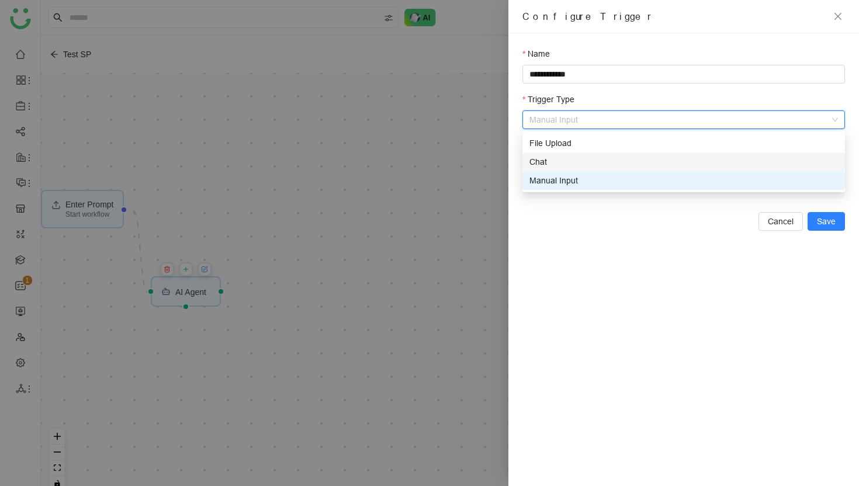
click at [684, 158] on div "Chat" at bounding box center [684, 161] width 309 height 13
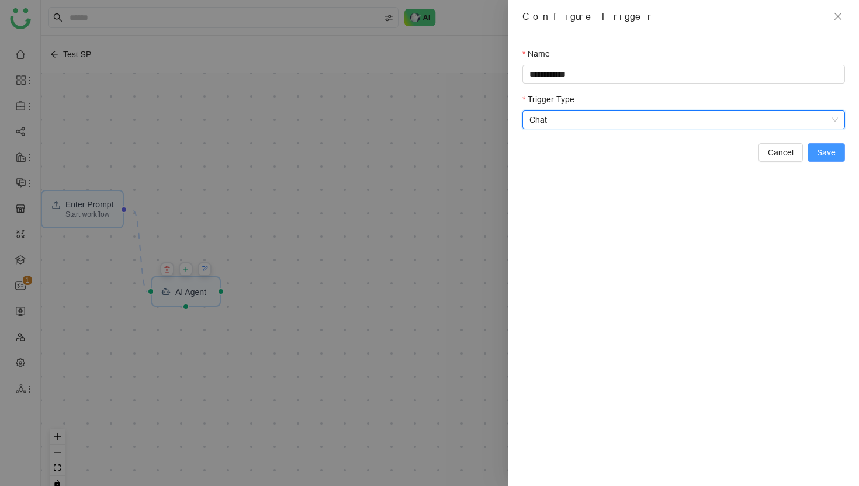
click at [826, 150] on span "Save" at bounding box center [826, 152] width 19 height 13
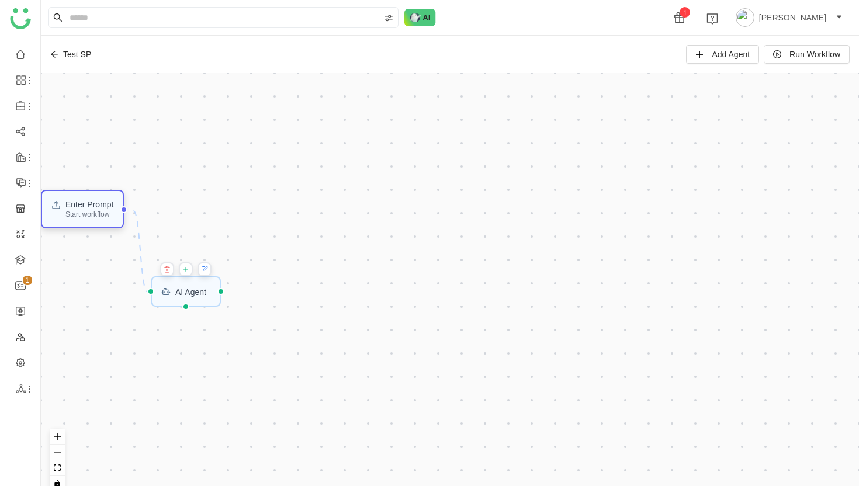
click at [106, 209] on div "Enter Prompt" at bounding box center [89, 204] width 49 height 8
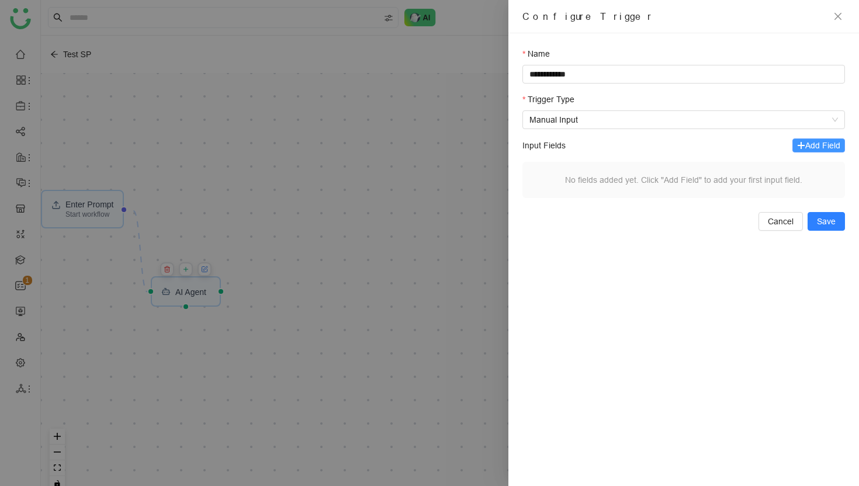
click at [818, 143] on span "Add Field" at bounding box center [822, 145] width 35 height 13
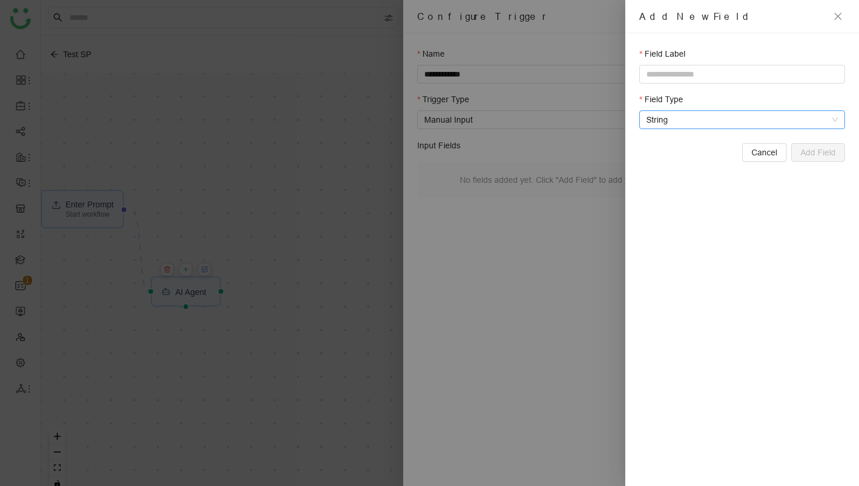
click at [760, 126] on span "String" at bounding box center [742, 120] width 192 height 18
click at [743, 79] on input "text" at bounding box center [742, 74] width 206 height 19
type input "**********"
click at [828, 151] on span "Add Field" at bounding box center [818, 152] width 35 height 13
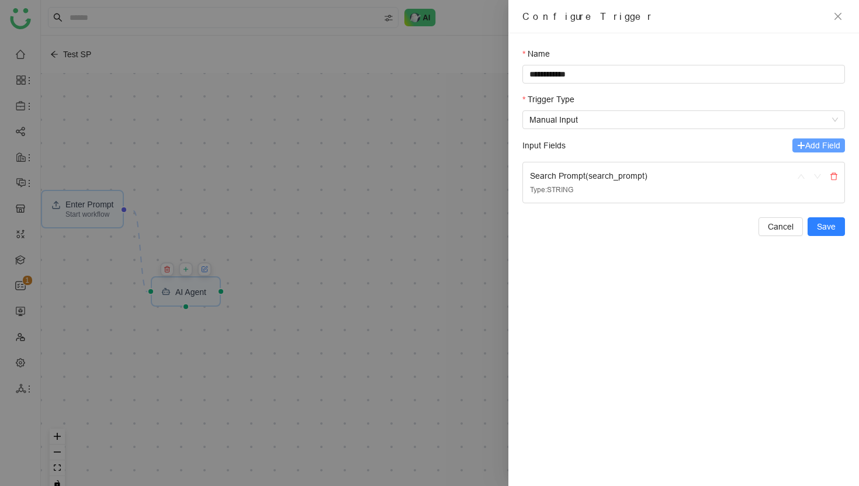
click at [828, 151] on span "Add Field" at bounding box center [822, 145] width 35 height 13
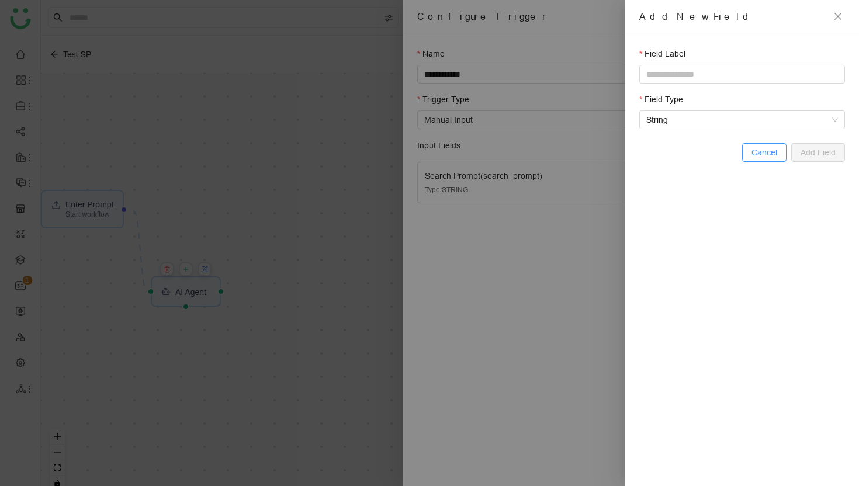
click at [762, 153] on span "Cancel" at bounding box center [765, 152] width 26 height 13
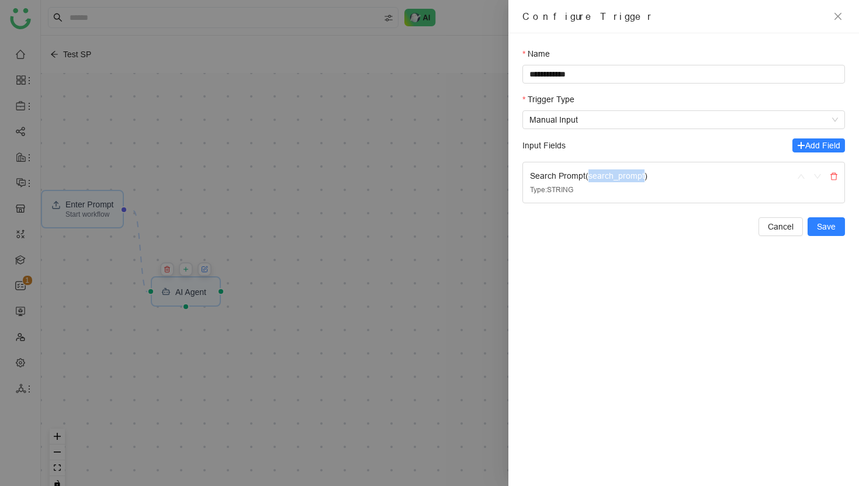
drag, startPoint x: 594, startPoint y: 177, endPoint x: 651, endPoint y: 179, distance: 56.8
click at [651, 179] on div "Search Prompt ( search_prompt )" at bounding box center [654, 175] width 249 height 13
copy div "search_prompt"
click at [830, 227] on span "Save" at bounding box center [826, 226] width 19 height 13
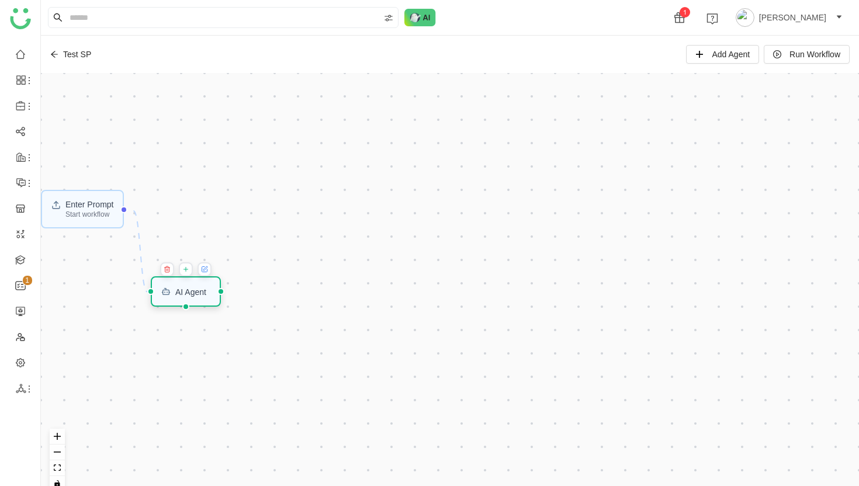
click at [193, 295] on div "AI Agent" at bounding box center [190, 292] width 31 height 8
click at [207, 269] on icon at bounding box center [205, 269] width 4 height 4
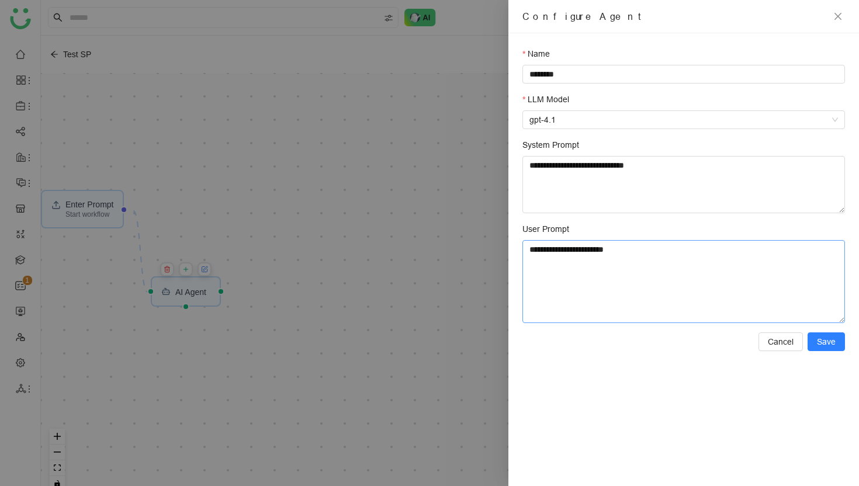
click at [570, 259] on textarea "**********" at bounding box center [684, 281] width 323 height 83
type textarea "*"
paste textarea "**********"
type textarea "**********"
click at [833, 343] on span "Save" at bounding box center [826, 341] width 19 height 13
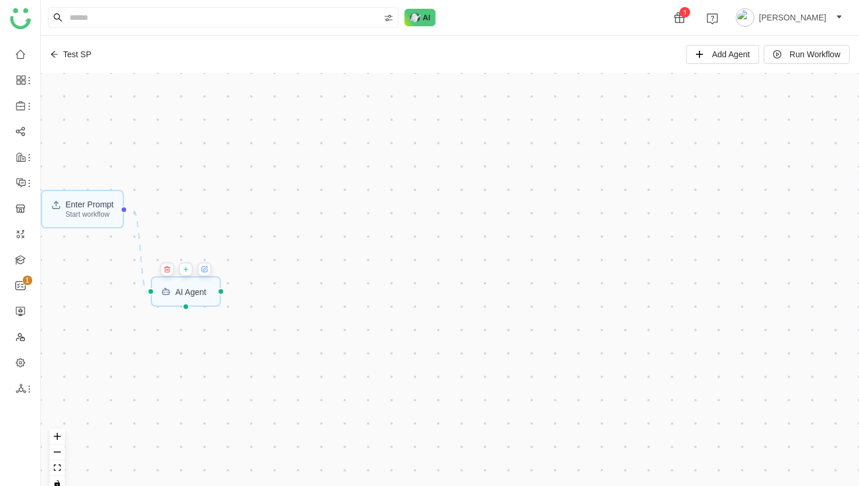
click at [207, 270] on icon at bounding box center [204, 269] width 5 height 5
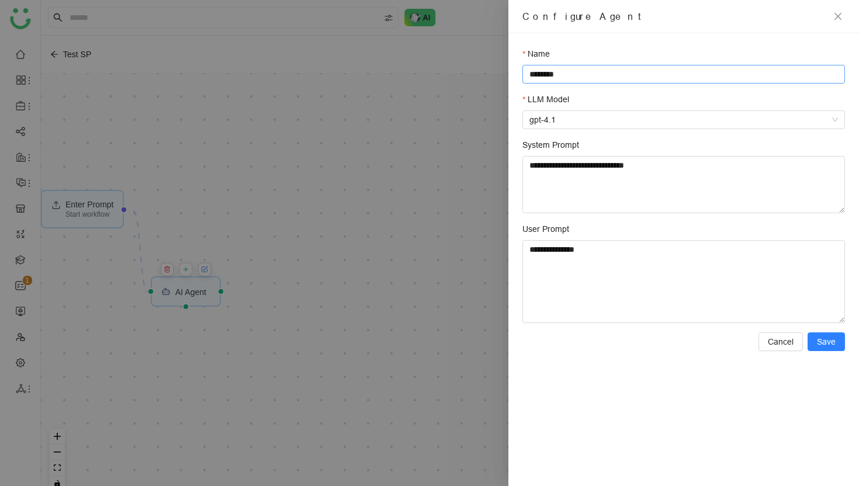
drag, startPoint x: 615, startPoint y: 76, endPoint x: 615, endPoint y: 61, distance: 15.2
click at [615, 61] on div "Name ********" at bounding box center [684, 65] width 323 height 36
type input "*******"
click at [832, 339] on span "Save" at bounding box center [826, 341] width 19 height 13
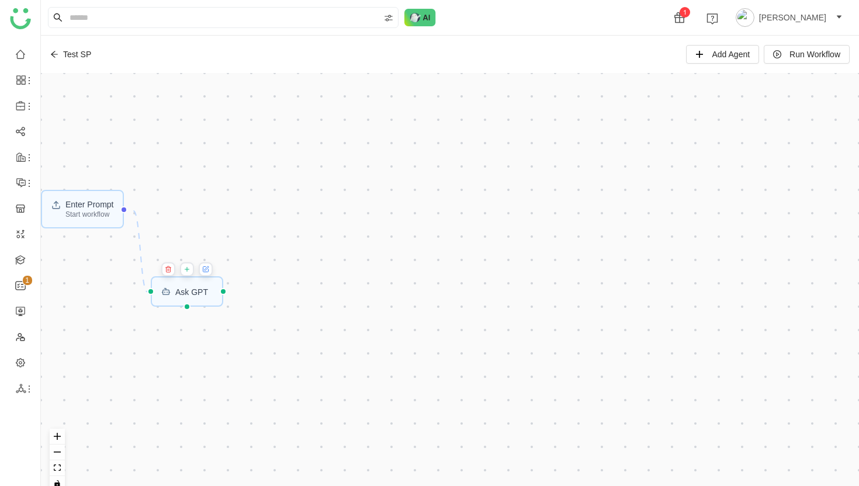
click at [189, 270] on icon at bounding box center [187, 269] width 7 height 9
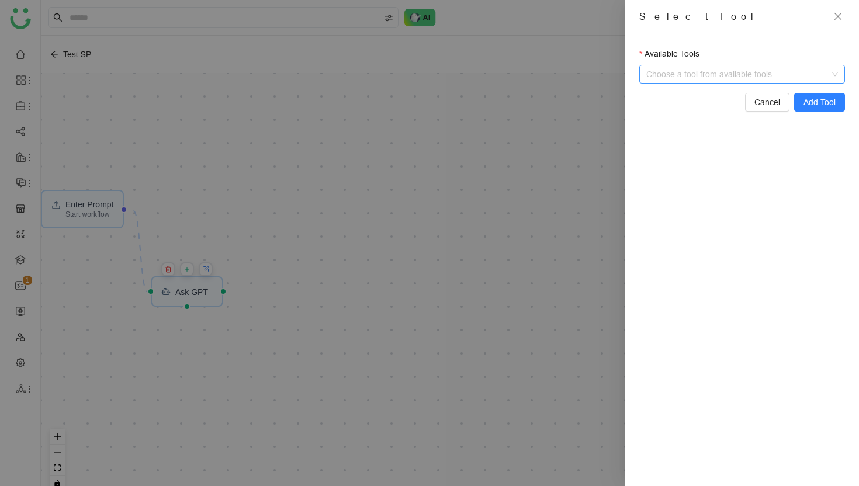
click at [836, 76] on span at bounding box center [749, 74] width 192 height 18
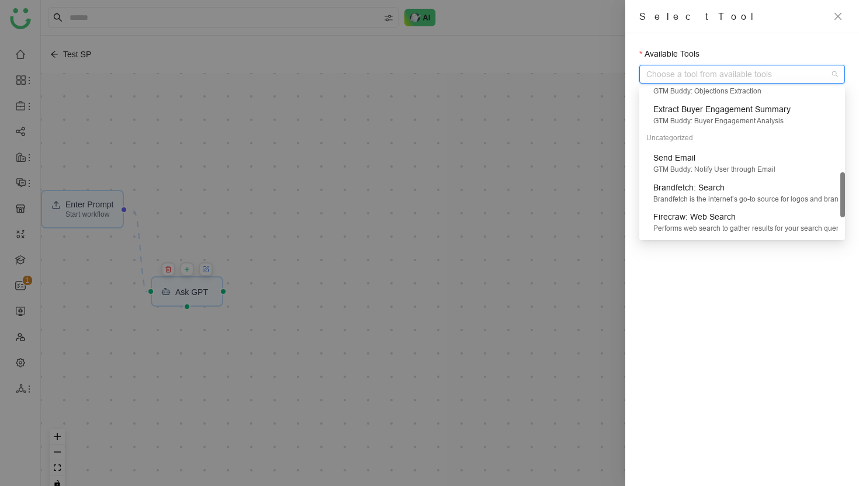
scroll to position [276, 0]
click at [746, 169] on div "GTM Buddy: Notify User through Email" at bounding box center [745, 169] width 185 height 11
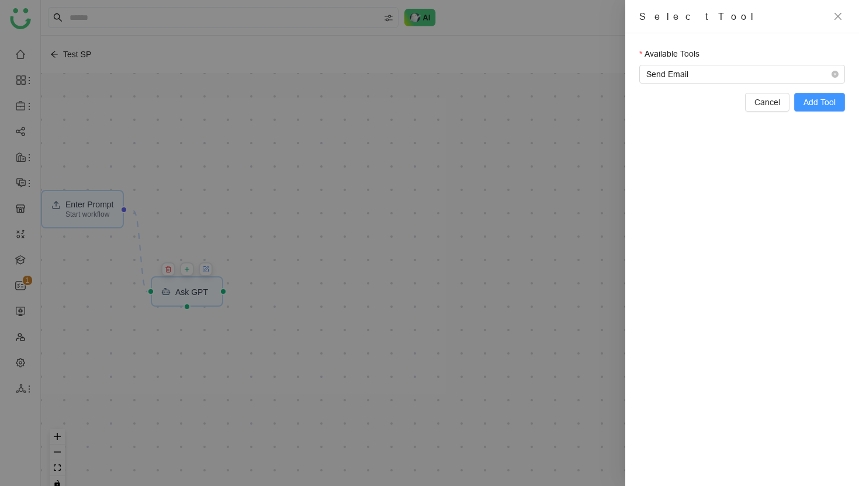
click at [825, 97] on span "Add Tool" at bounding box center [820, 102] width 32 height 13
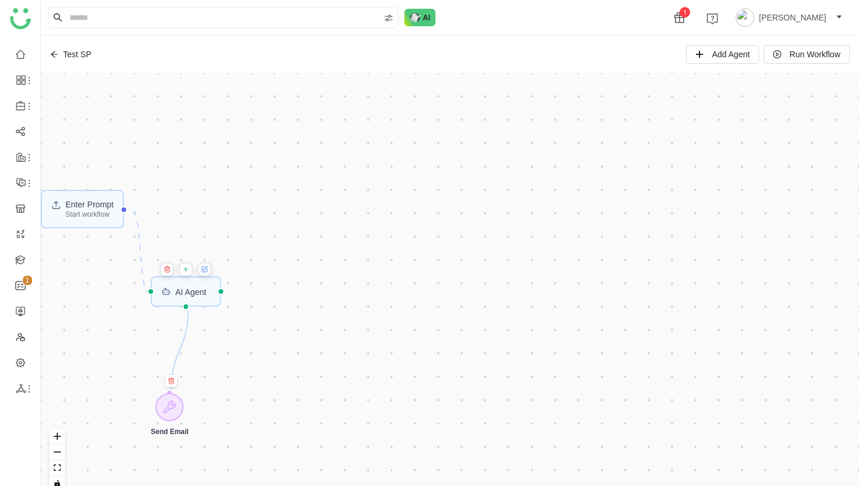
click at [189, 271] on icon at bounding box center [185, 269] width 7 height 9
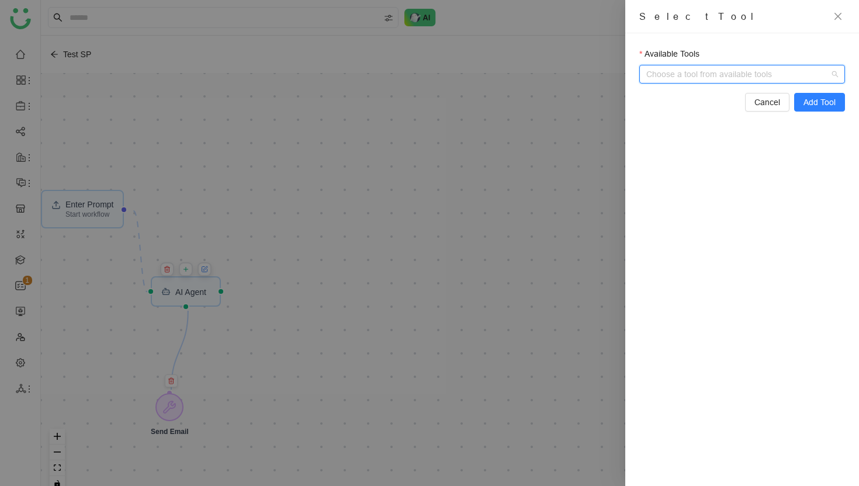
click at [753, 82] on input "Available Tools" at bounding box center [743, 74] width 181 height 18
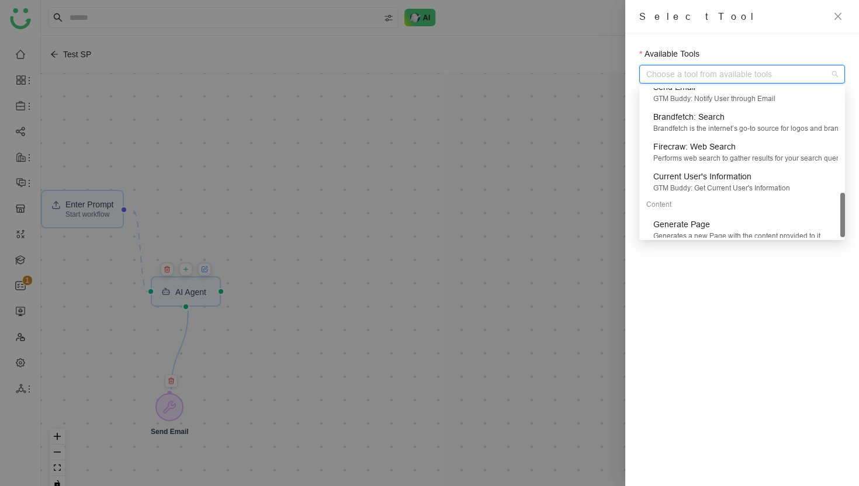
scroll to position [354, 0]
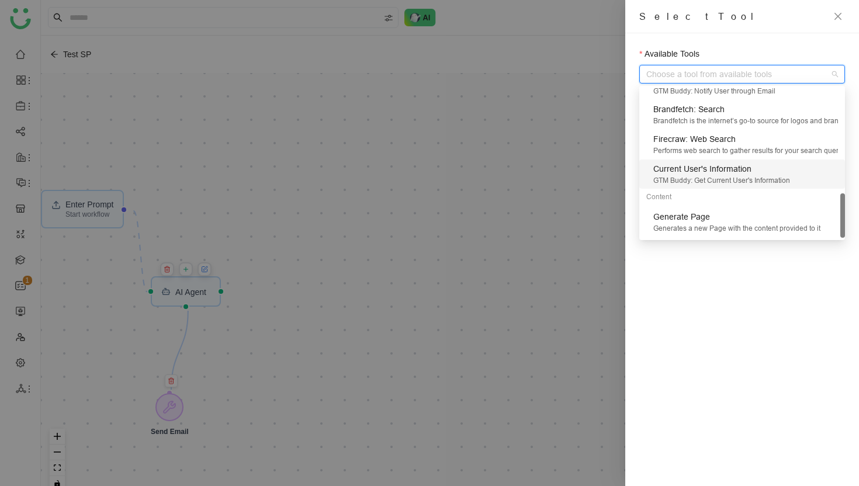
click at [732, 177] on div "GTM Buddy: Get Current User's Information" at bounding box center [745, 180] width 185 height 11
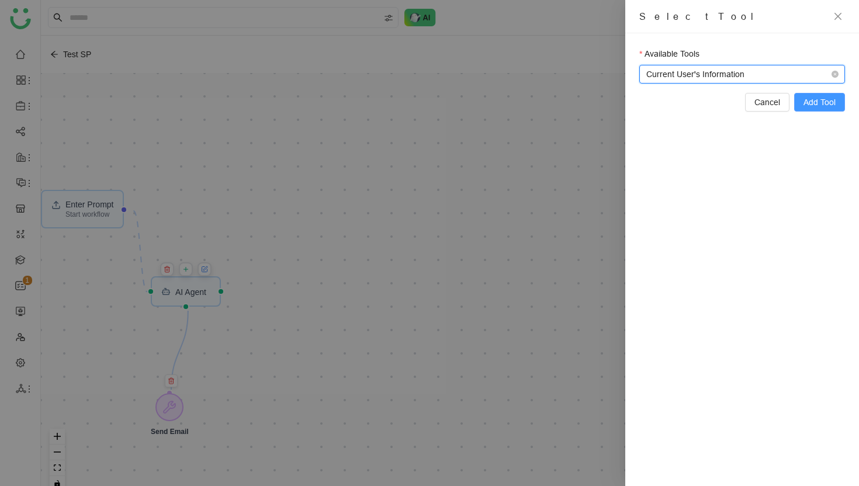
click at [826, 101] on span "Add Tool" at bounding box center [820, 102] width 32 height 13
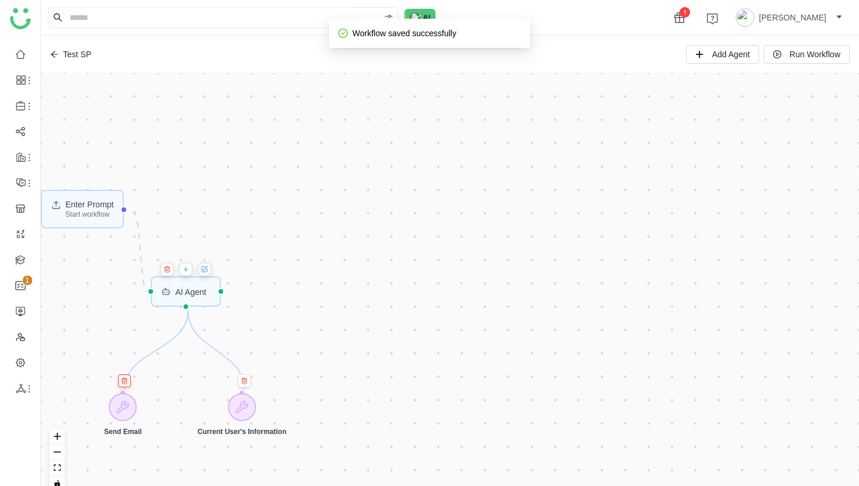
click at [126, 382] on icon at bounding box center [125, 381] width 4 height 5
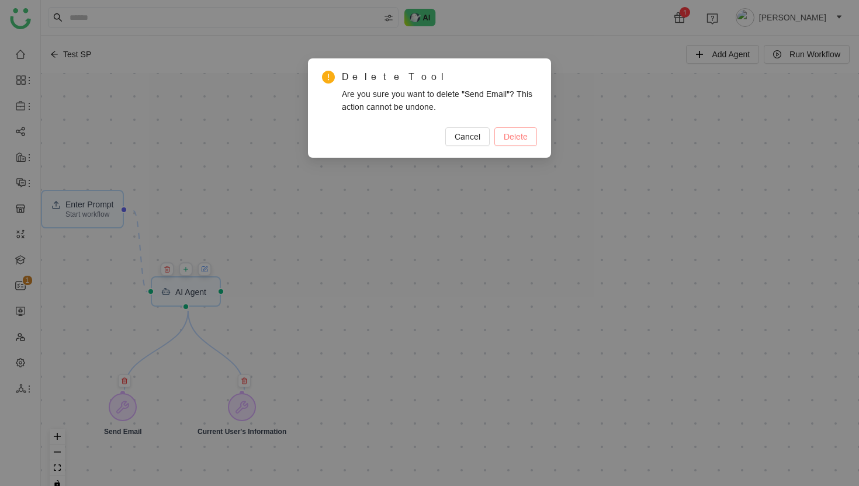
click at [527, 134] on span "Delete" at bounding box center [516, 136] width 24 height 13
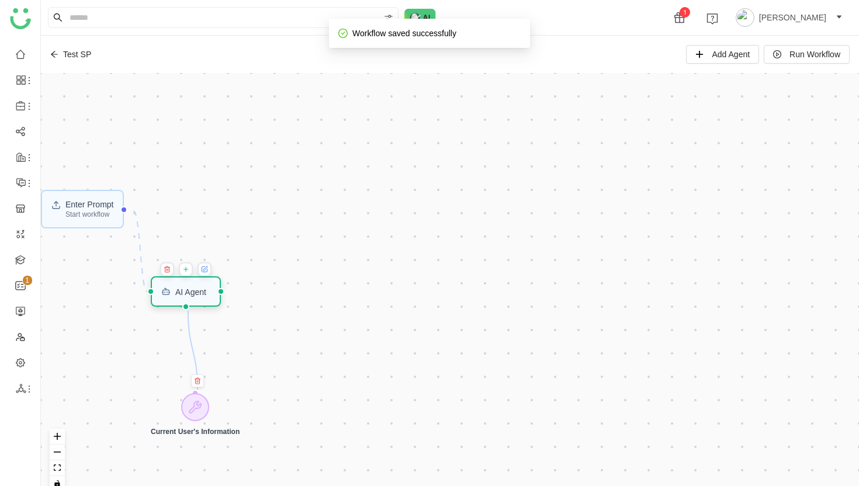
click at [197, 295] on div "AI Agent" at bounding box center [190, 292] width 31 height 8
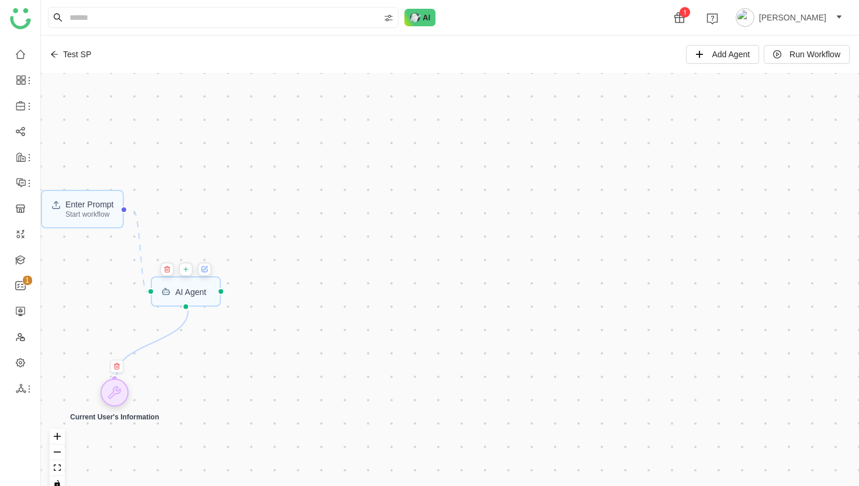
drag, startPoint x: 201, startPoint y: 413, endPoint x: 120, endPoint y: 397, distance: 82.1
click at [120, 397] on icon at bounding box center [115, 393] width 14 height 14
click at [189, 273] on icon at bounding box center [185, 269] width 7 height 9
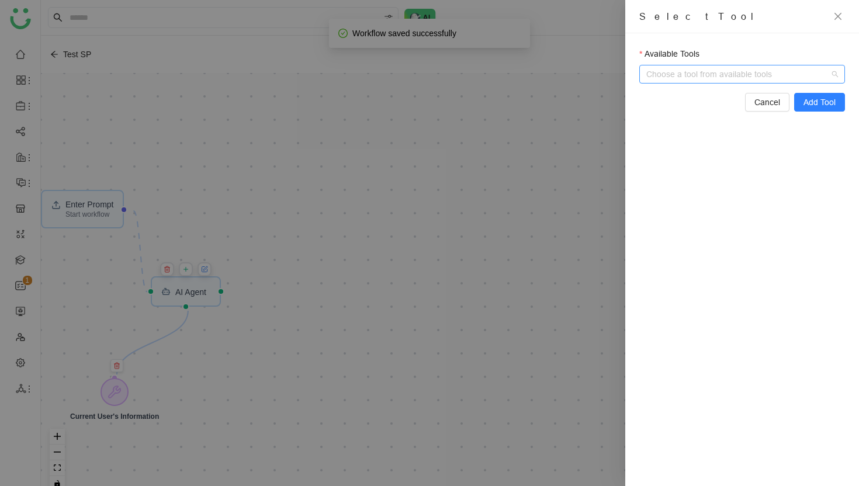
click at [834, 74] on span at bounding box center [749, 74] width 192 height 18
click at [772, 73] on input "Available Tools" at bounding box center [743, 74] width 181 height 18
click at [705, 248] on div "Available Tools Choose a tool from available tools Cancel Add Tool" at bounding box center [742, 259] width 234 height 453
click at [822, 103] on span "Add Tool" at bounding box center [820, 102] width 32 height 13
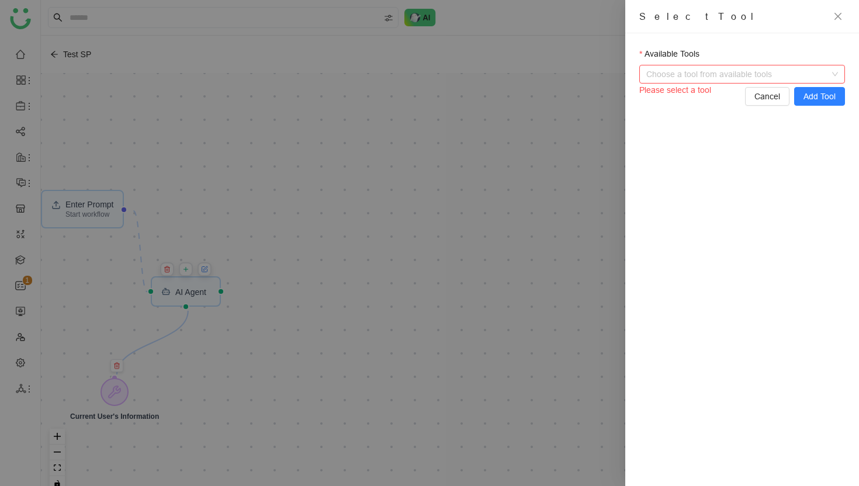
click at [810, 74] on input "Available Tools" at bounding box center [743, 74] width 181 height 18
click at [837, 74] on span at bounding box center [749, 74] width 192 height 18
click at [356, 275] on div at bounding box center [429, 243] width 859 height 486
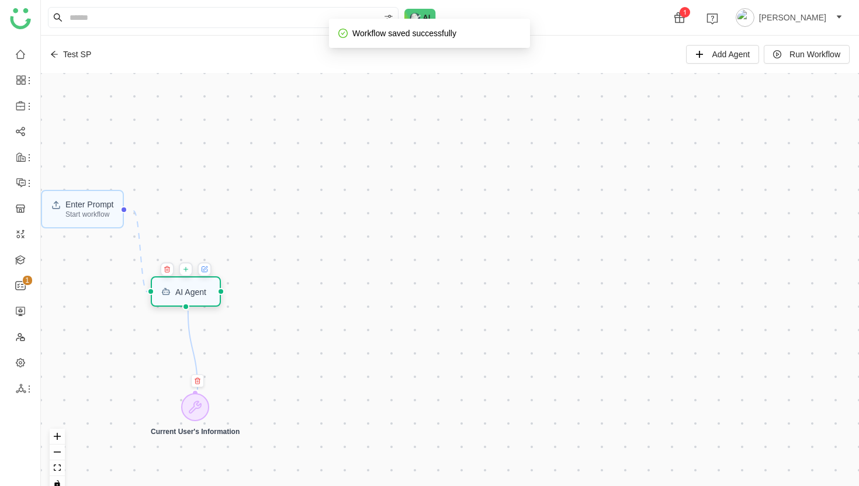
click at [203, 292] on div "AI Agent" at bounding box center [190, 292] width 31 height 8
click at [189, 269] on icon at bounding box center [185, 269] width 7 height 9
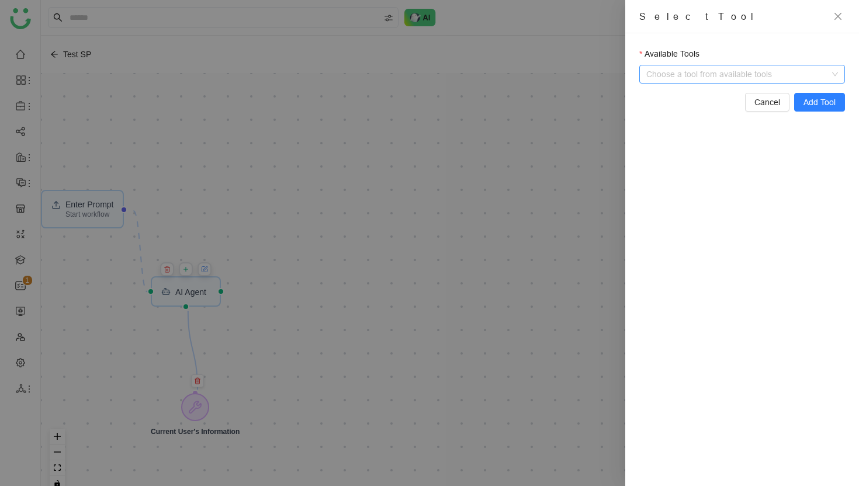
click at [838, 76] on span at bounding box center [749, 74] width 192 height 18
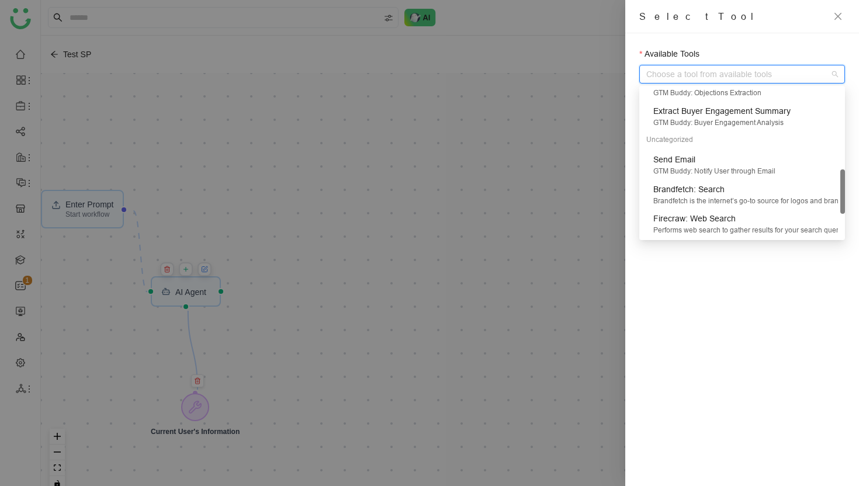
scroll to position [272, 0]
click at [716, 165] on div "Send Email" at bounding box center [745, 161] width 185 height 13
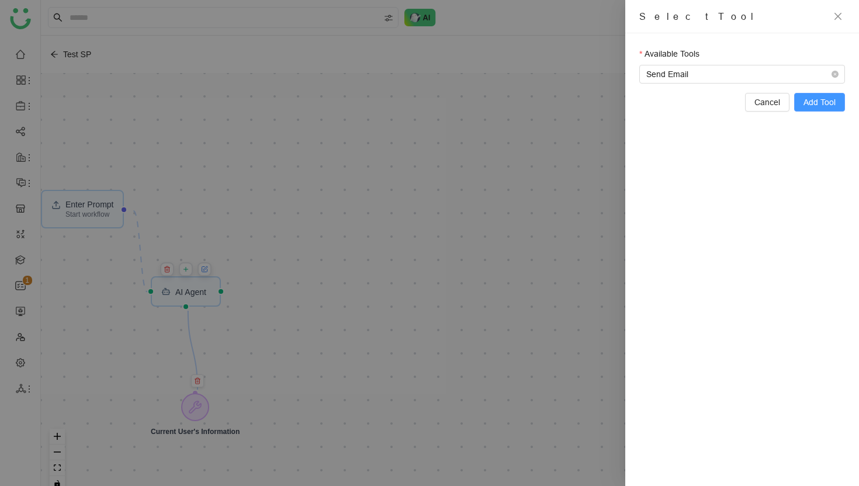
click at [824, 101] on span "Add Tool" at bounding box center [820, 102] width 32 height 13
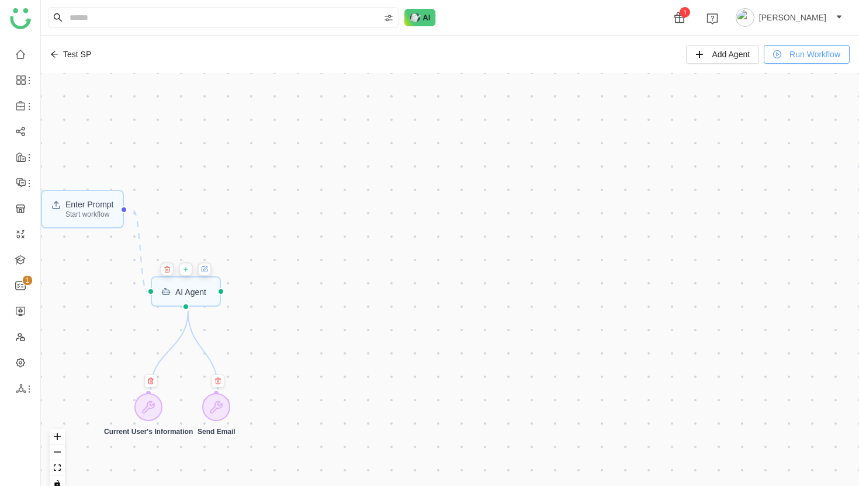
click at [797, 51] on span "Run Workflow" at bounding box center [815, 54] width 51 height 13
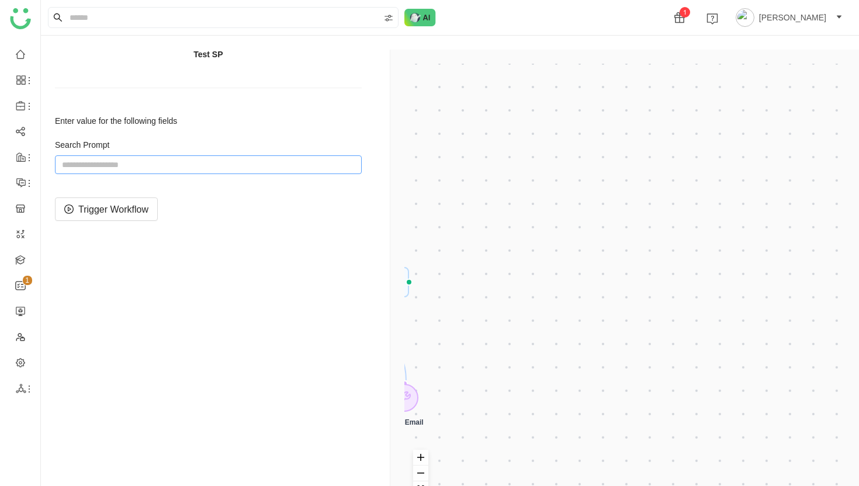
click at [216, 163] on input "string" at bounding box center [208, 164] width 307 height 19
paste input "**********"
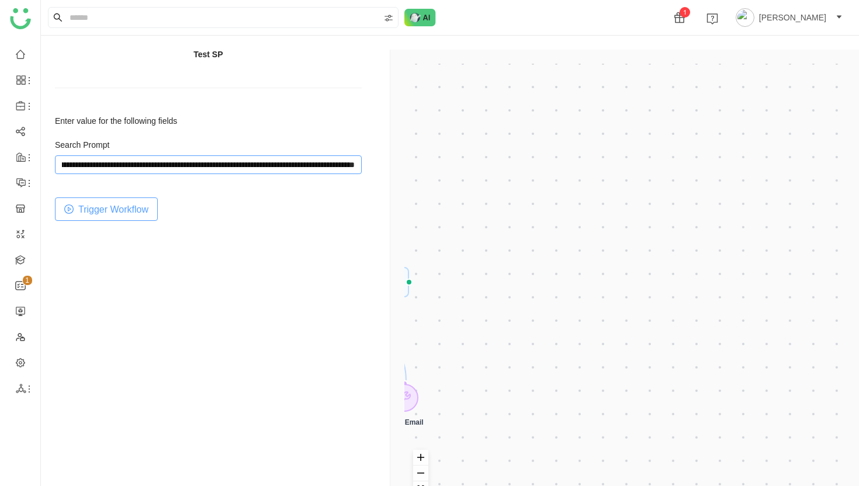
type input "**********"
click at [117, 213] on span "Trigger Workflow" at bounding box center [113, 209] width 70 height 15
